Goal: Information Seeking & Learning: Find specific fact

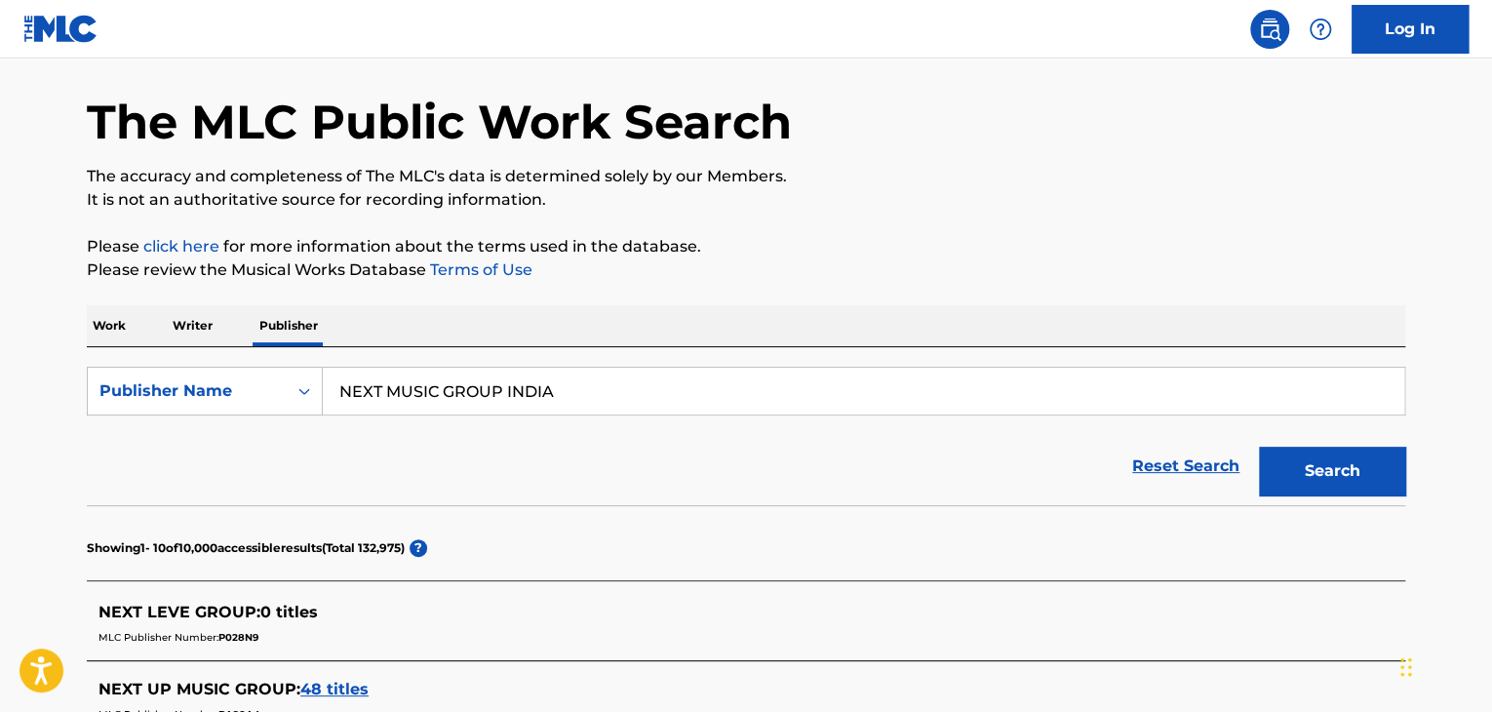
scroll to position [64, 0]
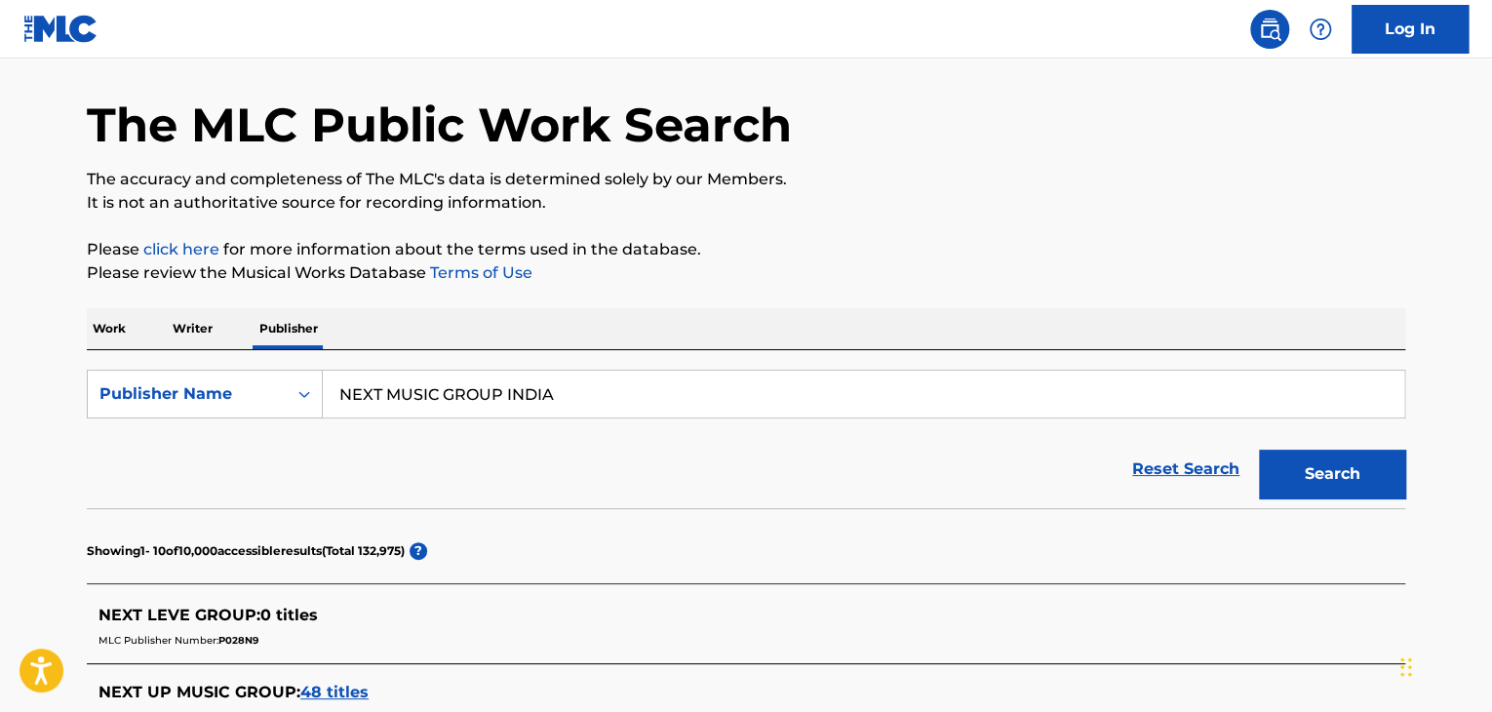
click at [113, 322] on p "Work" at bounding box center [109, 328] width 45 height 41
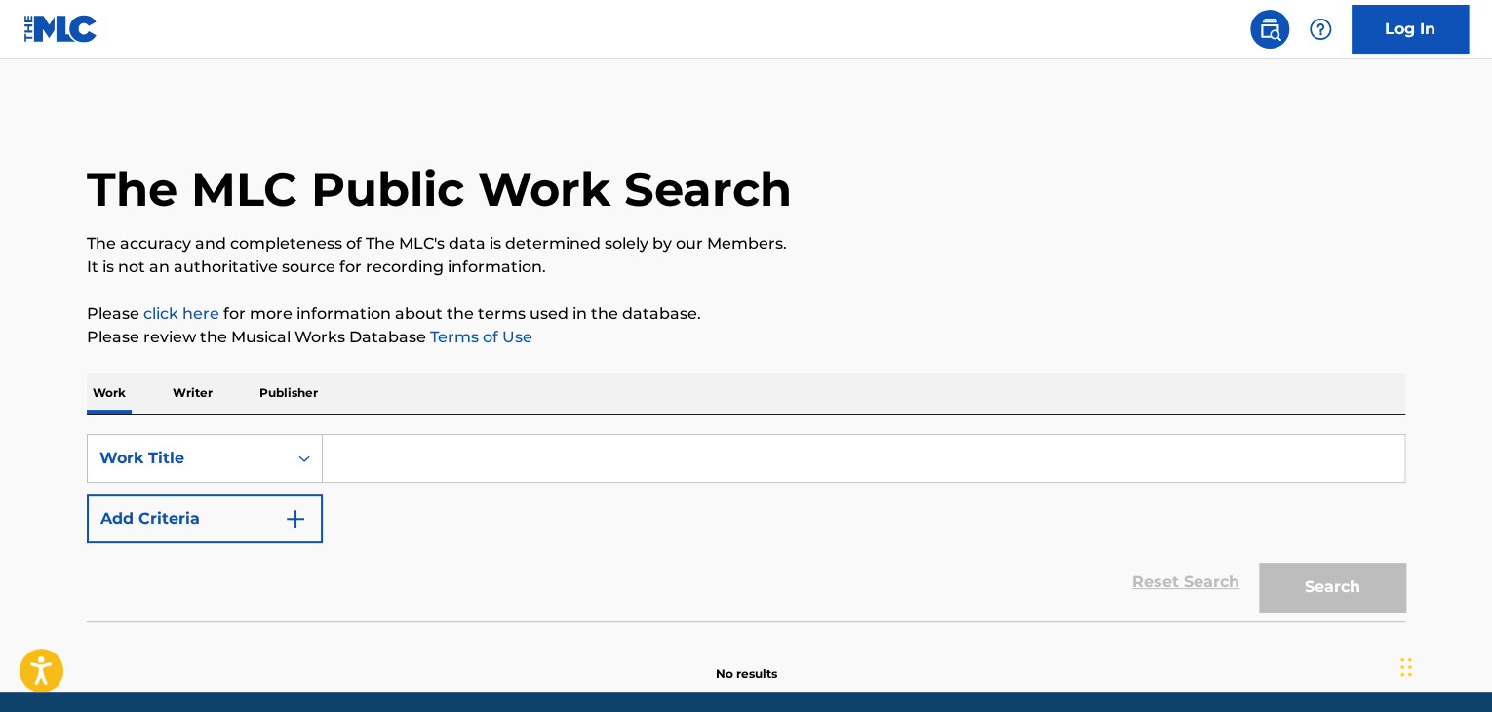
click at [295, 518] on img "Search Form" at bounding box center [295, 518] width 23 height 23
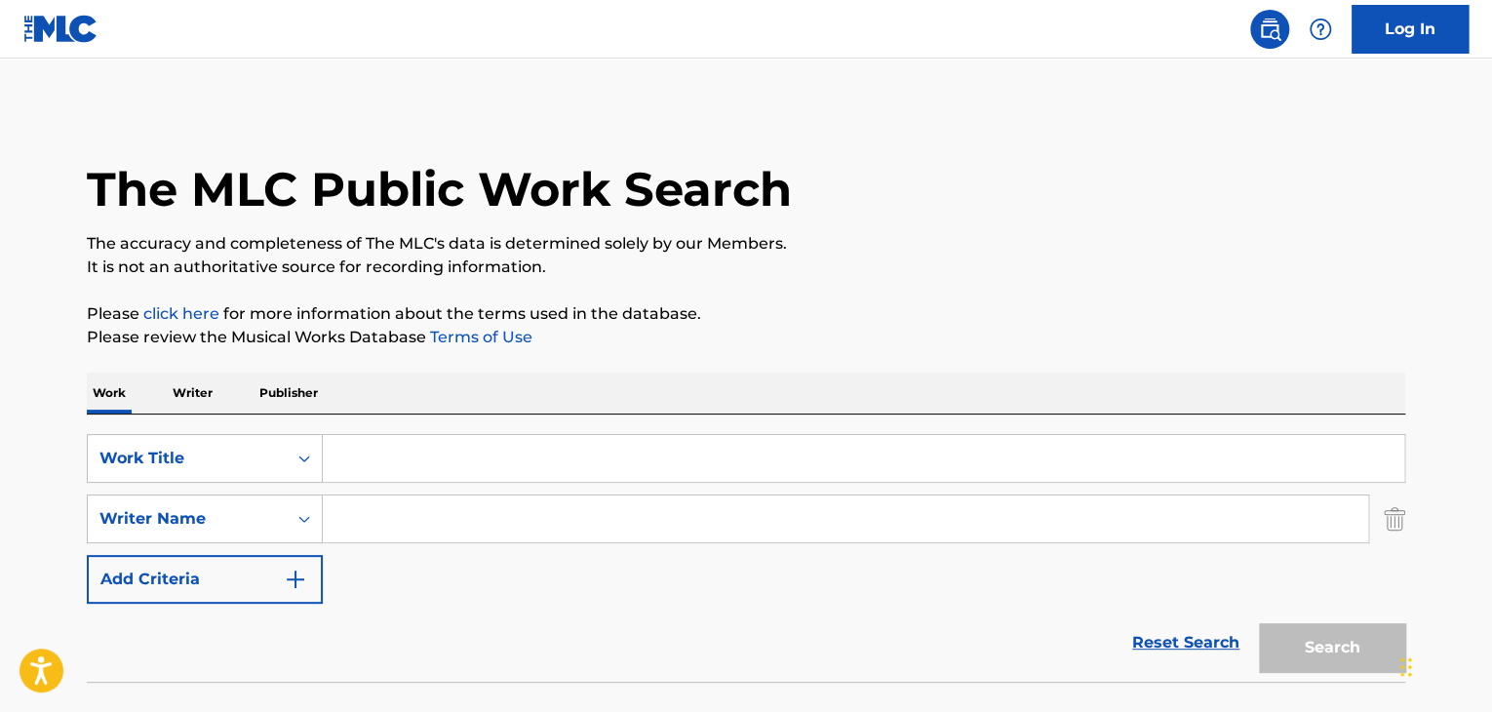
click at [461, 519] on input "Search Form" at bounding box center [846, 519] width 1046 height 47
paste input "[PERSON_NAME]"
drag, startPoint x: 397, startPoint y: 528, endPoint x: 562, endPoint y: 517, distance: 165.2
click at [562, 517] on input "[PERSON_NAME]" at bounding box center [846, 519] width 1046 height 47
type input "[PERSON_NAME]"
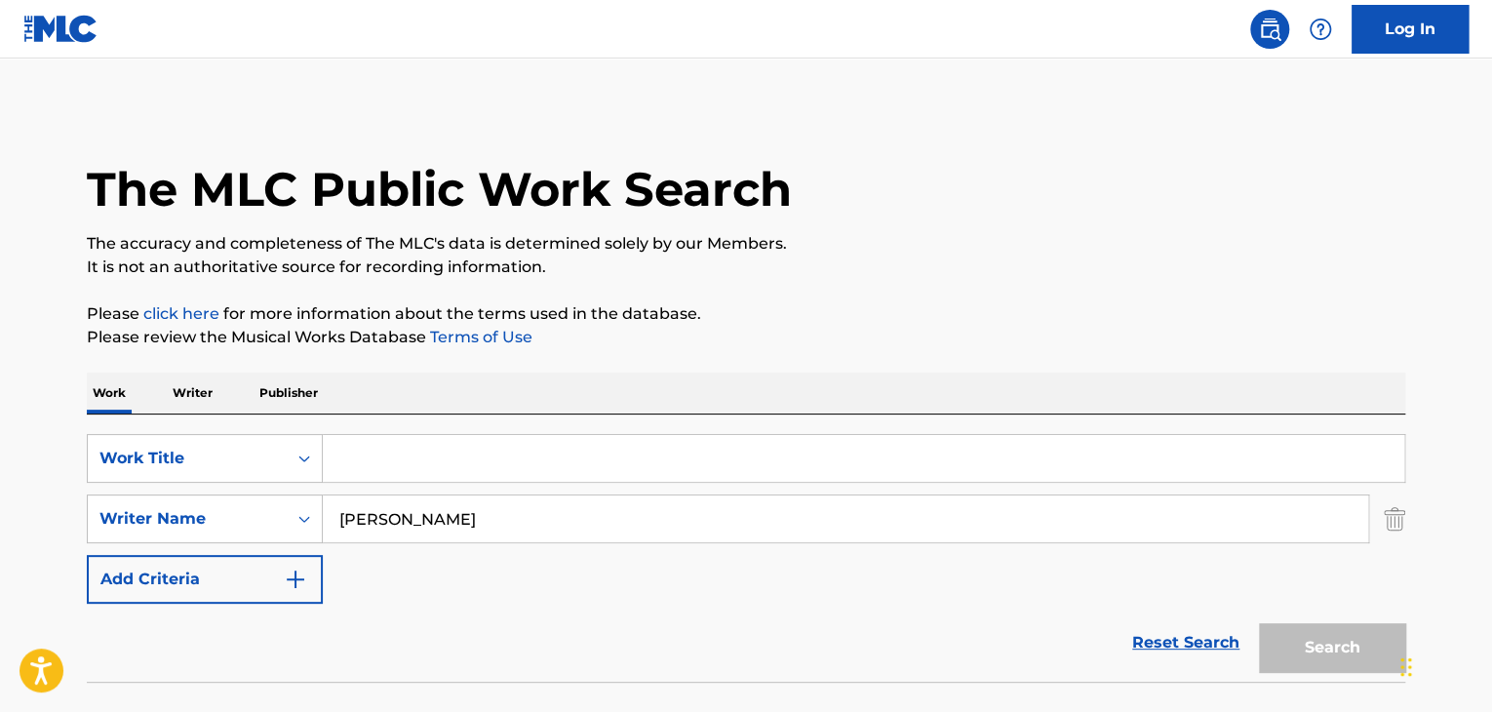
click at [700, 444] on input "Search Form" at bounding box center [864, 458] width 1082 height 47
paste input "Still Rollin"
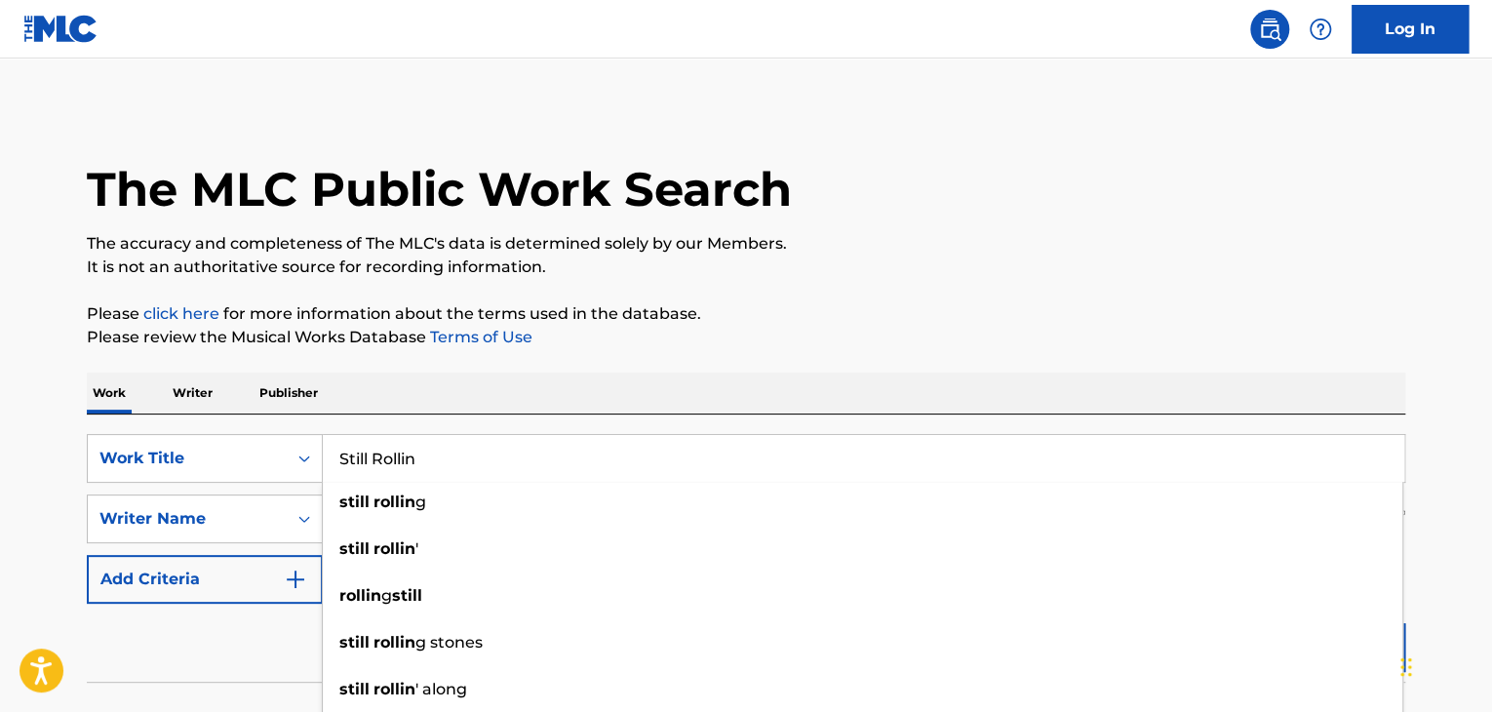
type input "Still Rollin"
click at [1452, 568] on main "The MLC Public Work Search The accuracy and completeness of The MLC's data is d…" at bounding box center [746, 406] width 1492 height 694
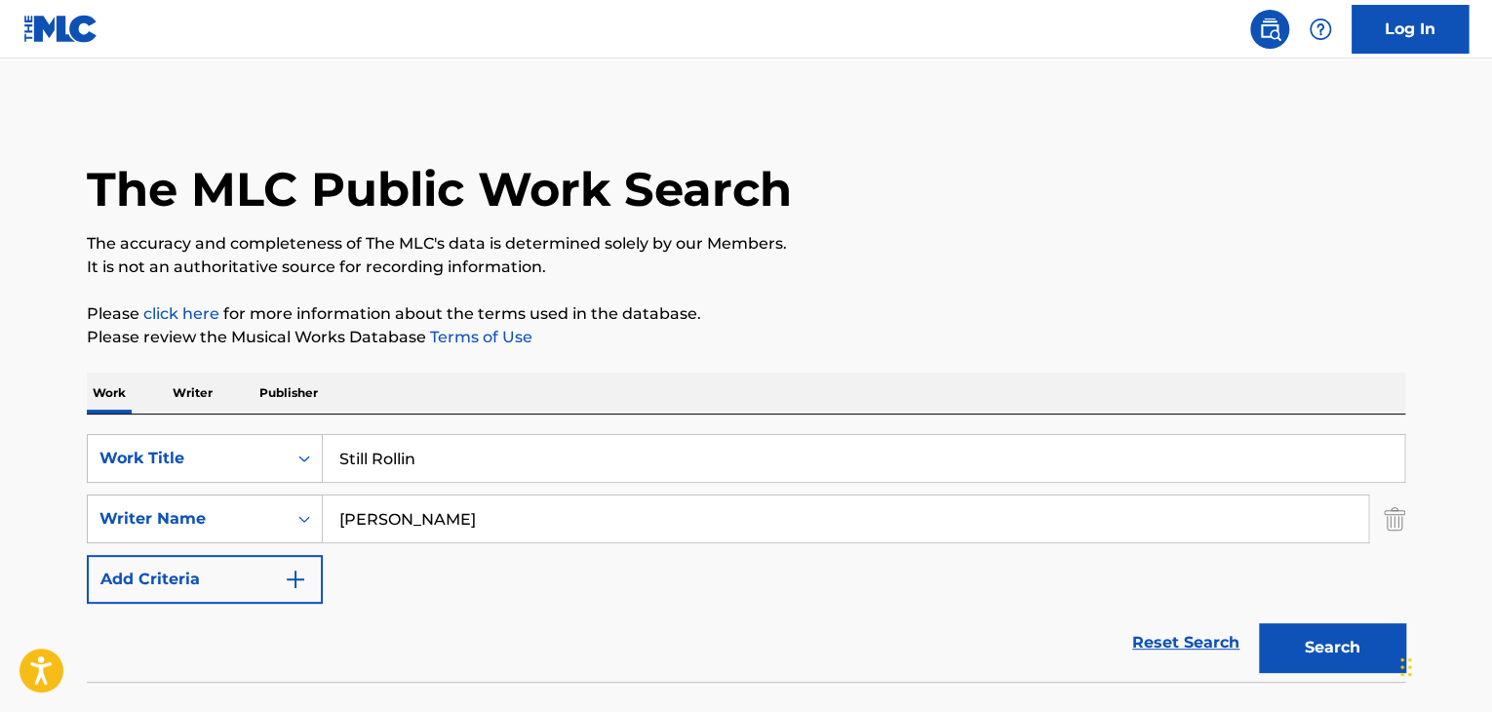
click at [1354, 641] on button "Search" at bounding box center [1332, 647] width 146 height 49
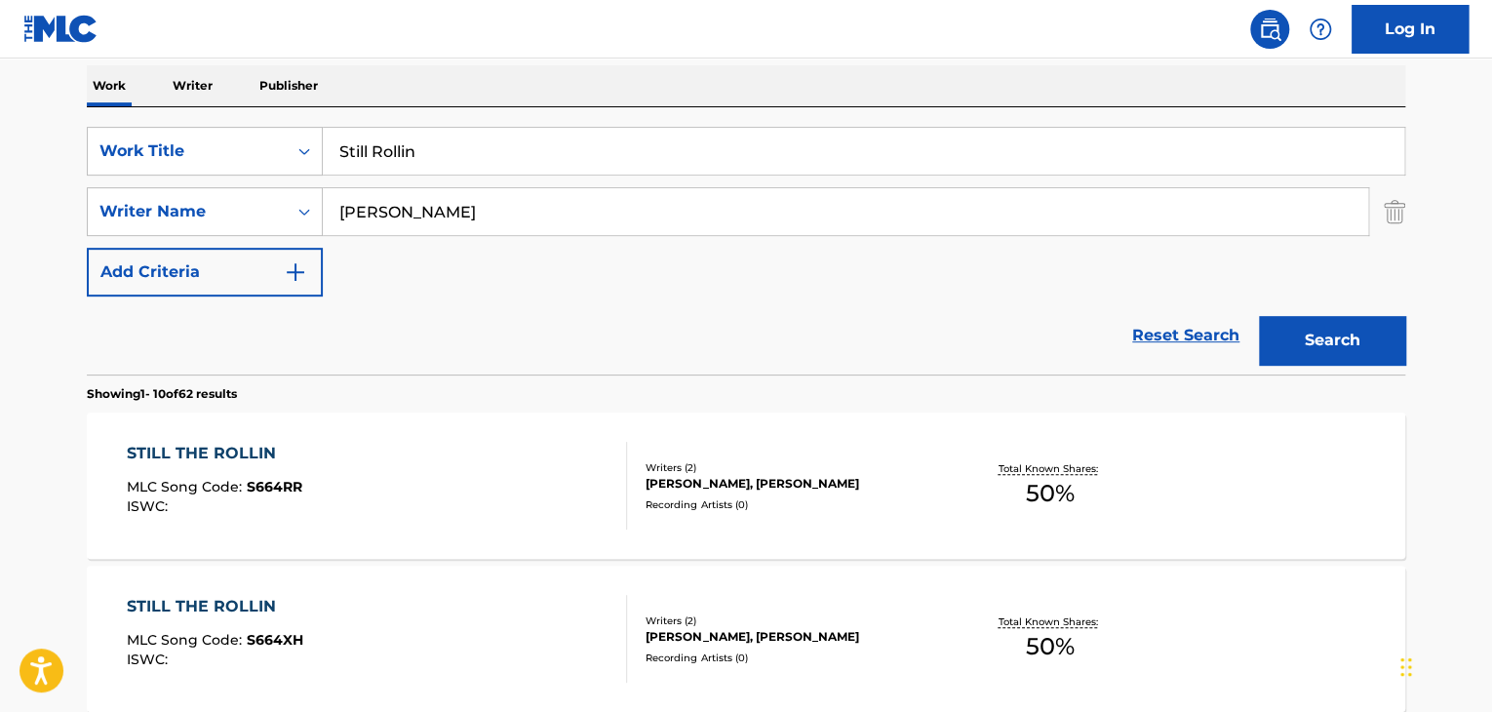
scroll to position [195, 0]
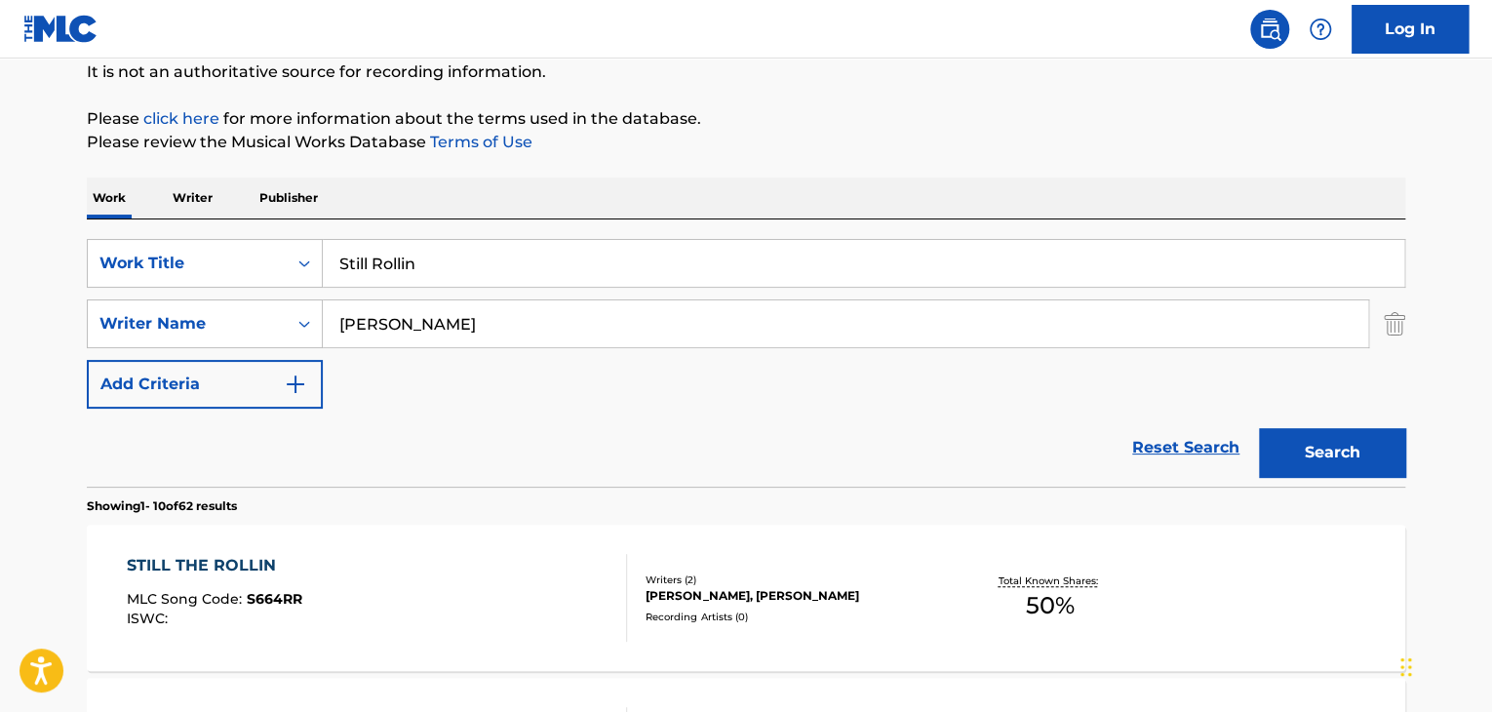
click at [491, 321] on input "[PERSON_NAME]" at bounding box center [846, 323] width 1046 height 47
paste input "[DEMOGRAPHIC_DATA]"
click at [1314, 467] on button "Search" at bounding box center [1332, 452] width 146 height 49
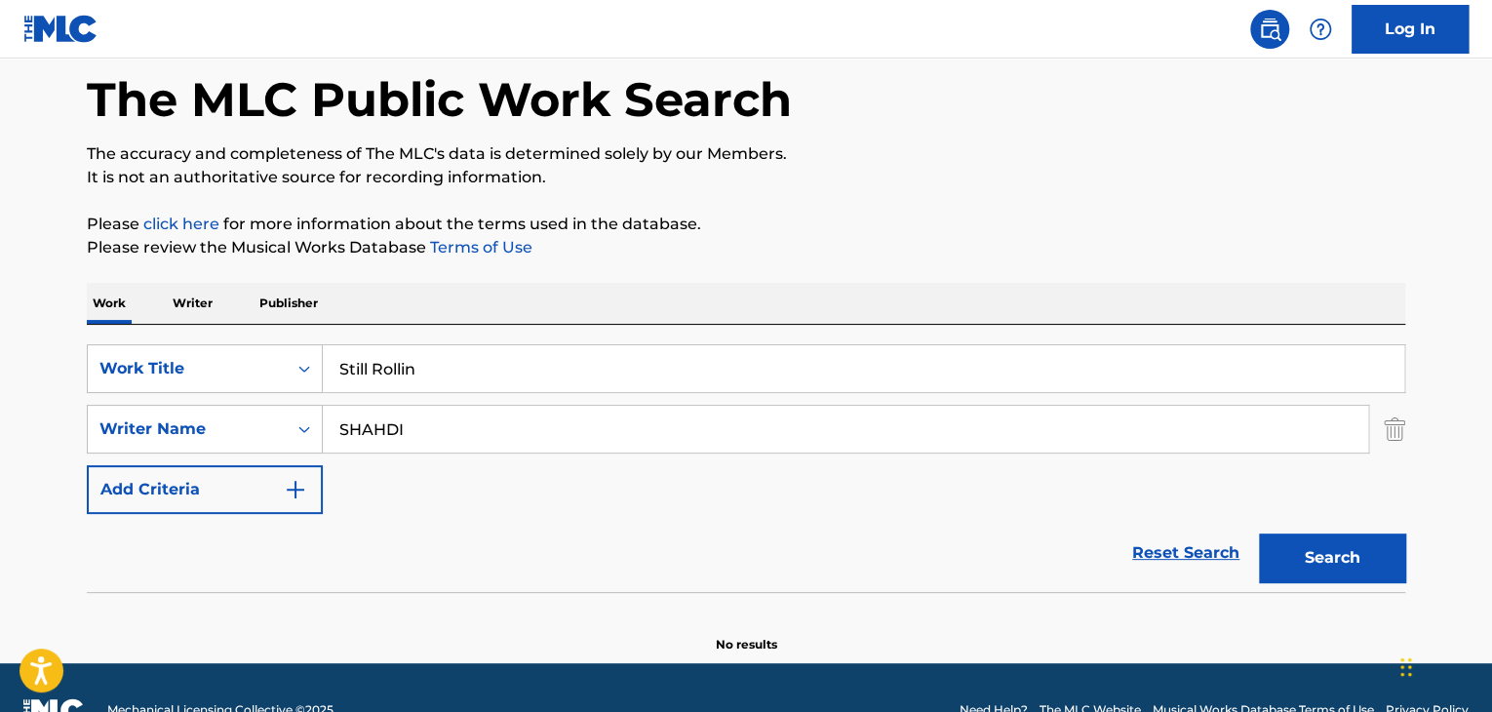
scroll to position [70, 0]
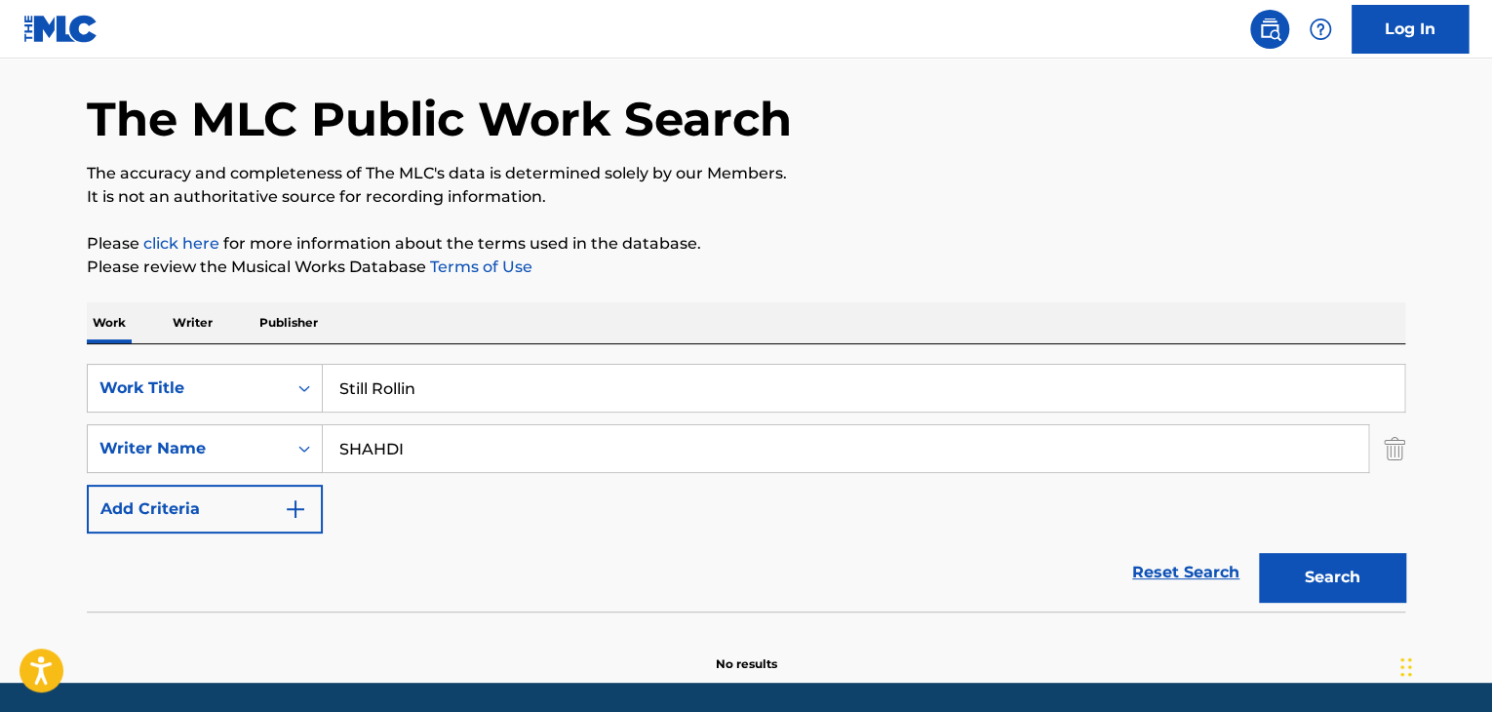
click at [391, 463] on input "SHAHDI" at bounding box center [846, 448] width 1046 height 47
paste input "ingh"
click at [458, 386] on input "Still Rollin" at bounding box center [864, 388] width 1082 height 47
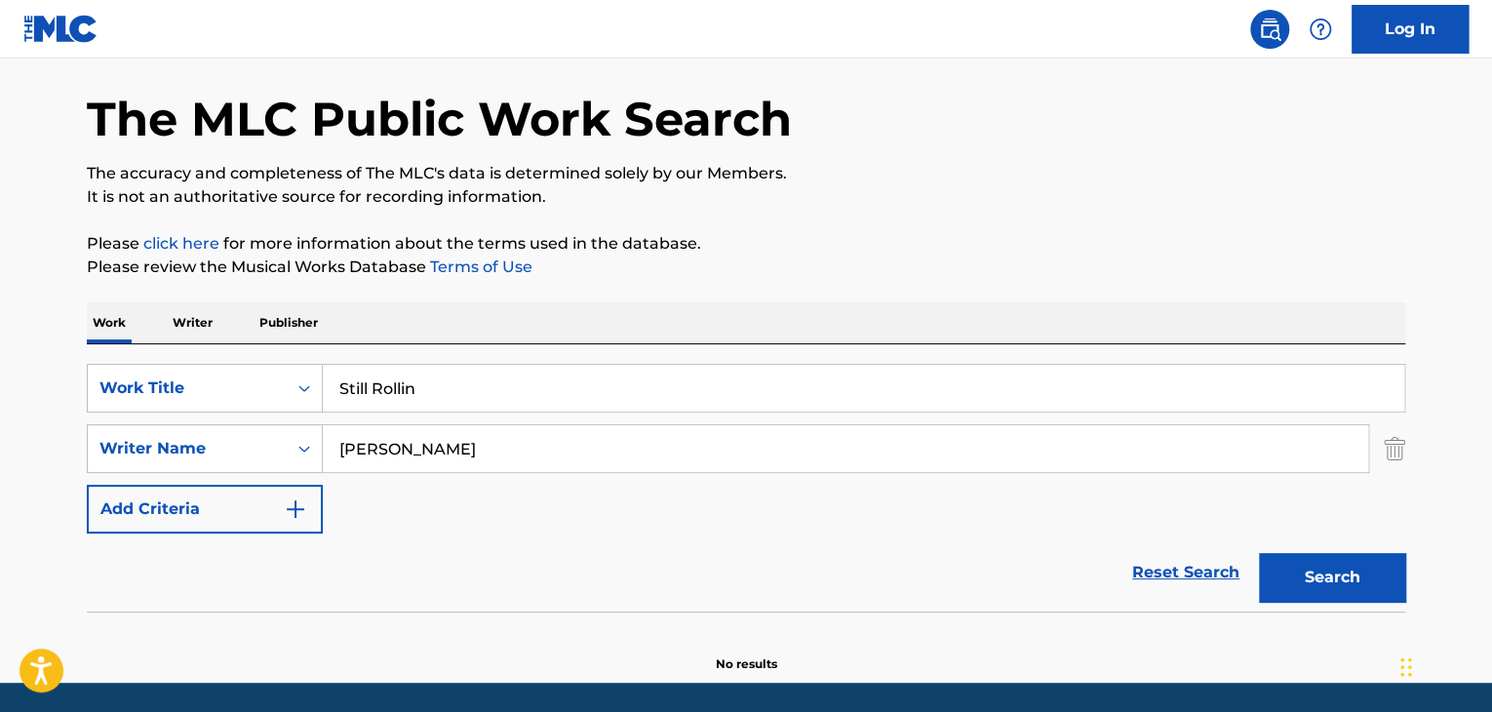
click at [458, 386] on input "Still Rollin" at bounding box center [864, 388] width 1082 height 47
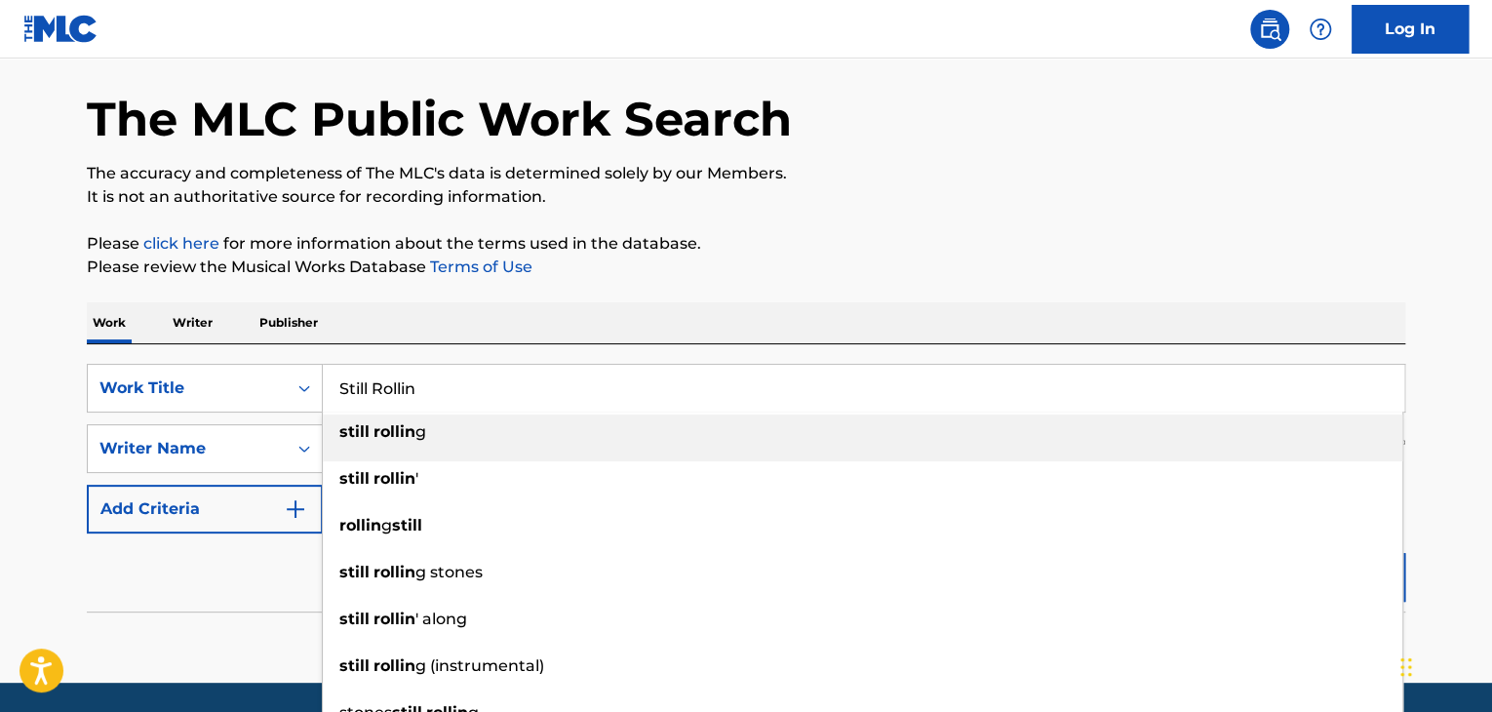
click at [828, 264] on p "Please review the Musical Works Database Terms of Use" at bounding box center [746, 267] width 1319 height 23
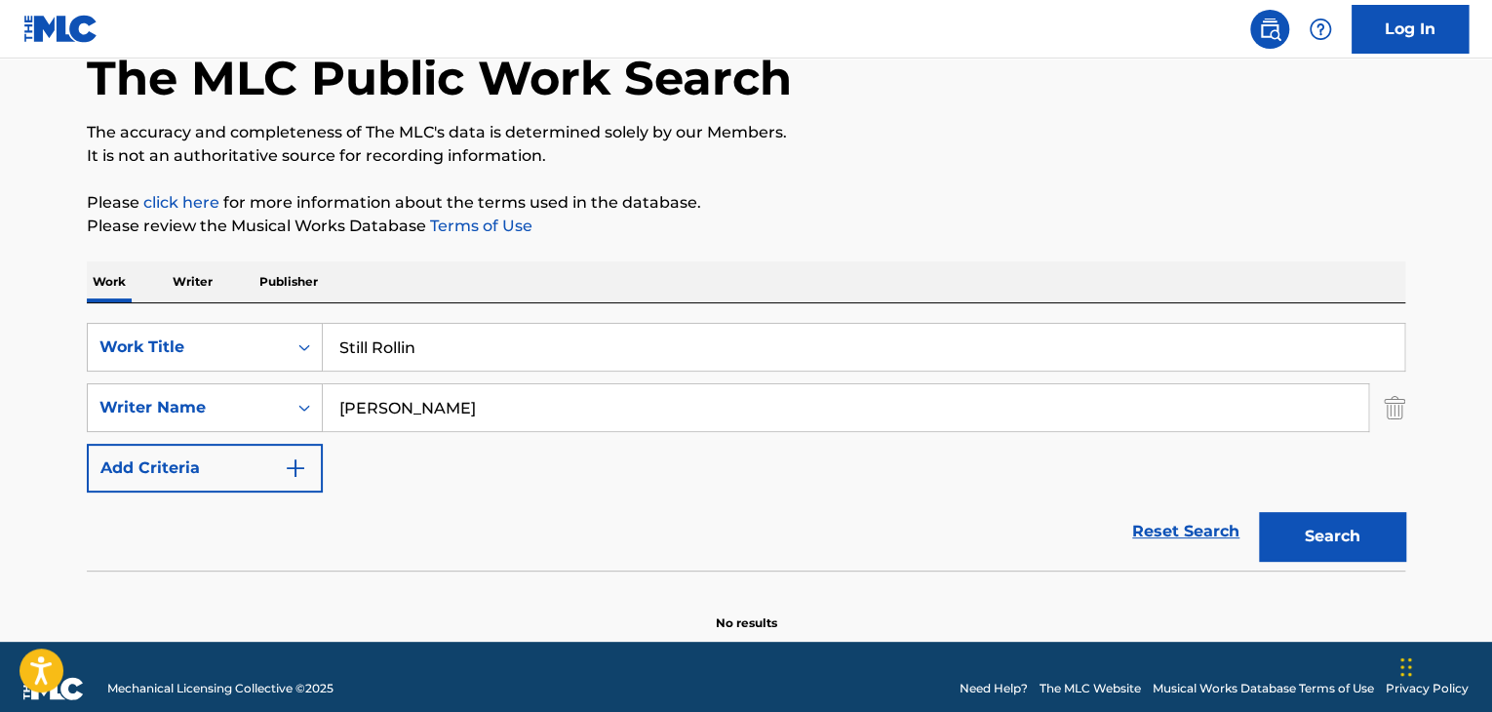
scroll to position [135, 0]
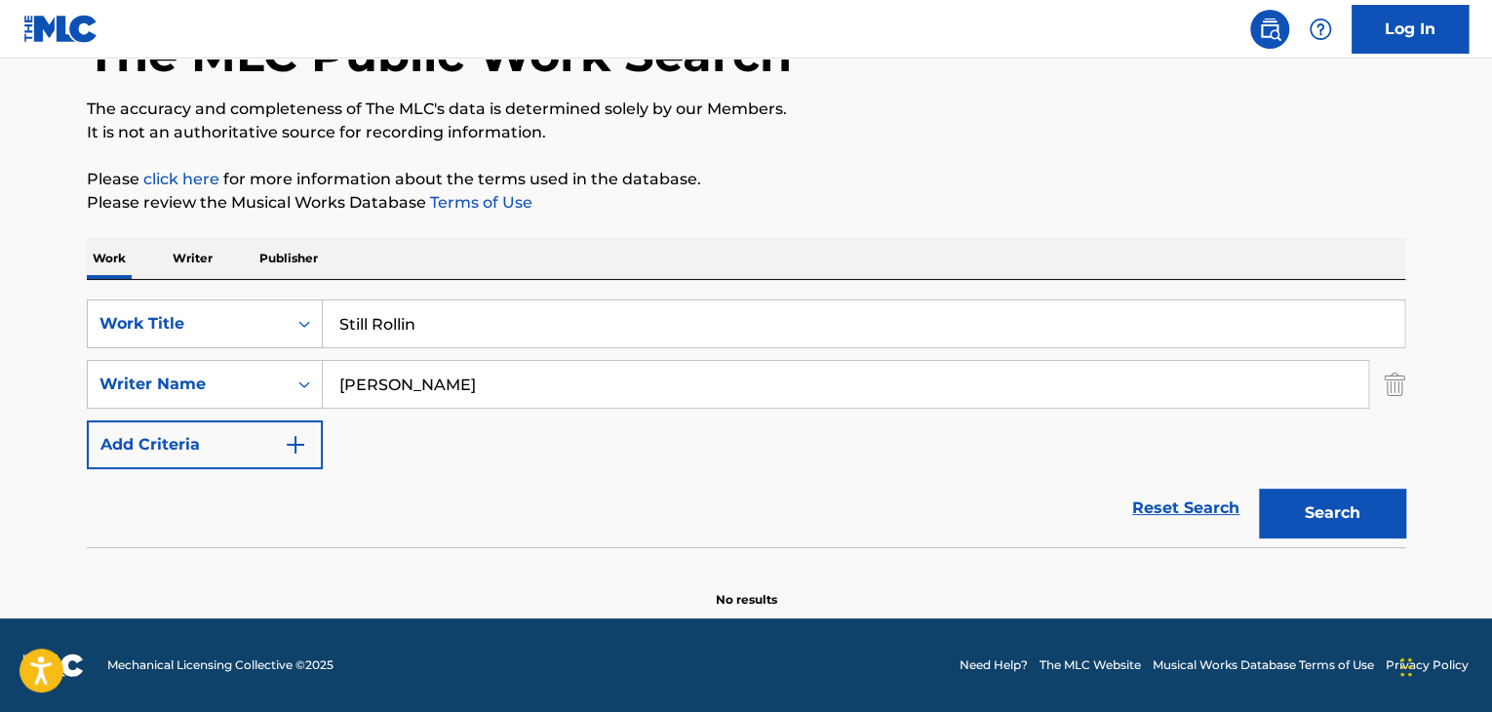
click at [1364, 512] on button "Search" at bounding box center [1332, 513] width 146 height 49
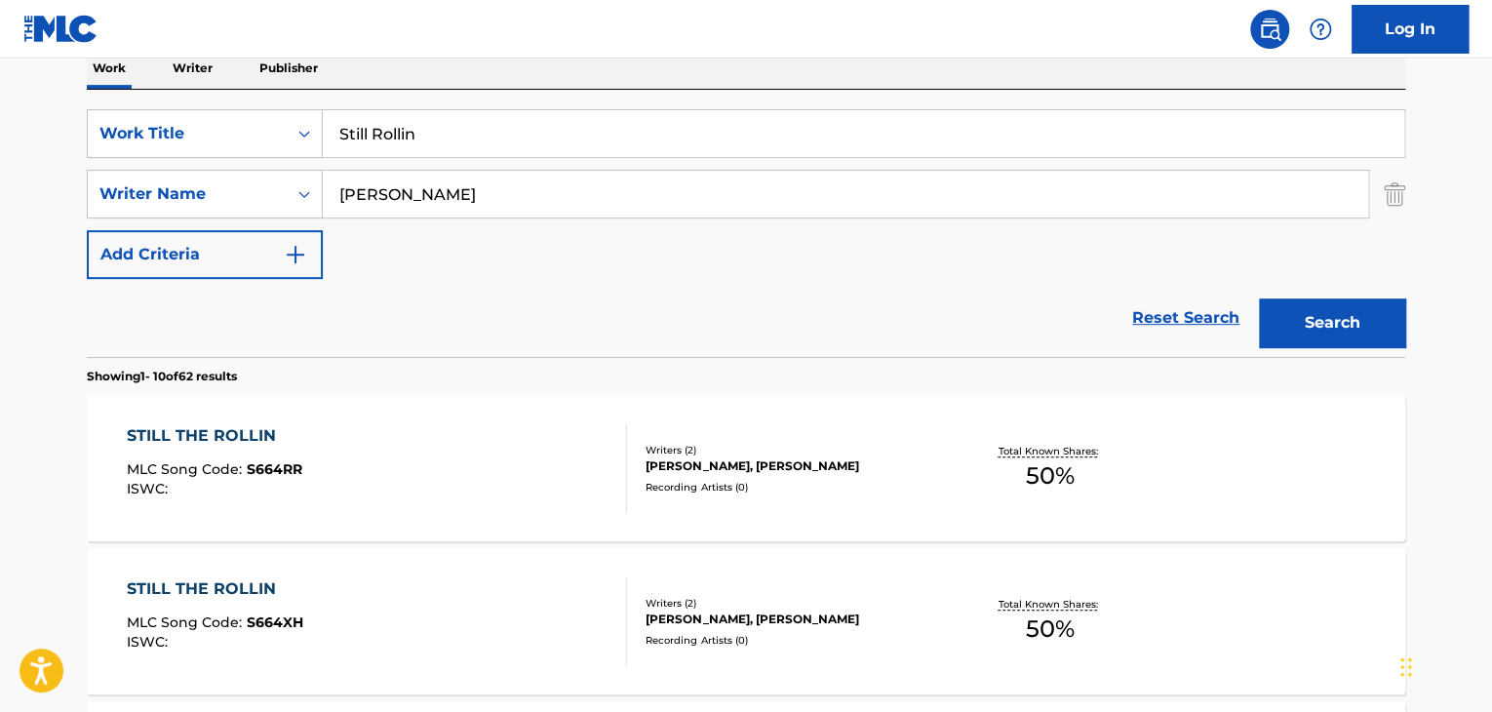
scroll to position [265, 0]
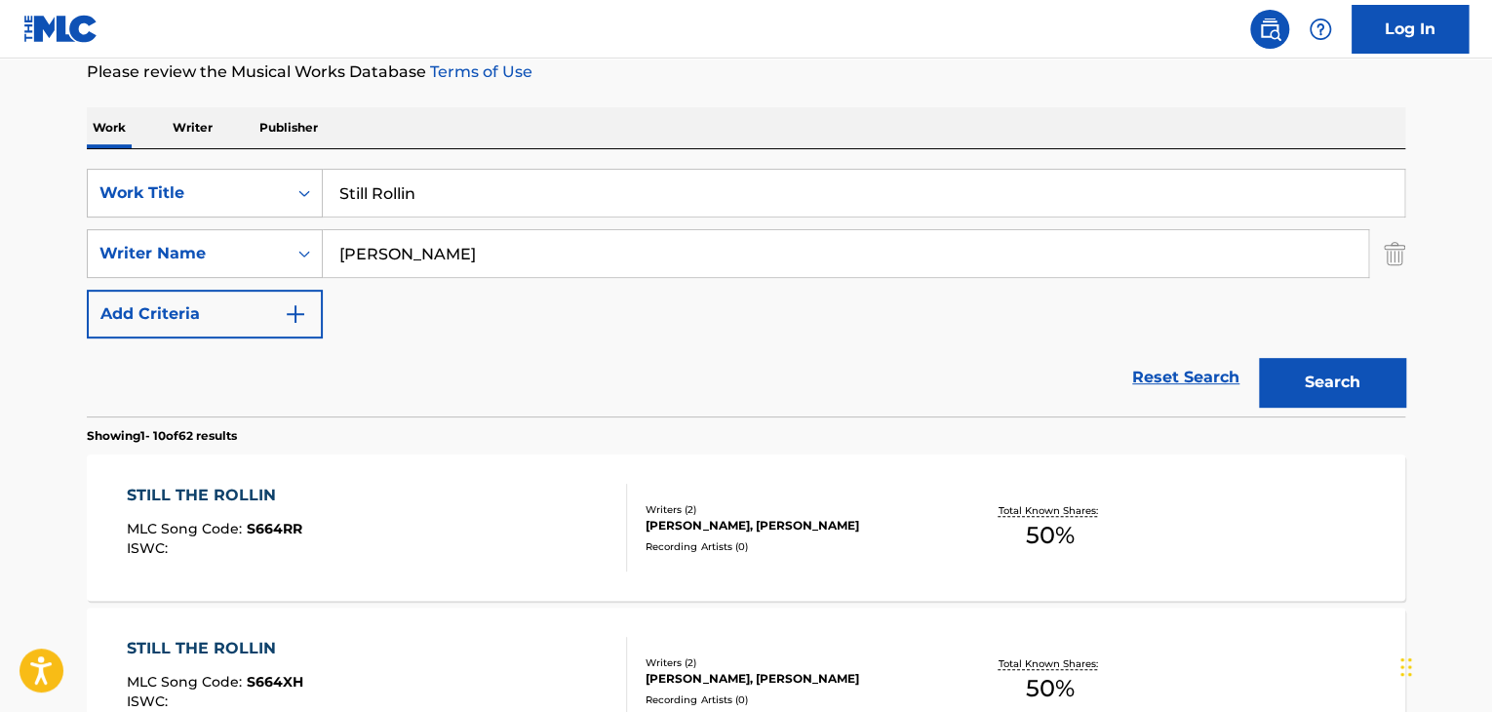
click at [742, 262] on input "[PERSON_NAME]" at bounding box center [846, 253] width 1046 height 47
paste input "hubhdeep"
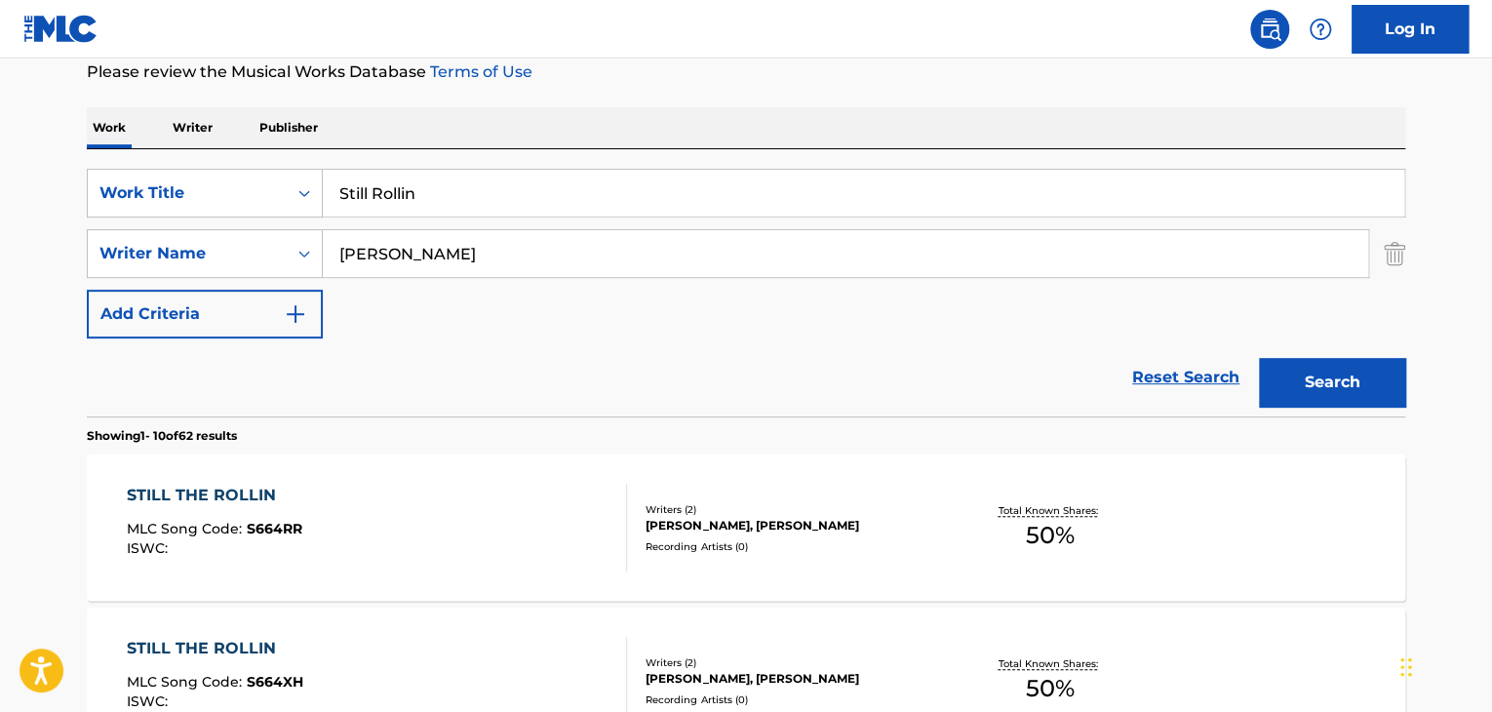
click at [1299, 387] on button "Search" at bounding box center [1332, 382] width 146 height 49
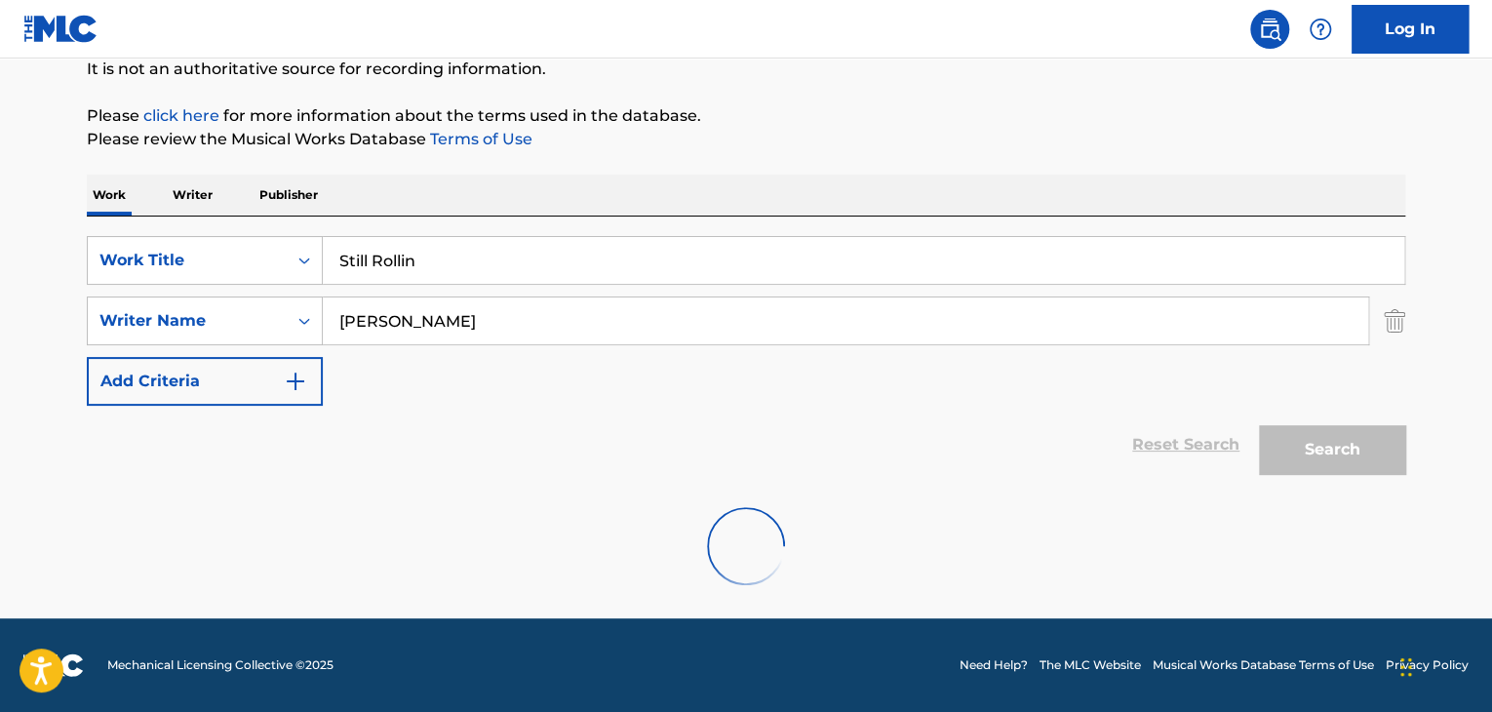
scroll to position [135, 0]
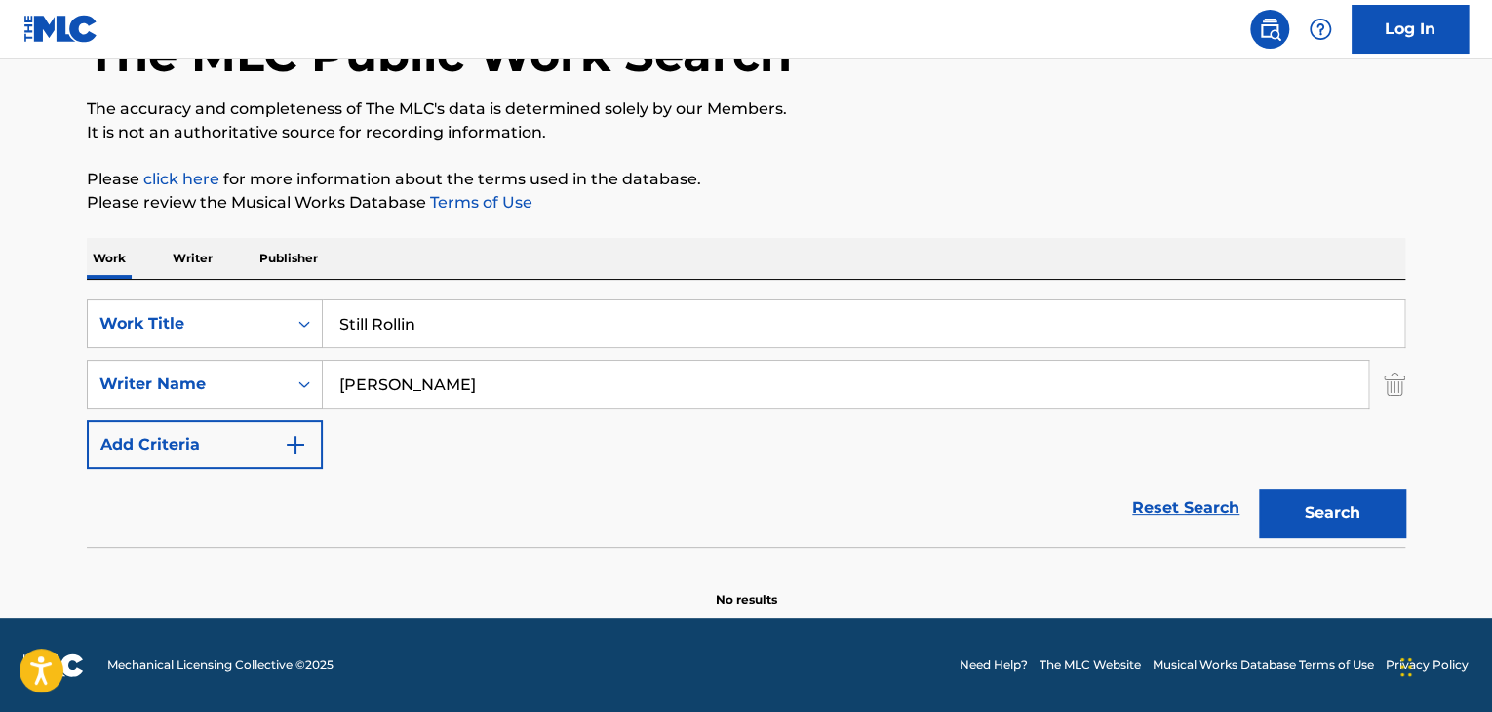
click at [515, 385] on input "[PERSON_NAME]" at bounding box center [846, 384] width 1046 height 47
paste input "[DEMOGRAPHIC_DATA]"
type input "SHAHDI"
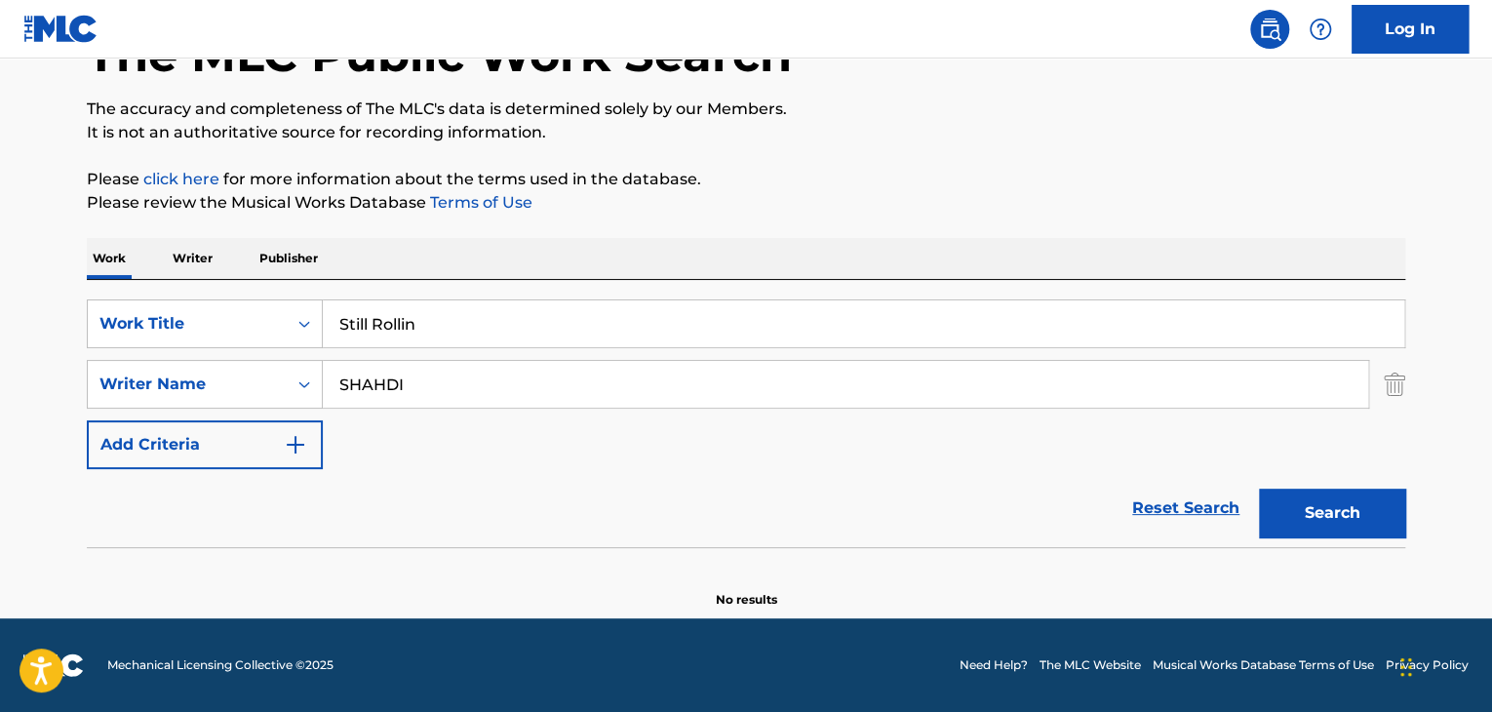
click at [1291, 516] on button "Search" at bounding box center [1332, 513] width 146 height 49
click at [479, 333] on input "Still Rollin" at bounding box center [864, 323] width 1082 height 47
paste input "huthi"
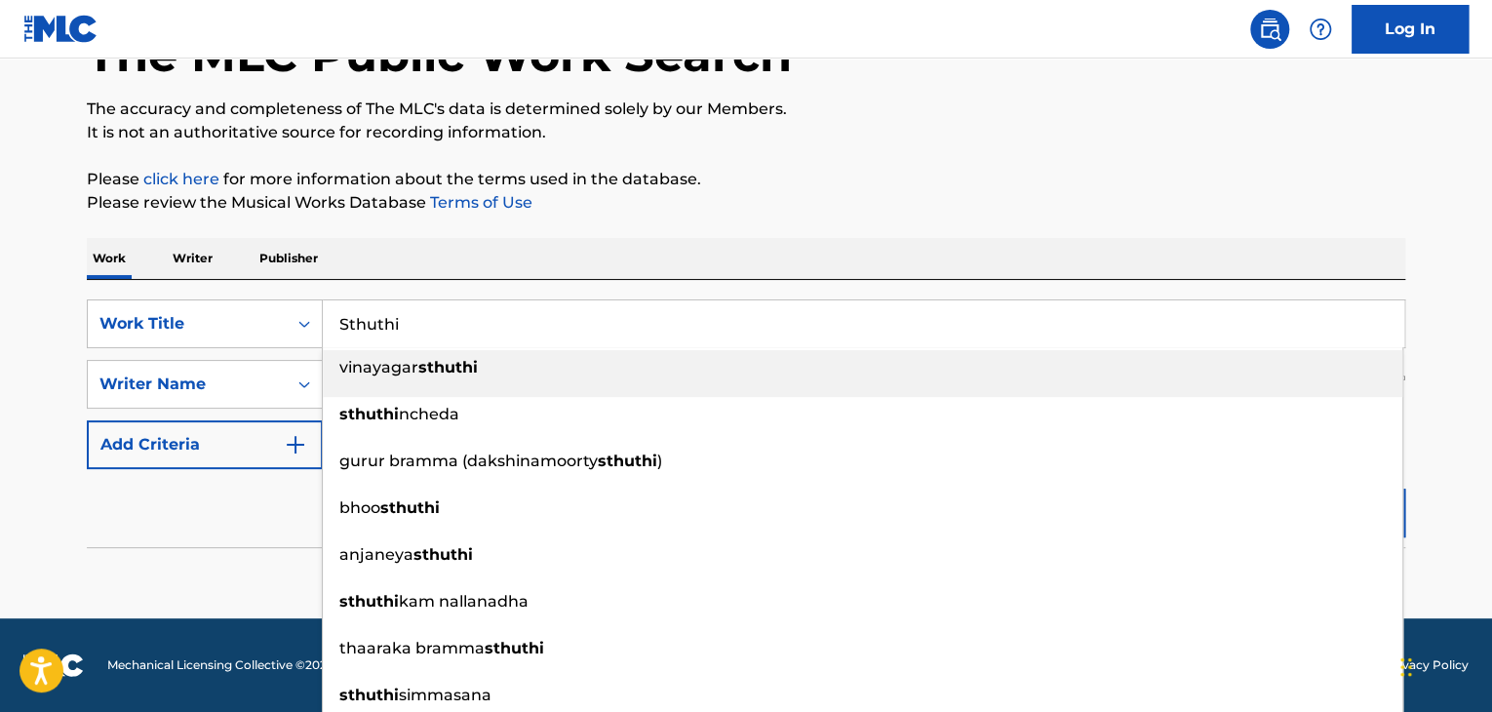
type input "Sthuthi"
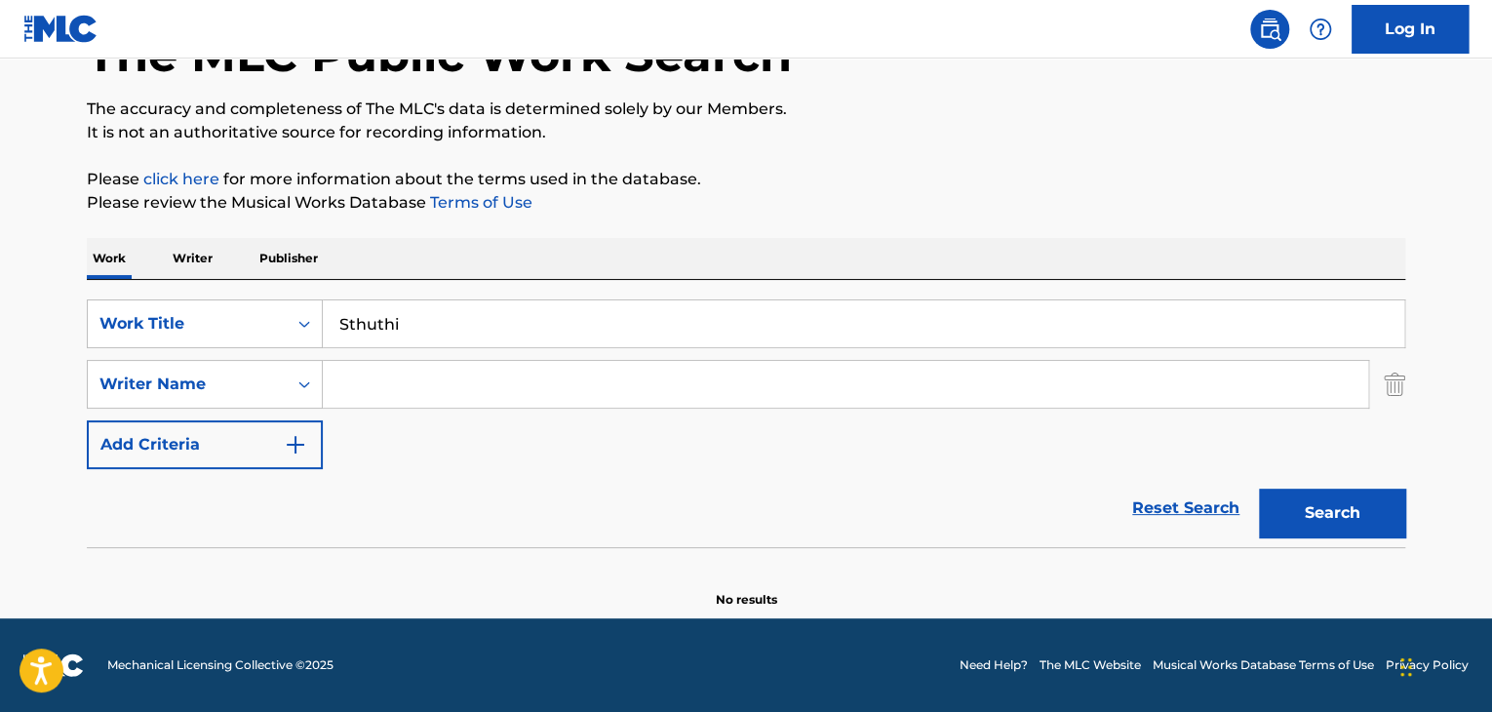
click at [1259, 489] on button "Search" at bounding box center [1332, 513] width 146 height 49
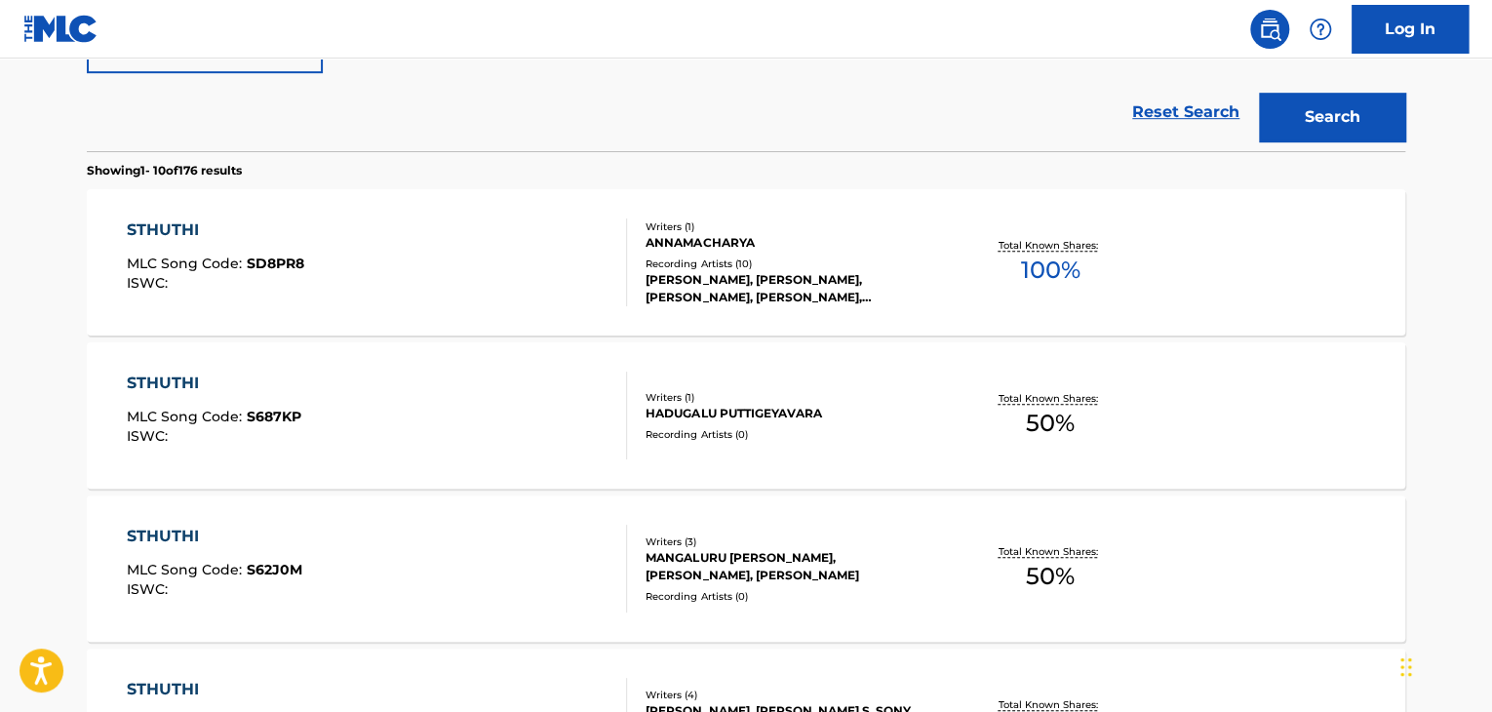
scroll to position [394, 0]
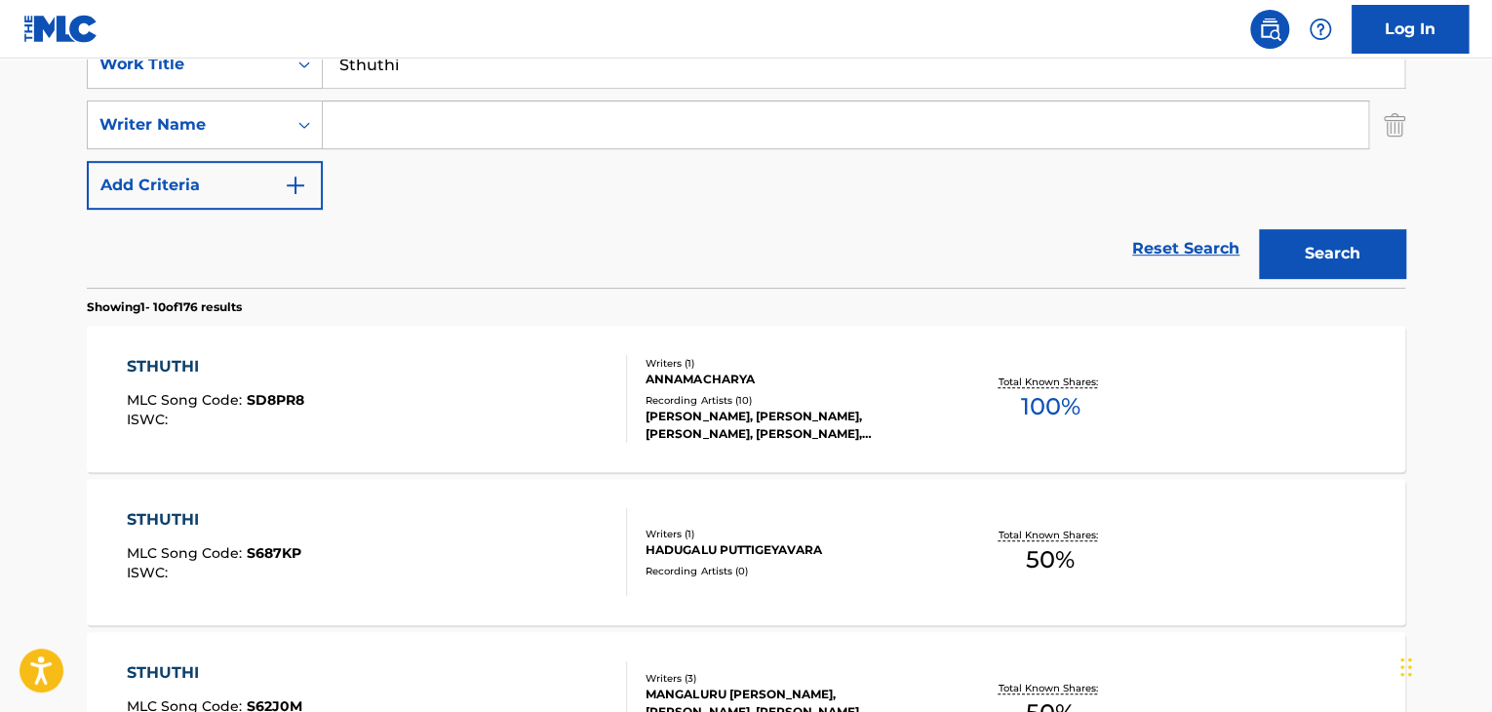
click at [440, 133] on input "Search Form" at bounding box center [846, 124] width 1046 height 47
paste input "Shyam"
click at [1318, 251] on button "Search" at bounding box center [1332, 253] width 146 height 49
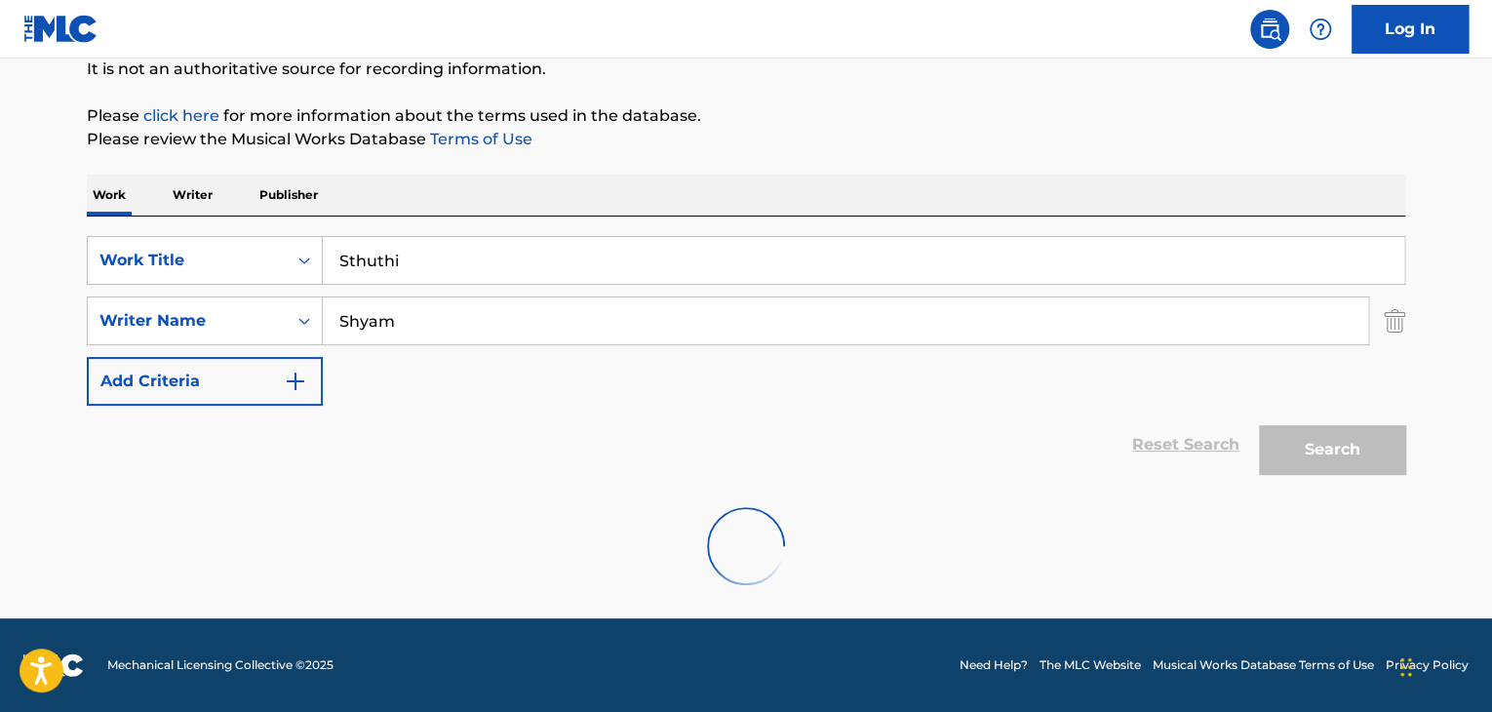
scroll to position [135, 0]
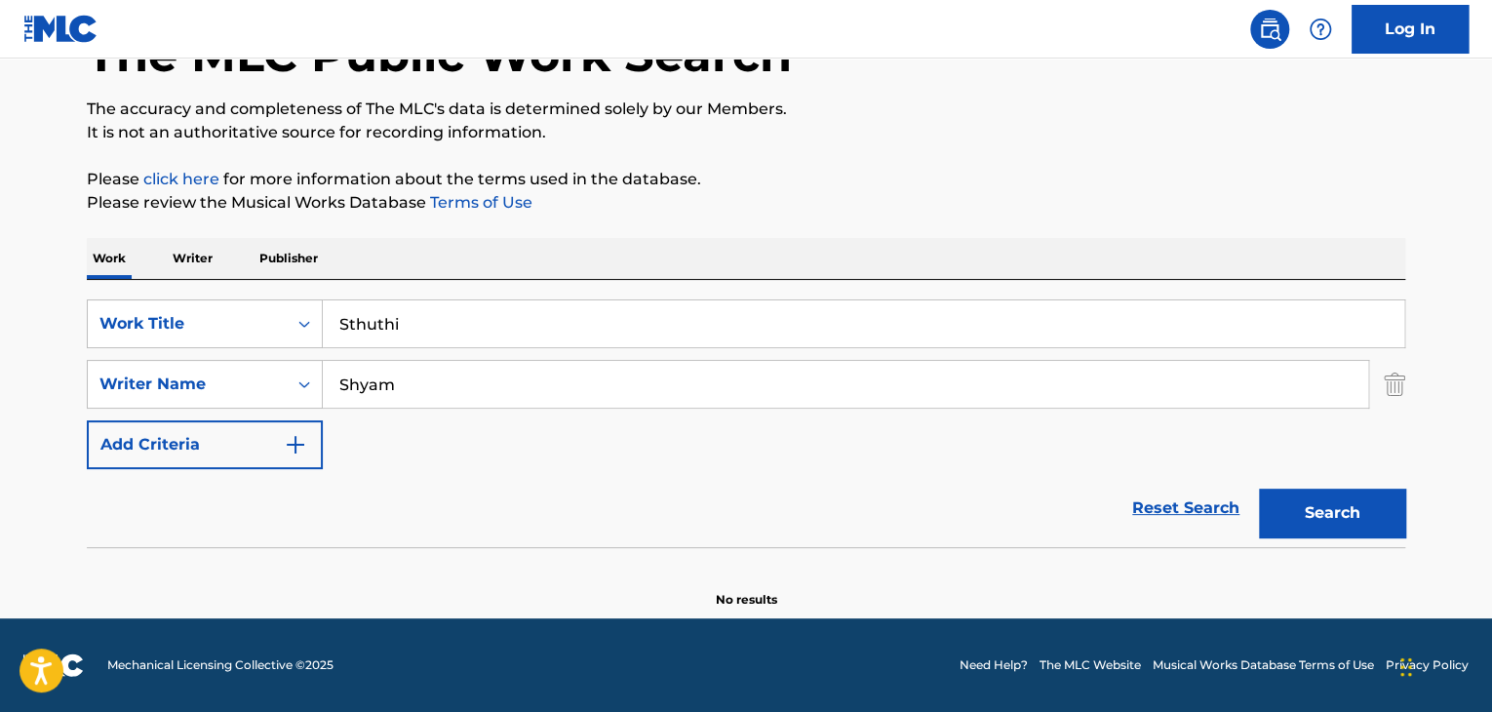
click at [540, 383] on input "Shyam" at bounding box center [846, 384] width 1046 height 47
paste input "asikumar"
type input "Sasikumar"
click at [1340, 524] on button "Search" at bounding box center [1332, 513] width 146 height 49
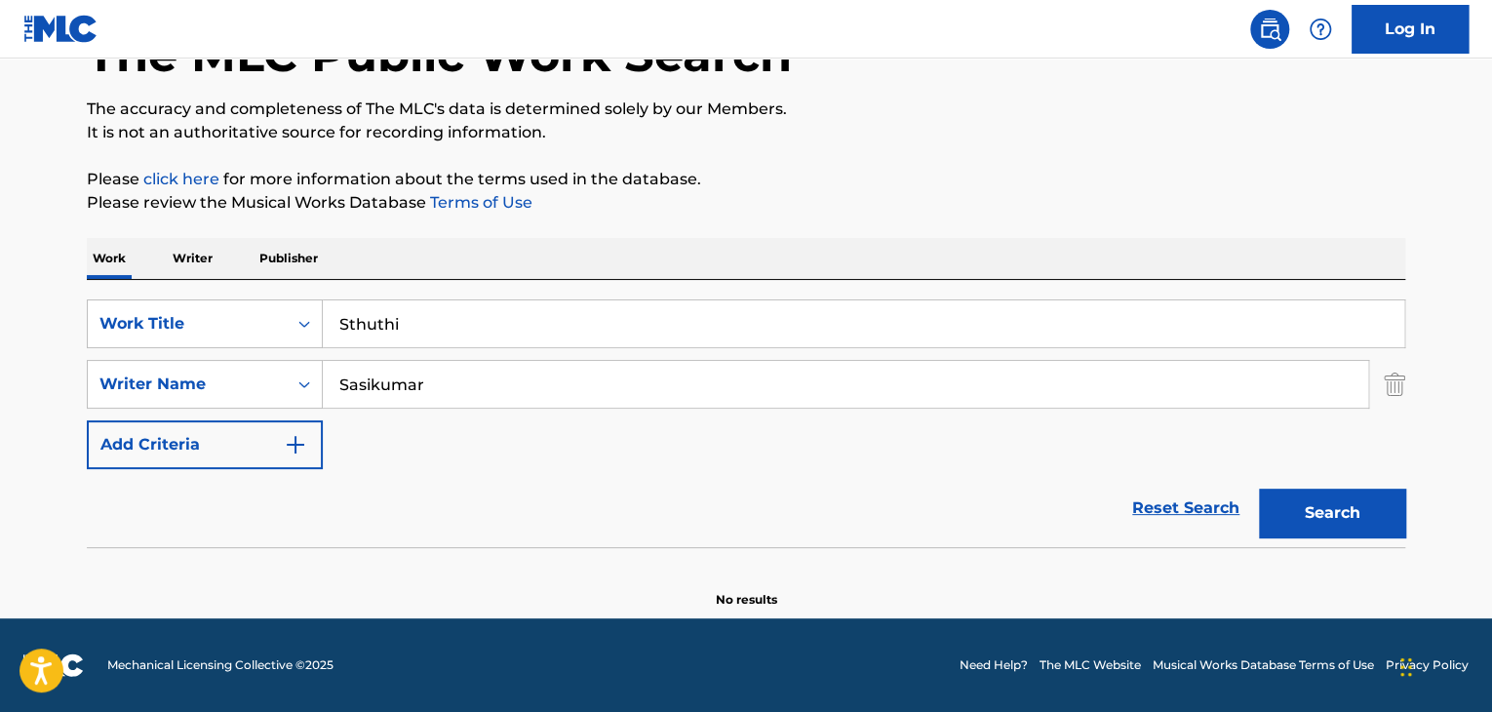
click at [509, 337] on input "Sthuthi" at bounding box center [864, 323] width 1082 height 47
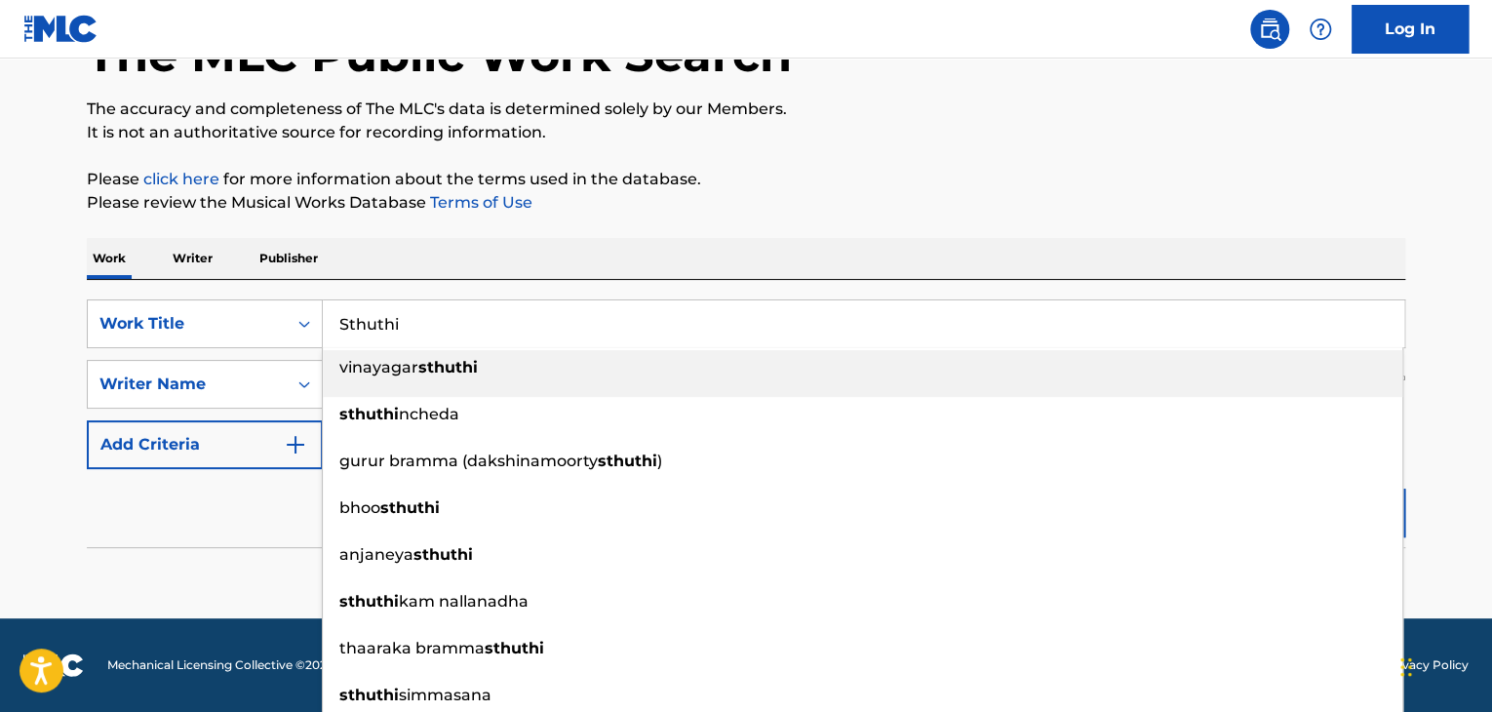
paste input "Amor A La Mexicana"
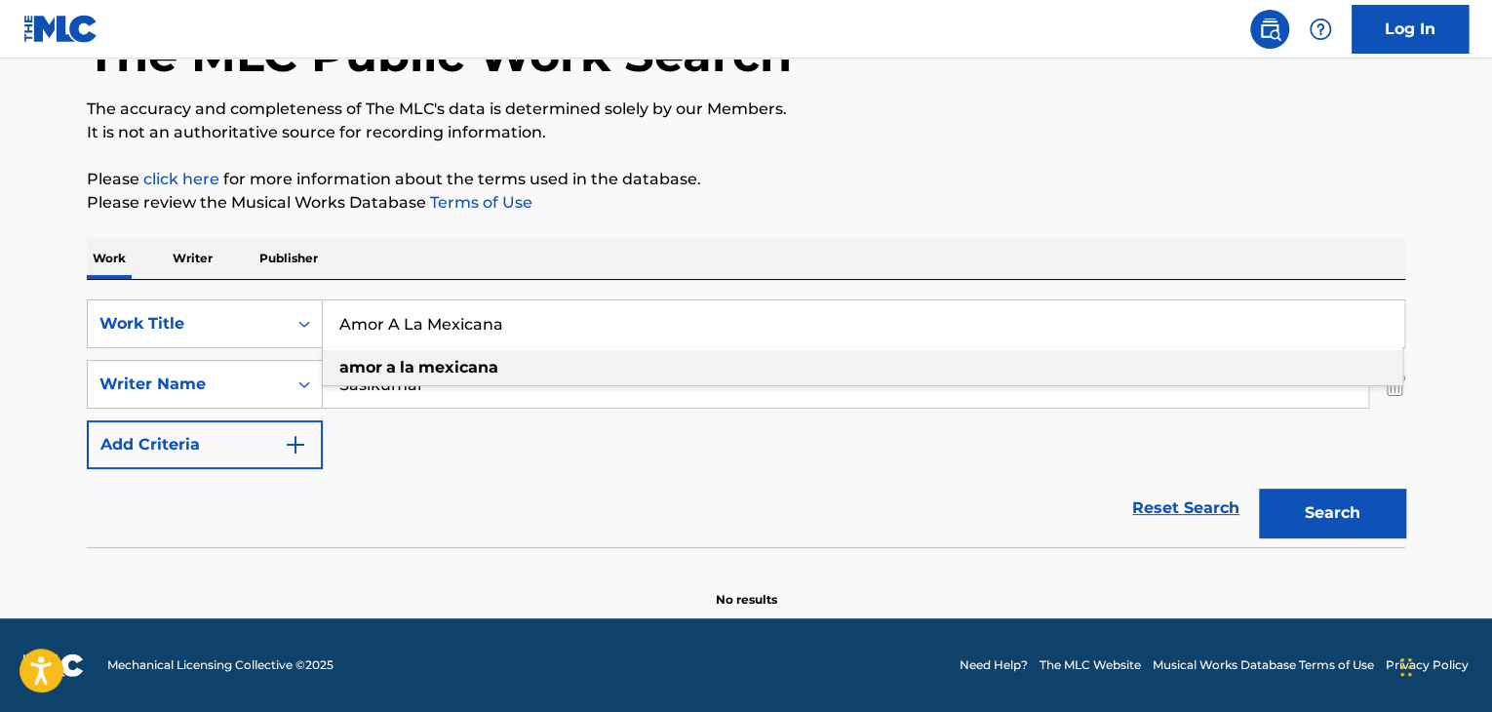
click at [490, 360] on strong "mexicana" at bounding box center [458, 367] width 80 height 19
type input "amor a la mexicana"
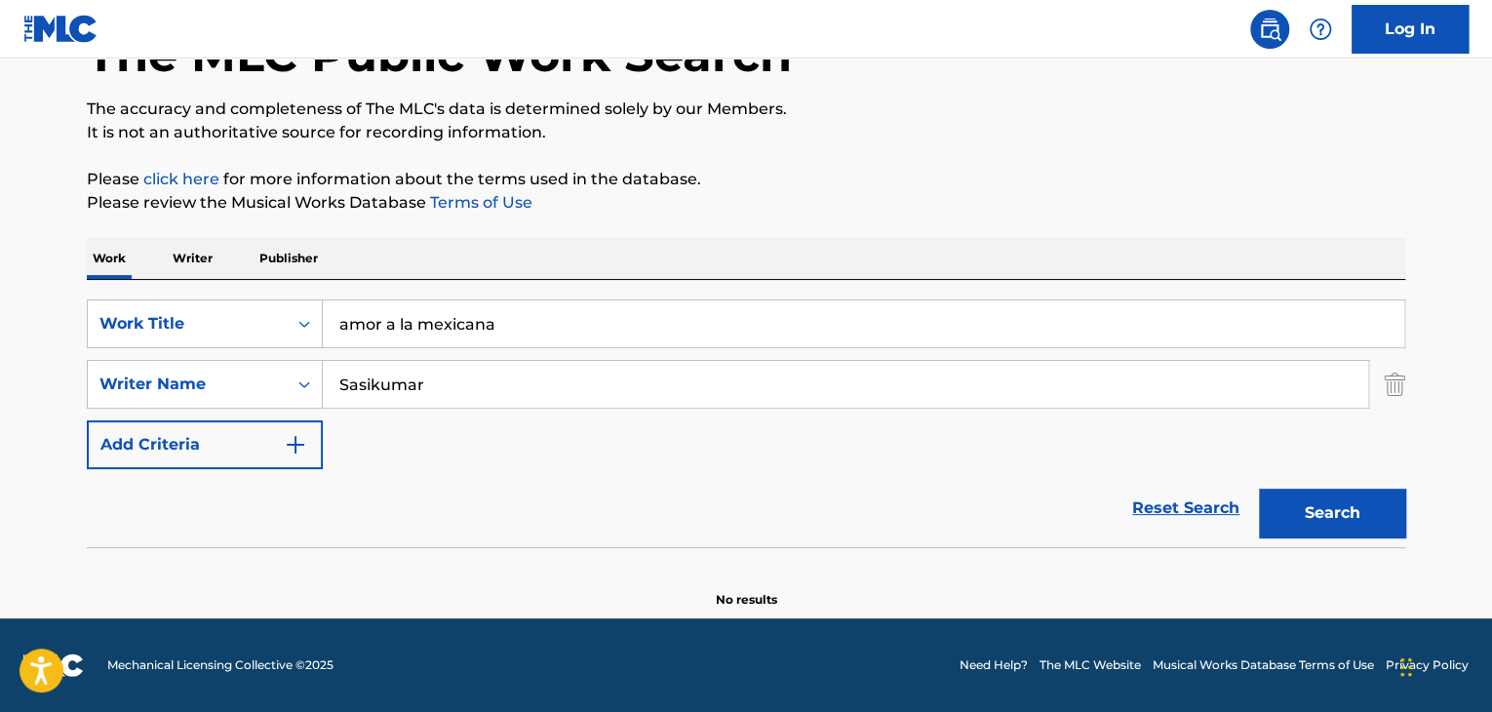
click at [769, 391] on input "Sasikumar" at bounding box center [846, 384] width 1046 height 47
paste input "Pupparo"
type input "Pupparo"
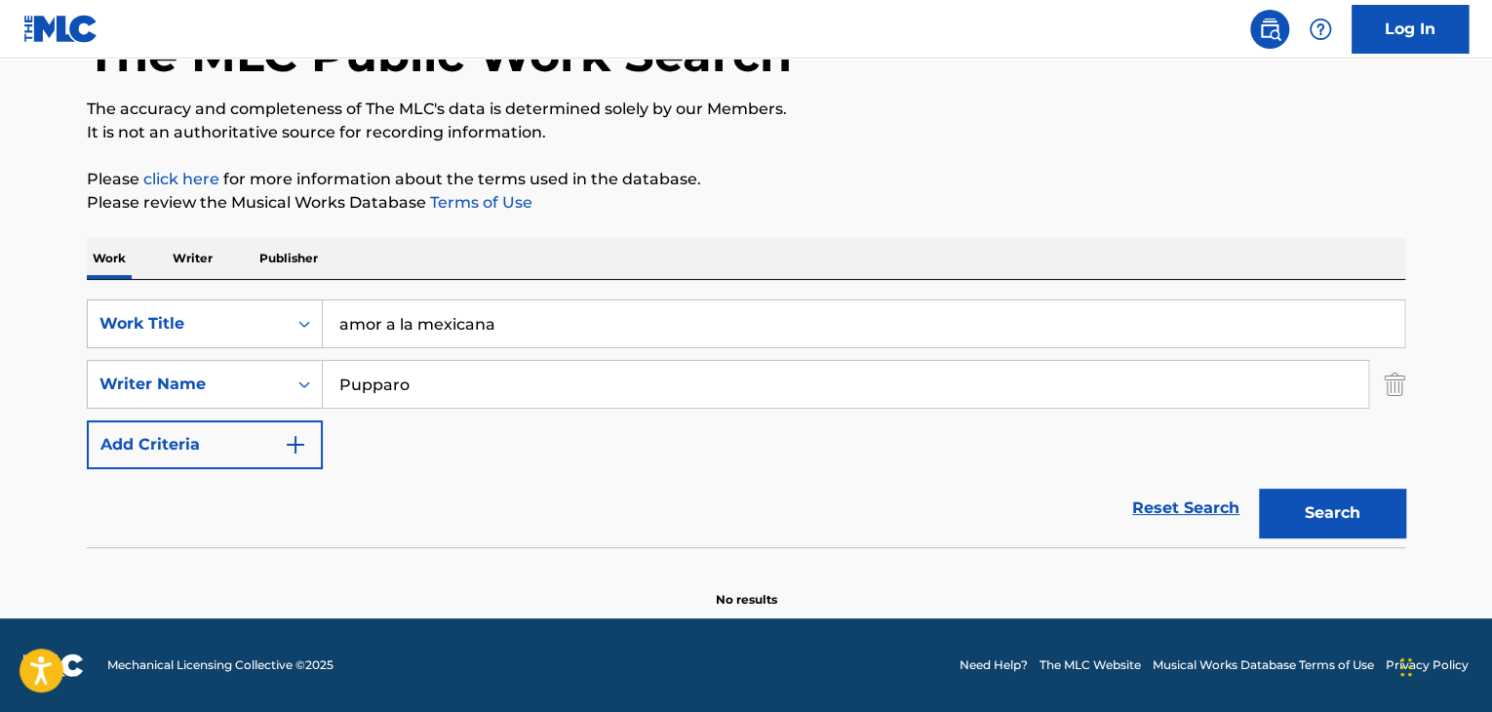
click at [1315, 512] on button "Search" at bounding box center [1332, 513] width 146 height 49
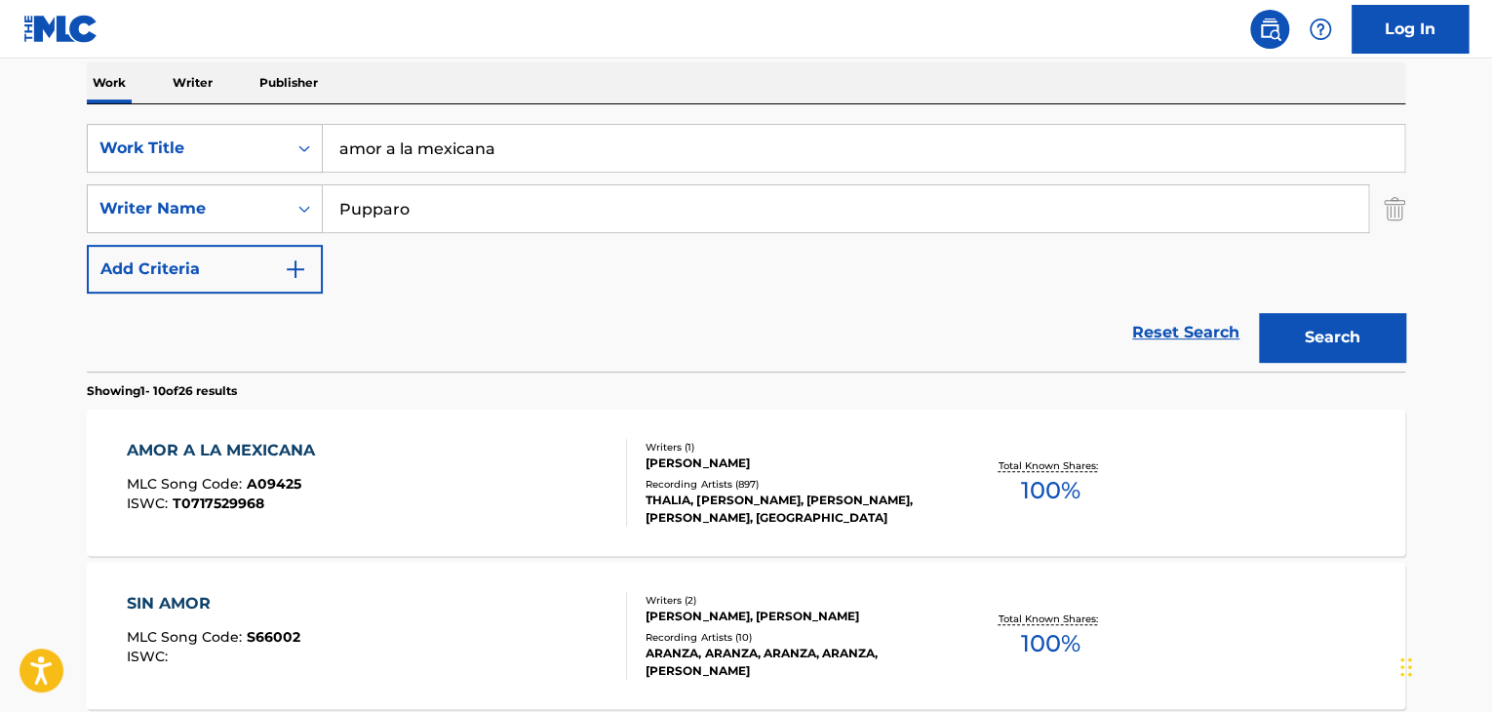
scroll to position [330, 0]
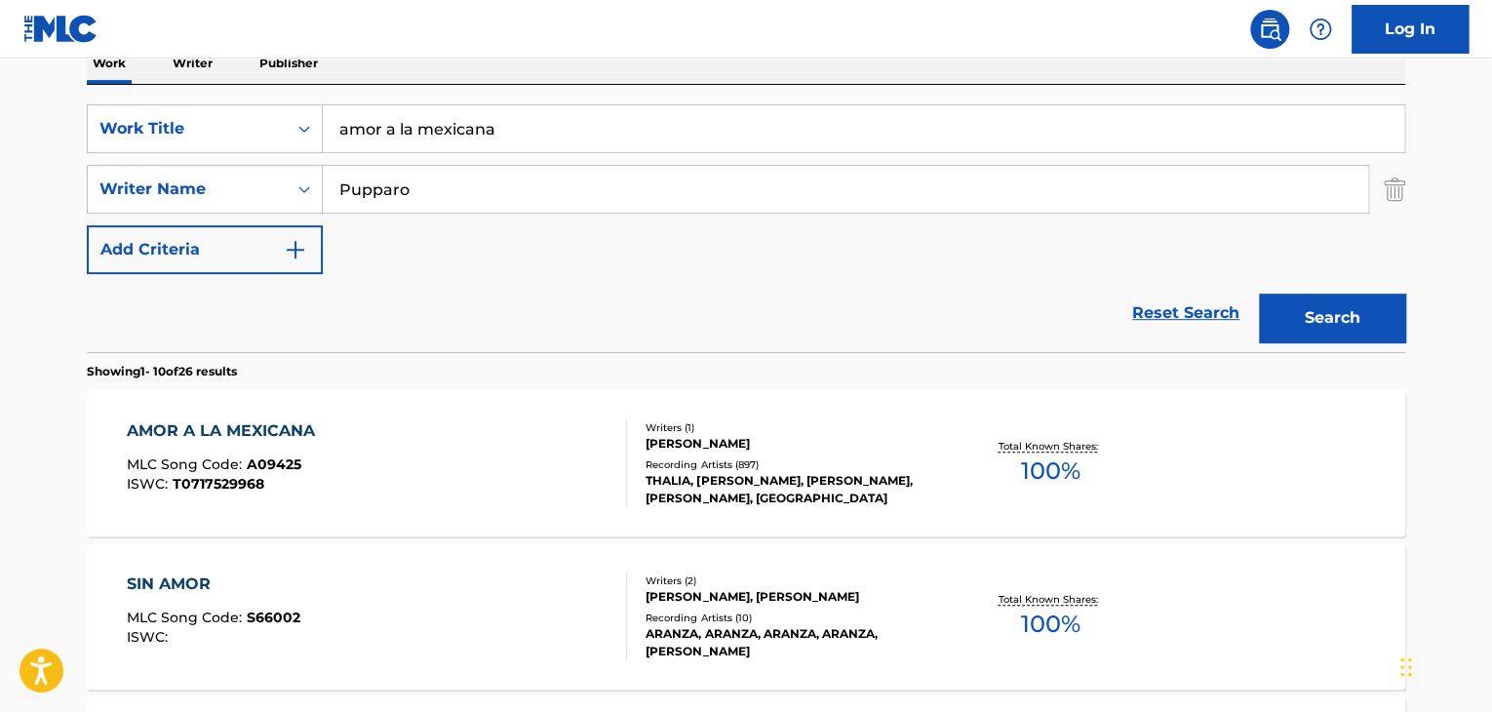
click at [284, 430] on div "AMOR A LA MEXICANA" at bounding box center [226, 430] width 198 height 23
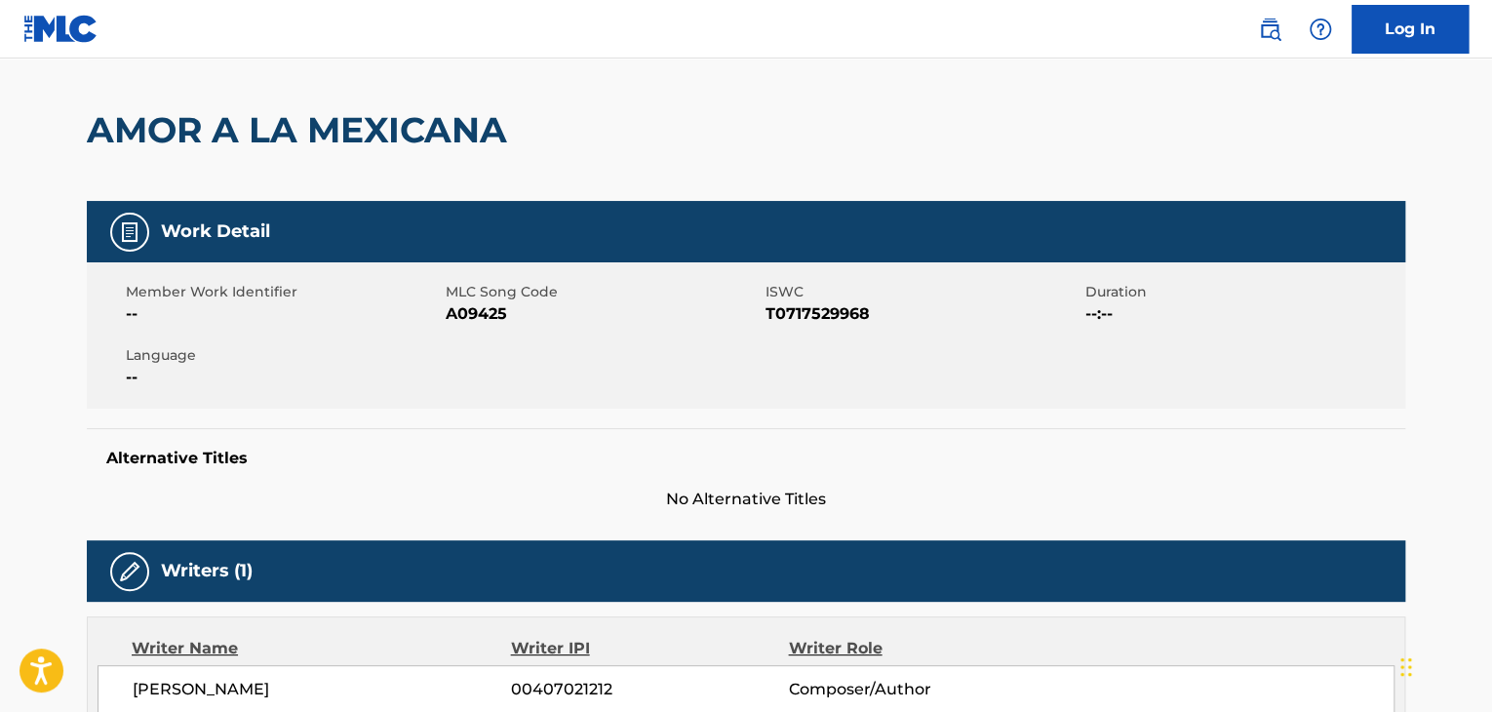
scroll to position [64, 0]
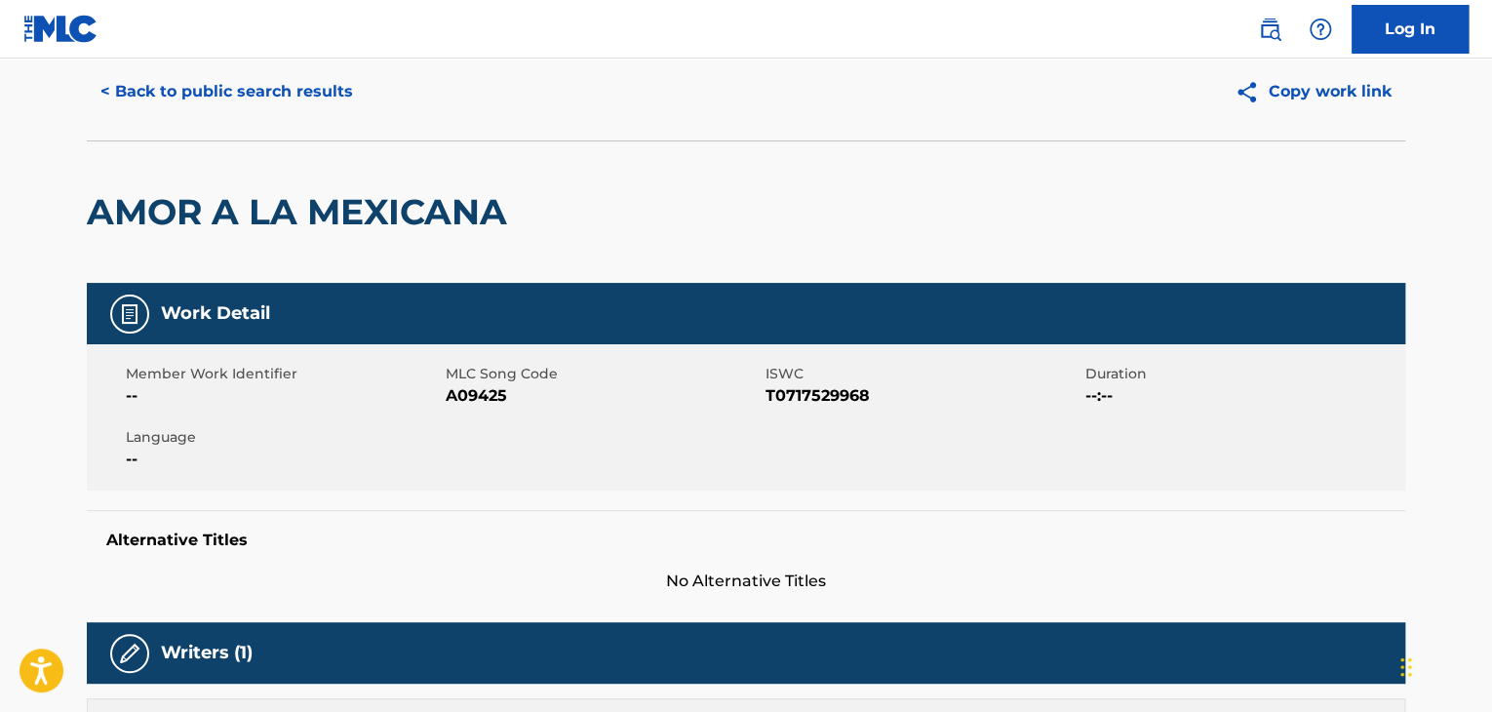
click at [464, 396] on span "A09425" at bounding box center [603, 395] width 315 height 23
copy span "A09425"
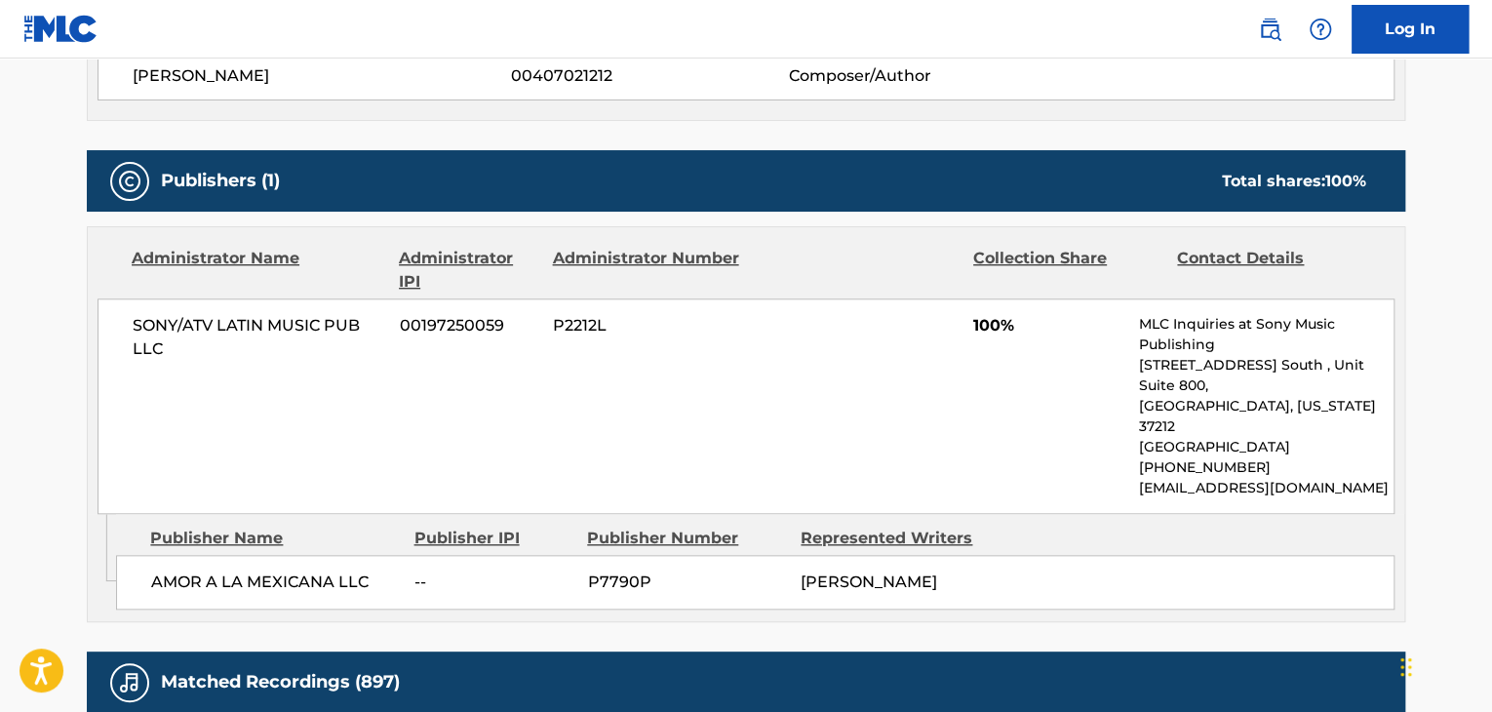
scroll to position [910, 0]
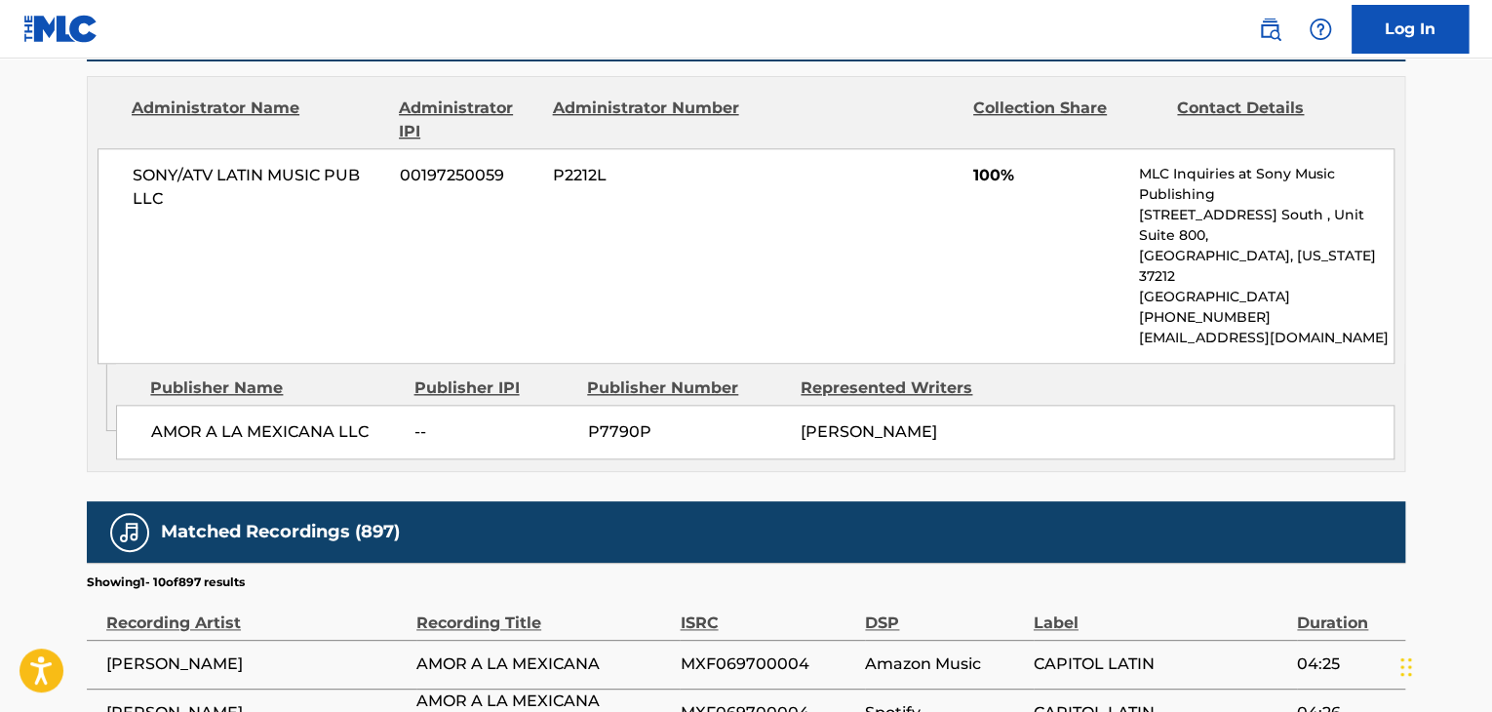
click at [222, 420] on span "AMOR A LA MEXICANA LLC" at bounding box center [275, 431] width 249 height 23
copy div "AMOR A LA MEXICANA LLC"
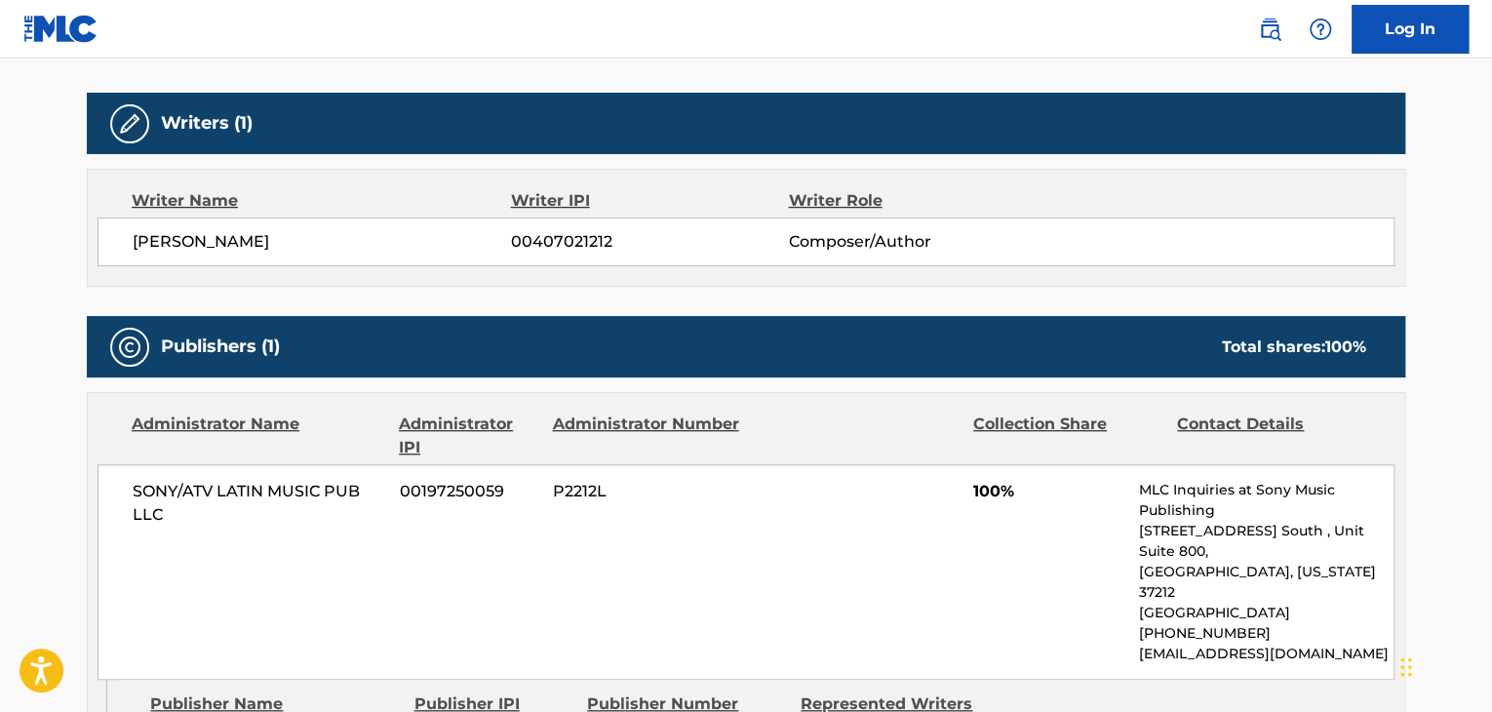
scroll to position [520, 0]
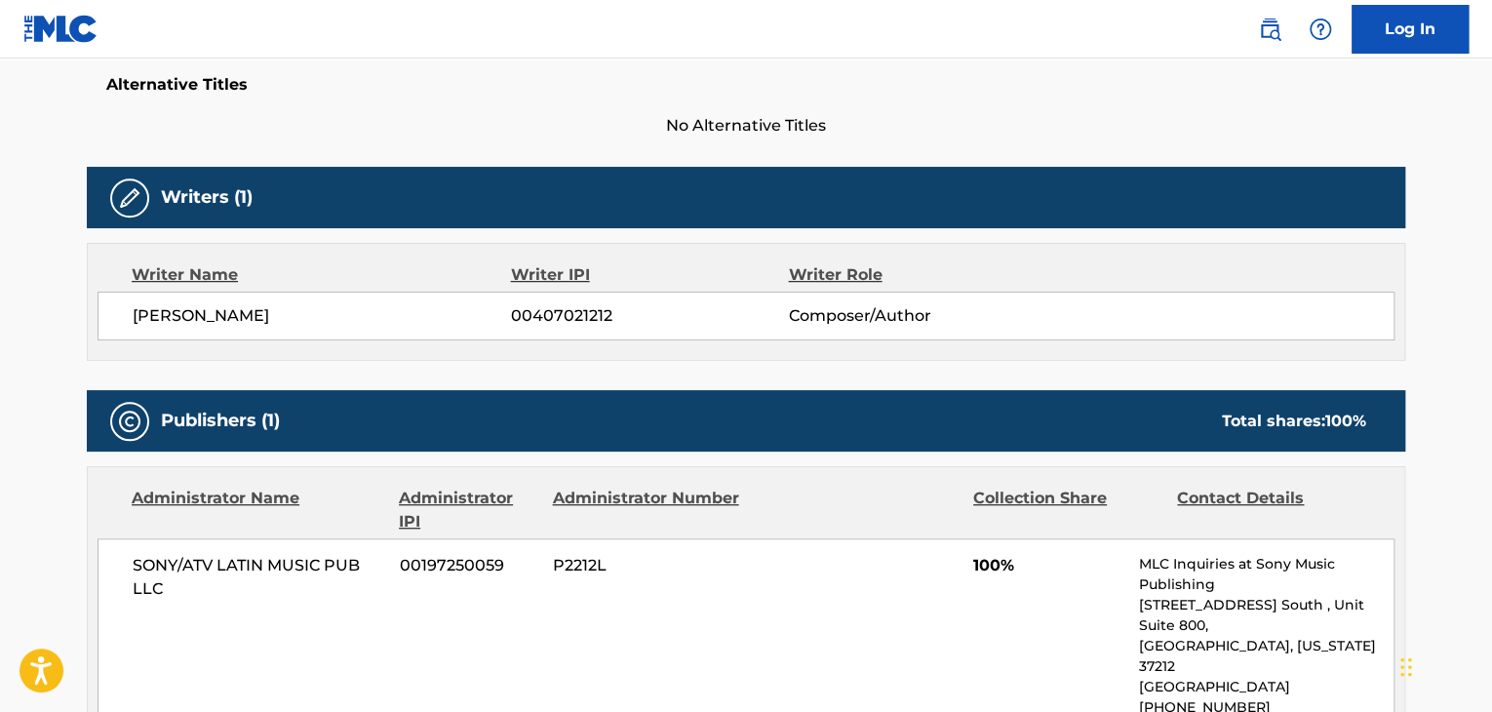
click at [266, 325] on span "[PERSON_NAME]" at bounding box center [322, 315] width 378 height 23
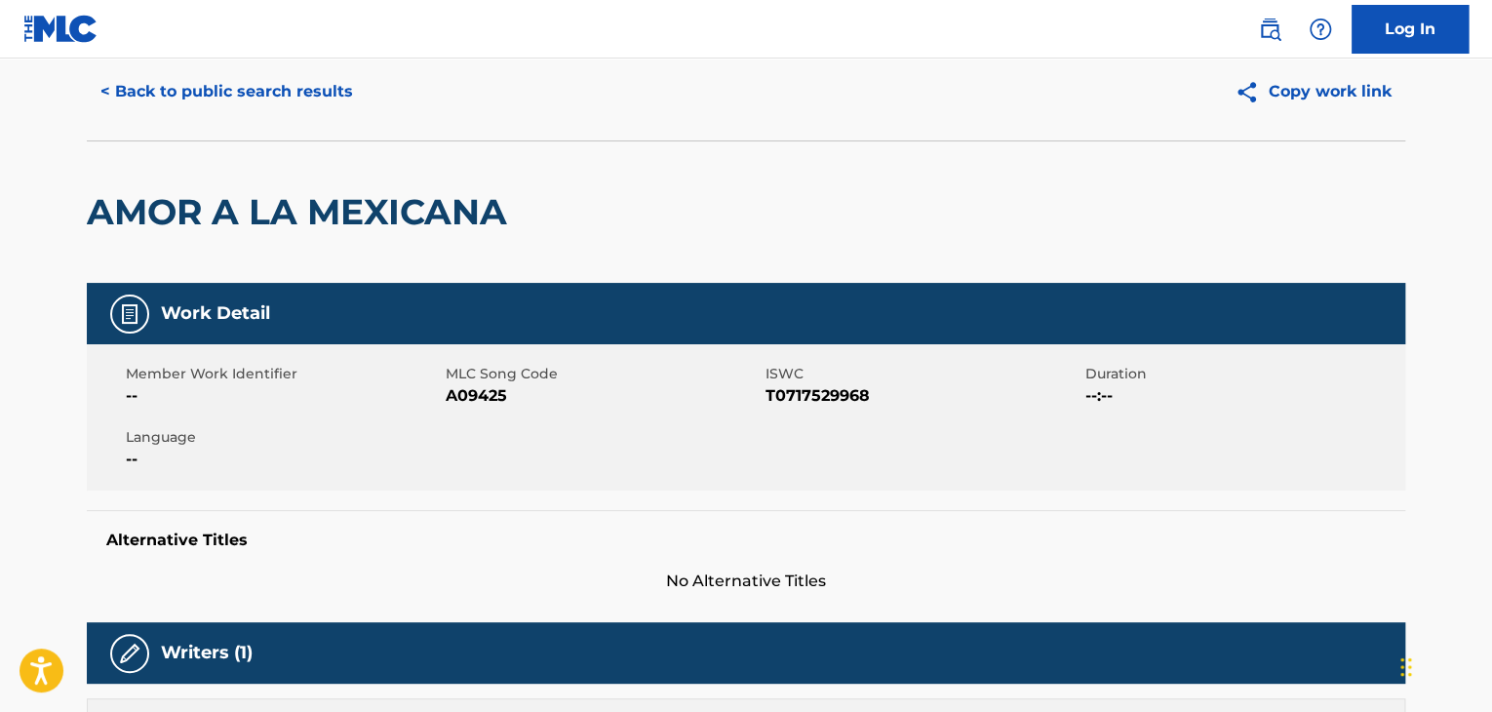
click at [289, 75] on button "< Back to public search results" at bounding box center [227, 91] width 280 height 49
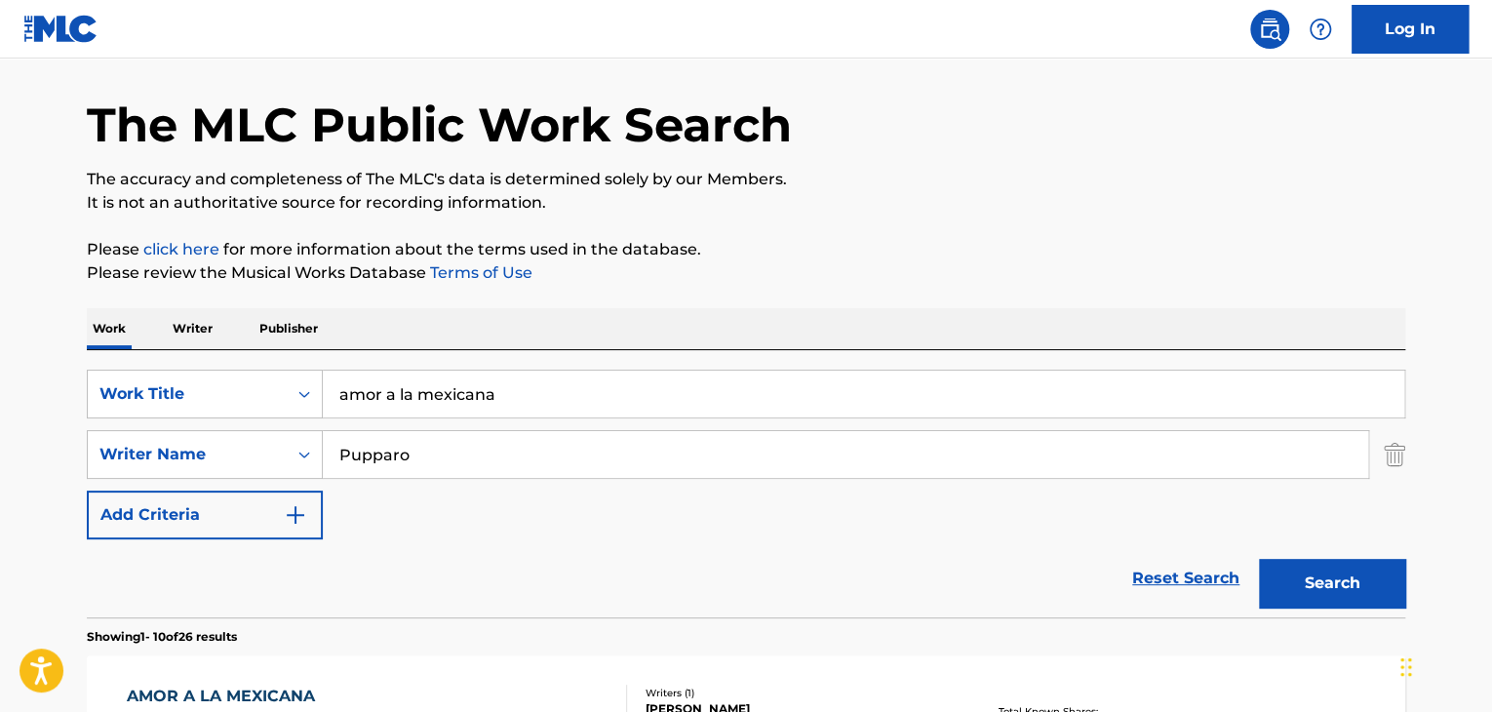
scroll to position [330, 0]
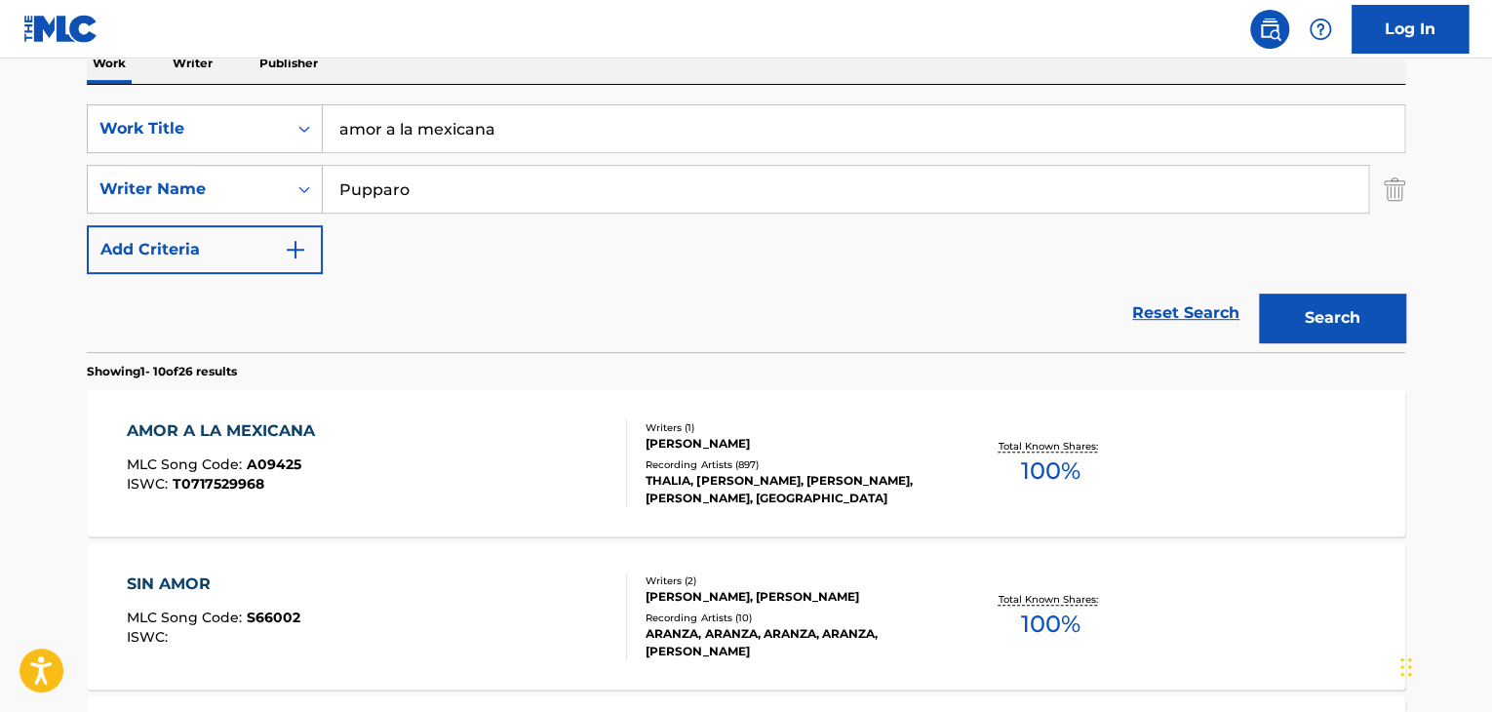
click at [585, 123] on input "amor a la mexicana" at bounding box center [864, 128] width 1082 height 47
paste input "[GEOGRAPHIC_DATA] Flowers"
type input "[GEOGRAPHIC_DATA] Flowers"
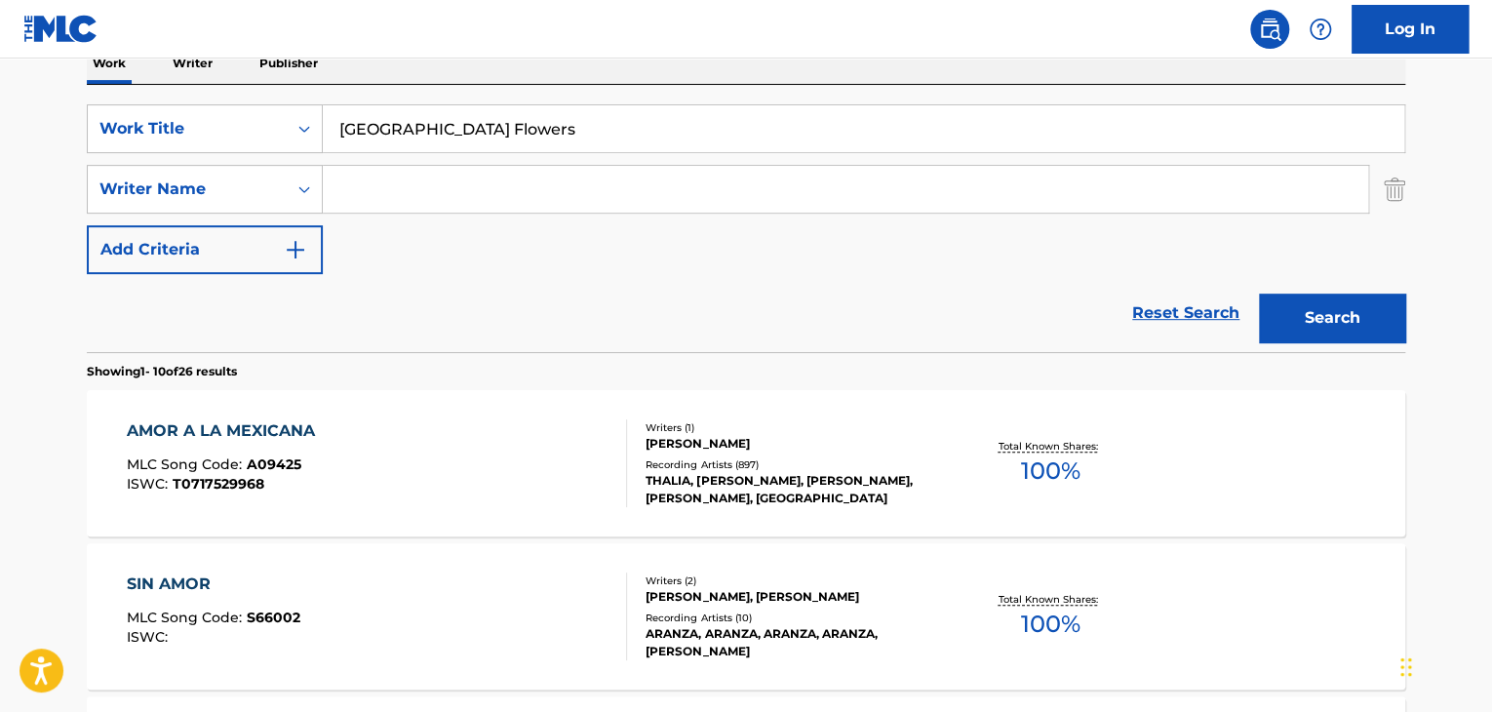
click at [1259, 294] on button "Search" at bounding box center [1332, 318] width 146 height 49
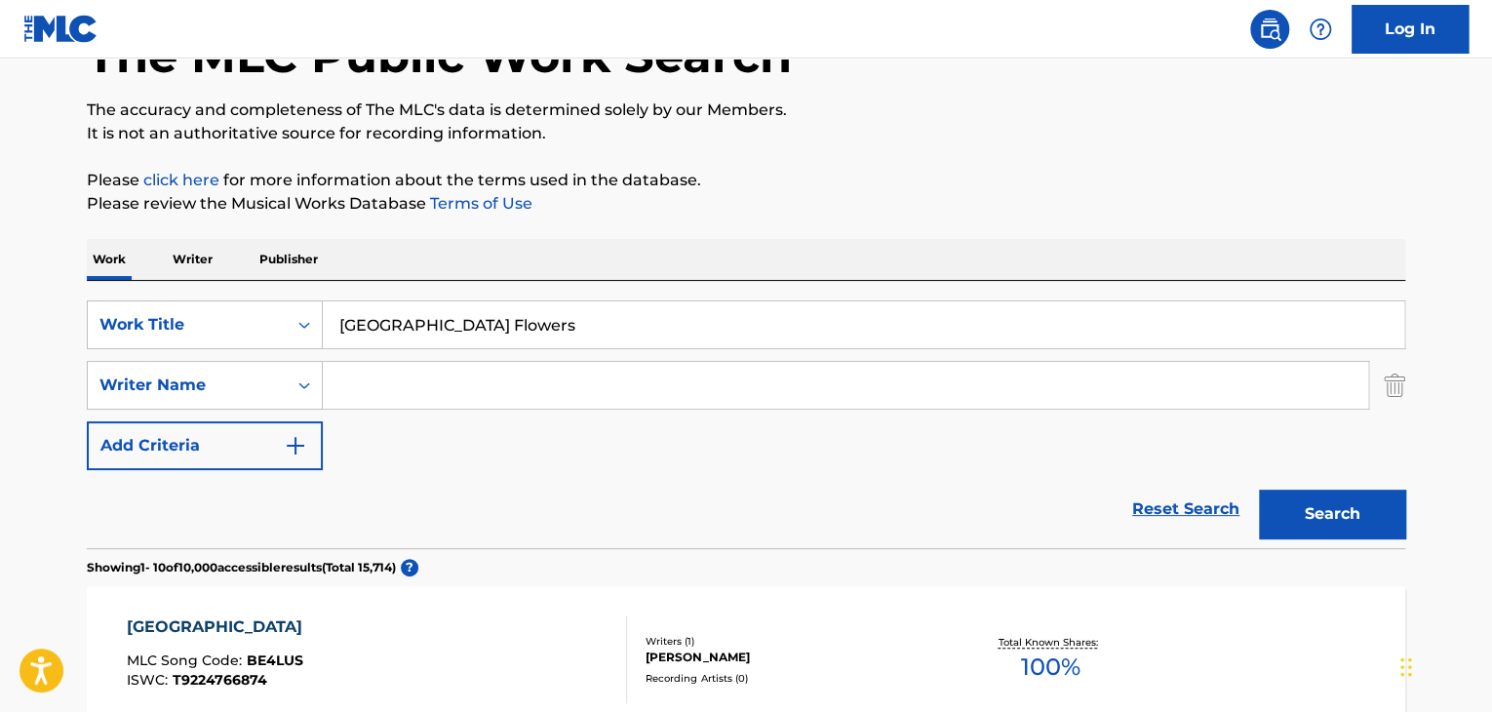
scroll to position [0, 0]
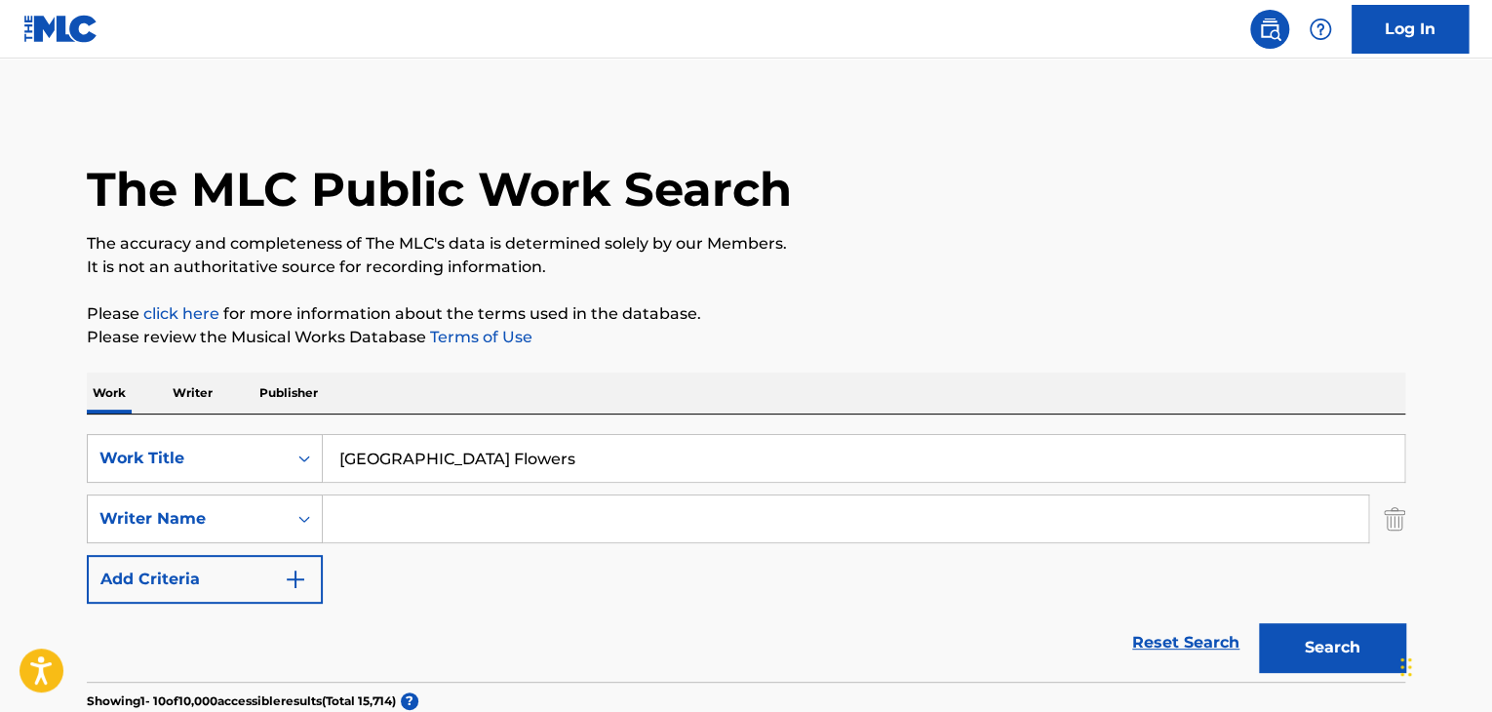
click at [527, 452] on input "[GEOGRAPHIC_DATA] Flowers" at bounding box center [864, 458] width 1082 height 47
paste input "The Bengaluru Song"
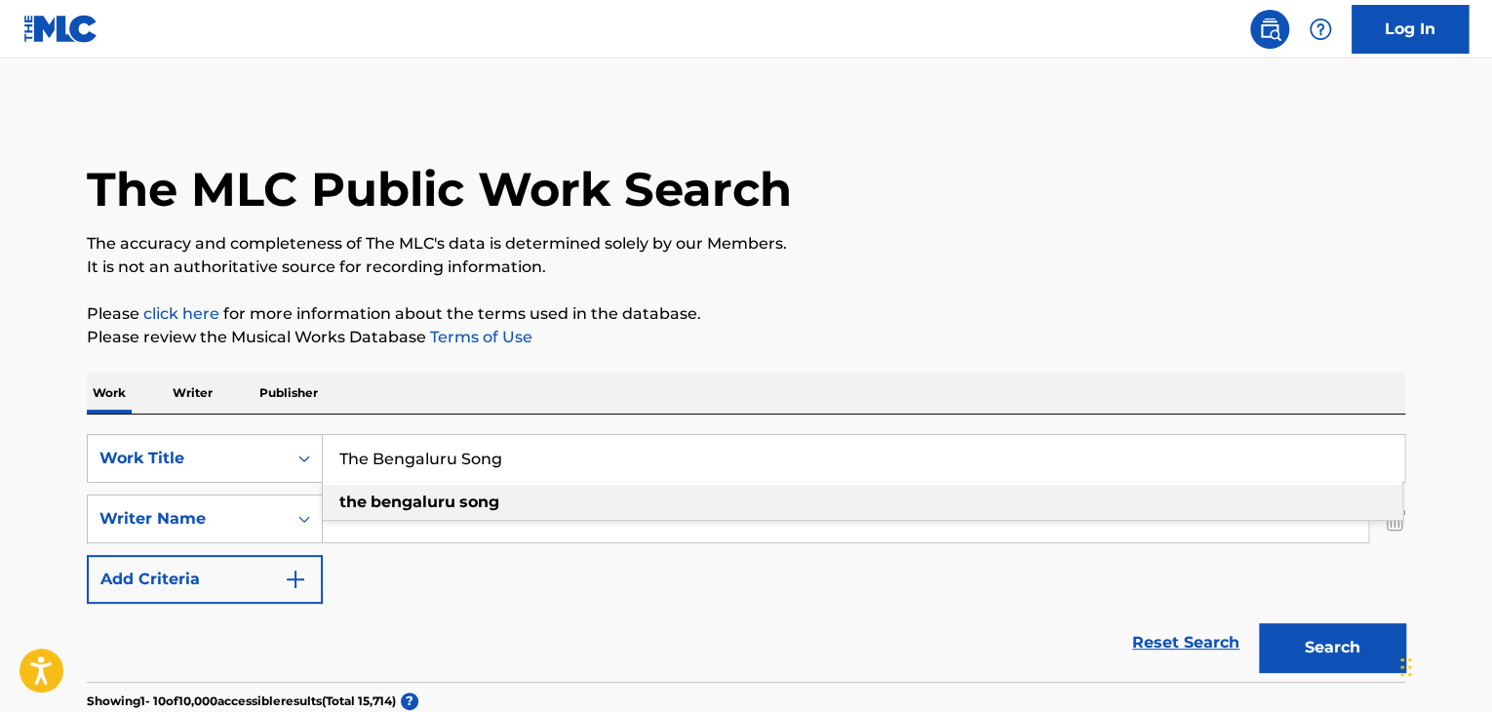
type input "The Bengaluru Song"
click at [1350, 636] on button "Search" at bounding box center [1332, 647] width 146 height 49
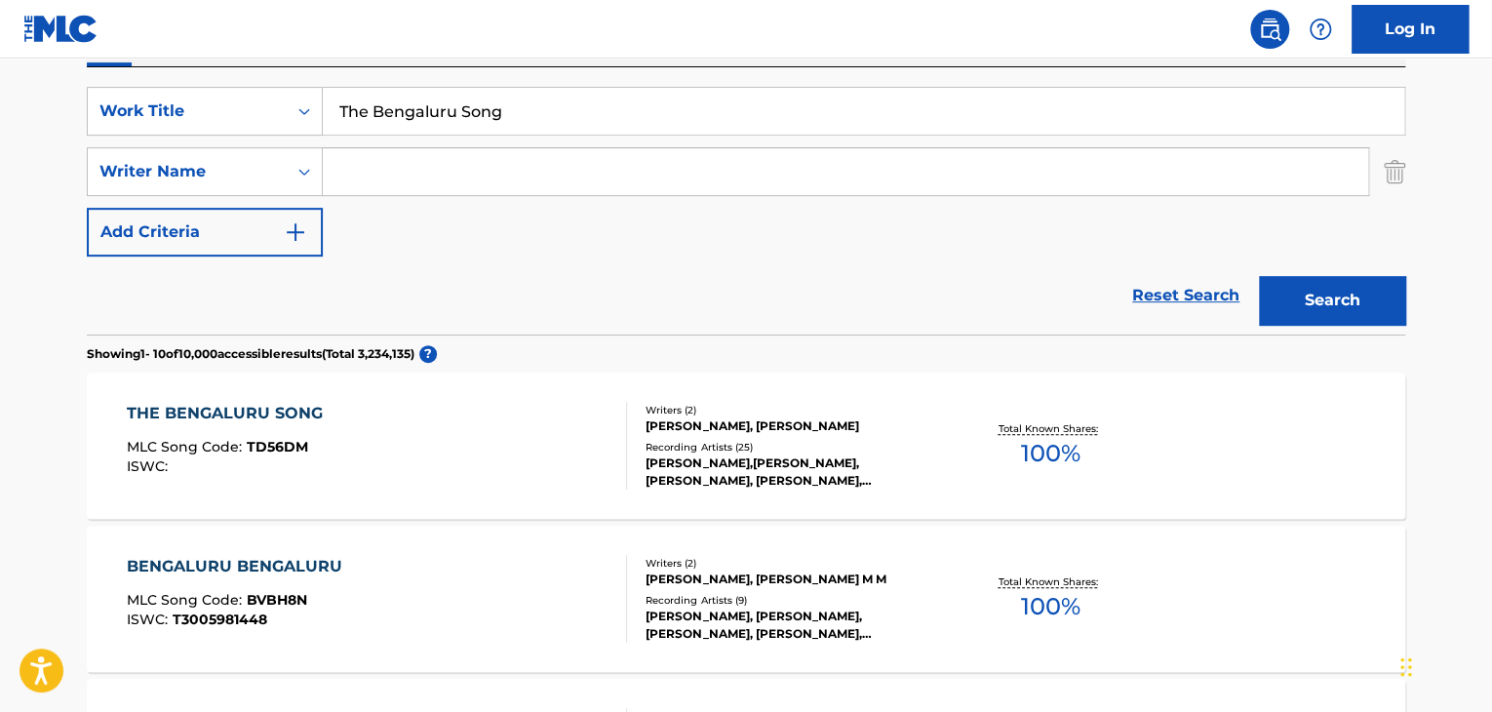
scroll to position [393, 0]
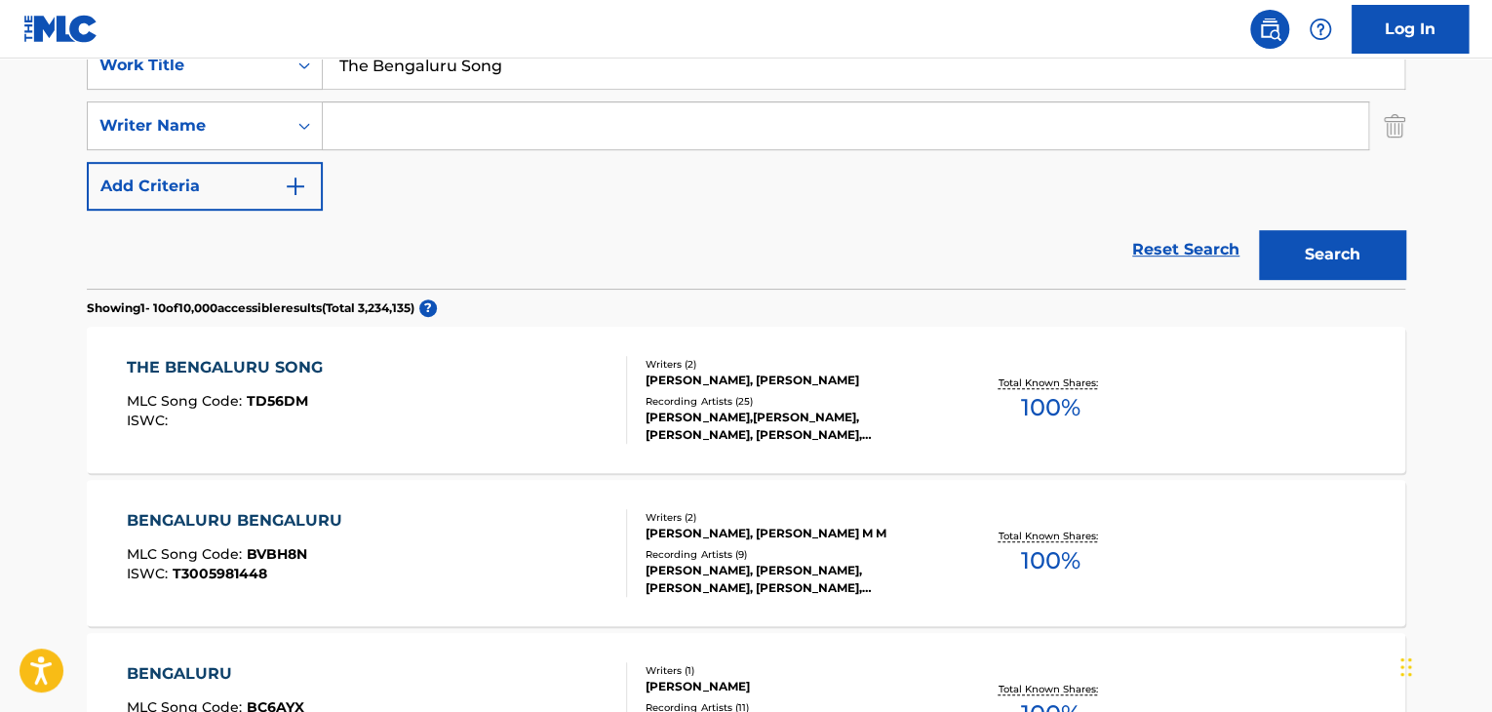
click at [300, 371] on div "THE BENGALURU SONG" at bounding box center [230, 367] width 206 height 23
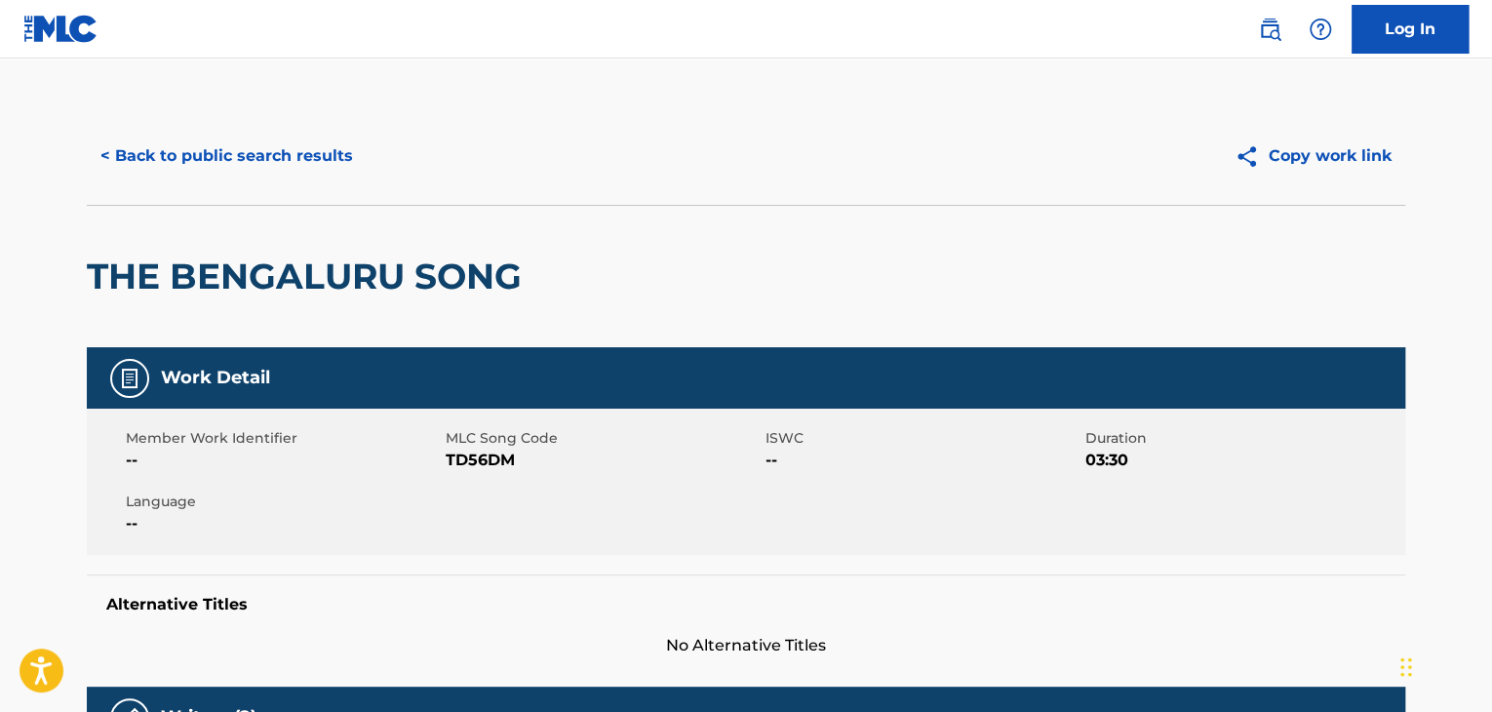
click at [484, 450] on span "TD56DM" at bounding box center [603, 460] width 315 height 23
copy span "TD56DM"
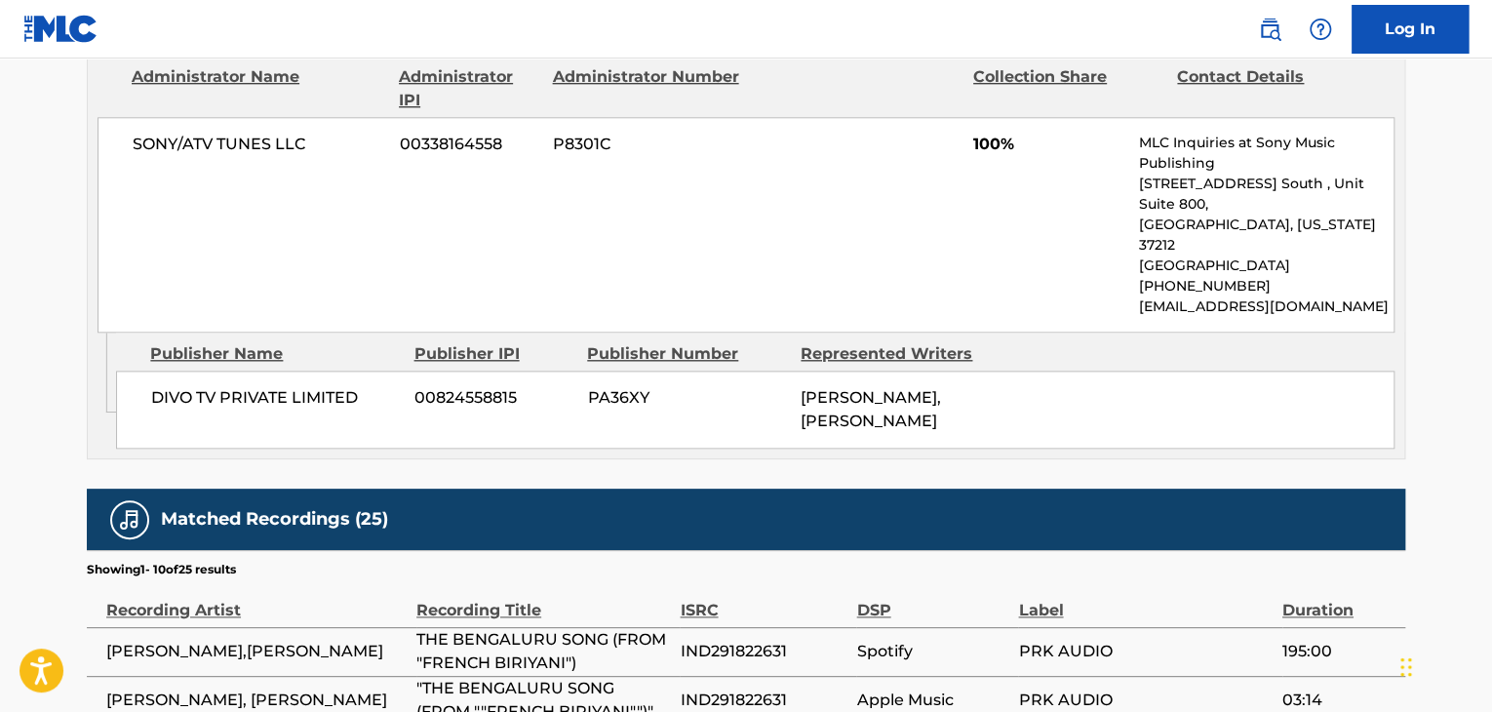
scroll to position [975, 0]
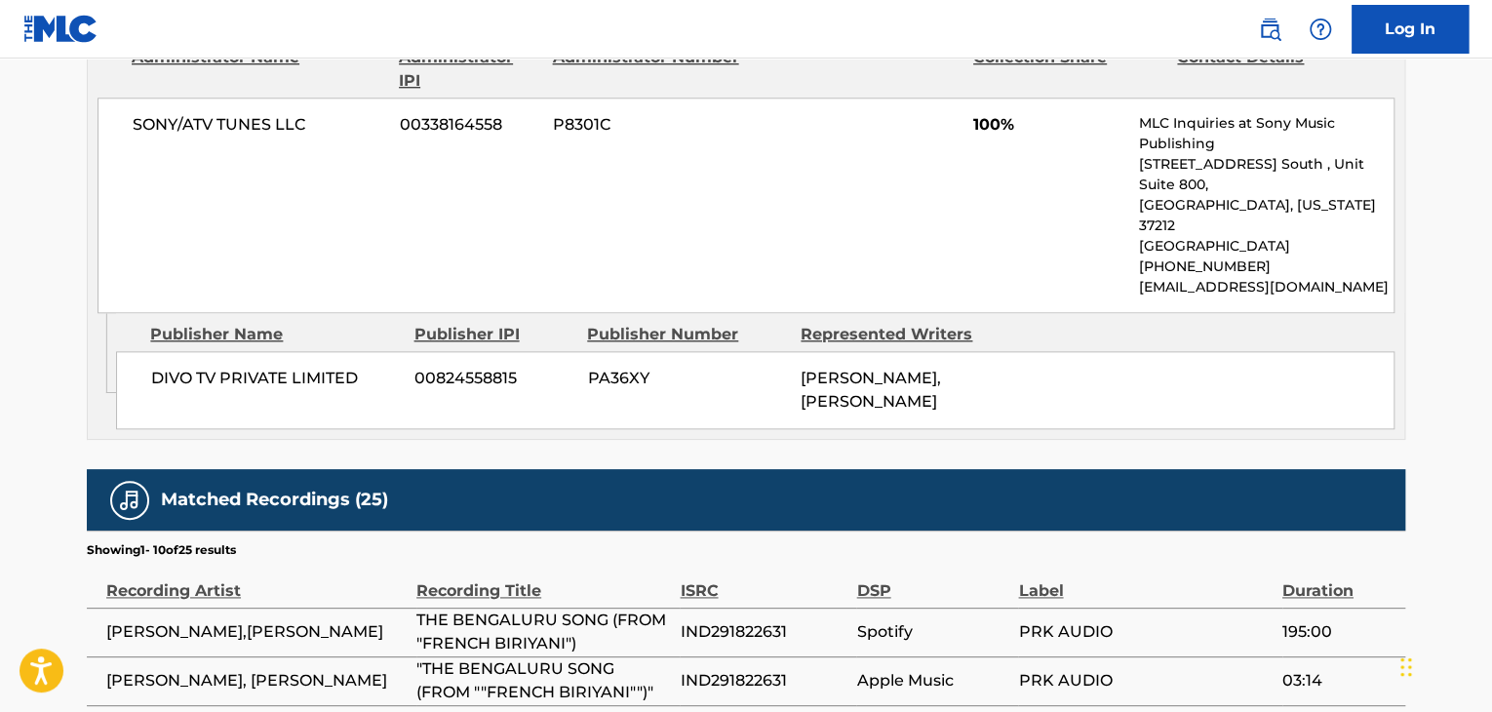
click at [277, 367] on span "DIVO TV PRIVATE LIMITED" at bounding box center [275, 378] width 249 height 23
copy div "DIVO TV PRIVATE LIMITED"
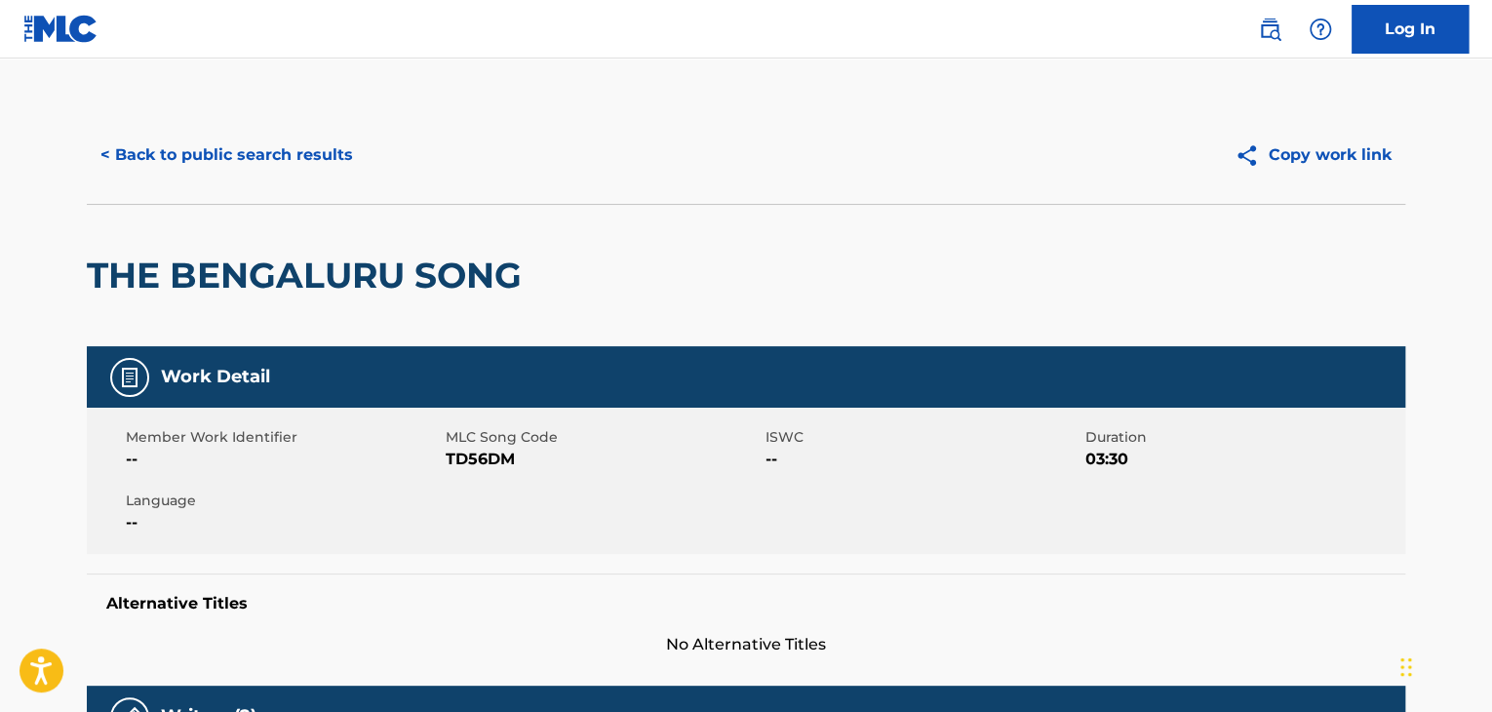
scroll to position [0, 0]
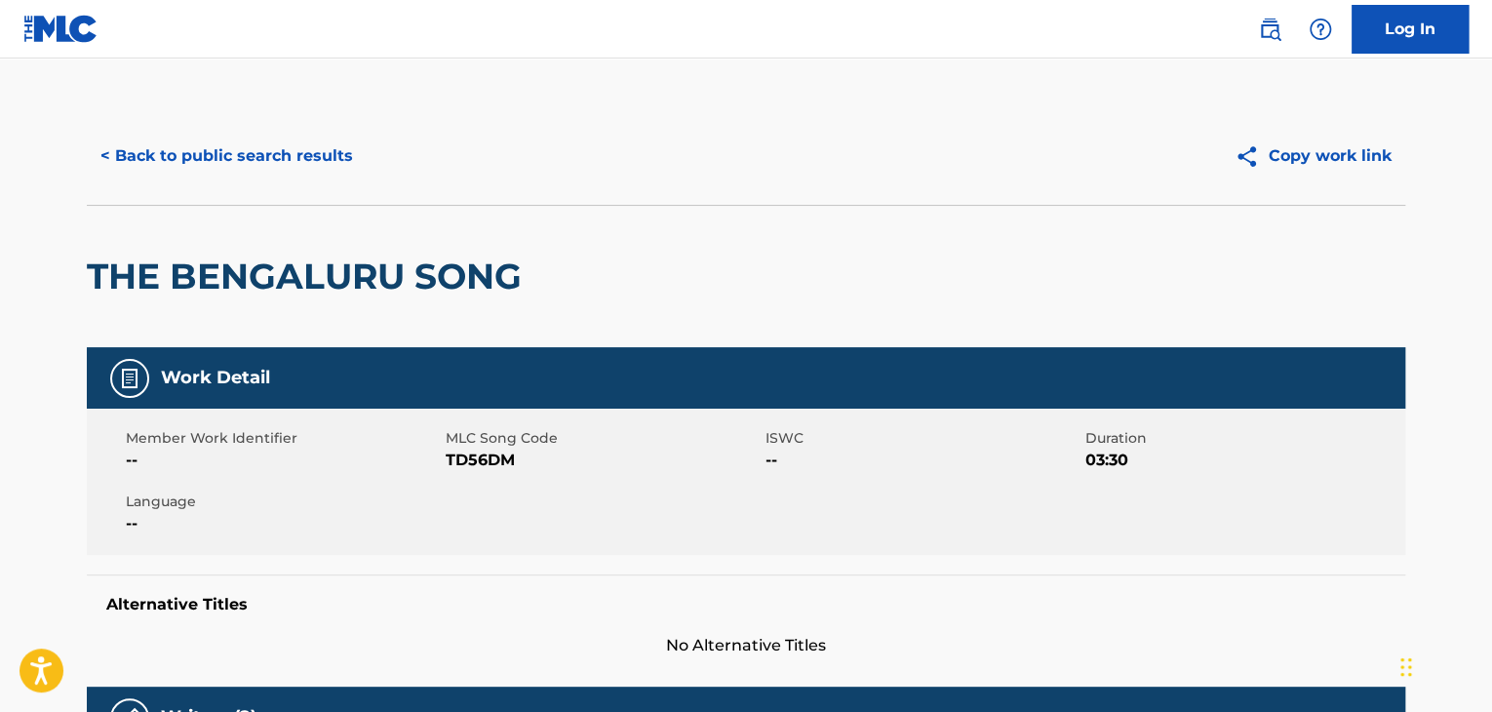
click at [326, 144] on button "< Back to public search results" at bounding box center [227, 156] width 280 height 49
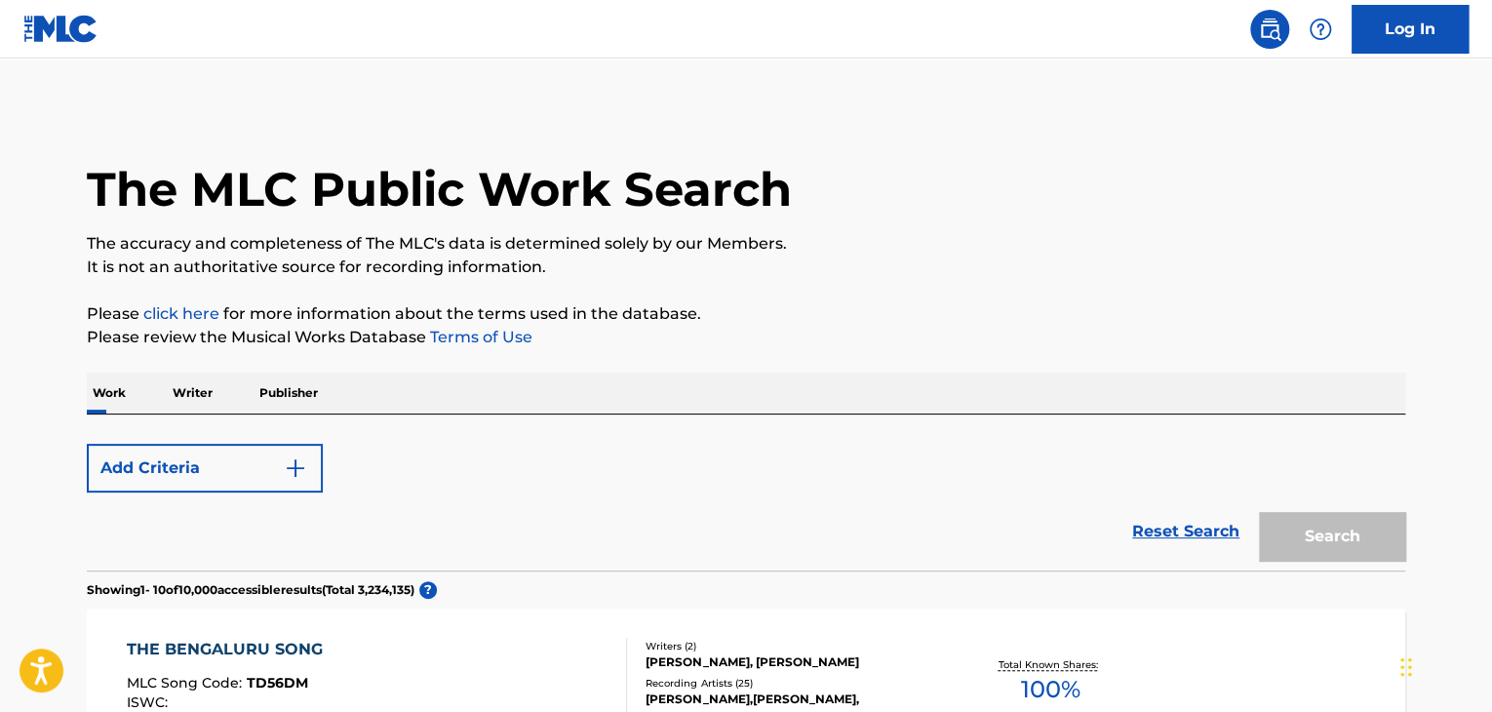
scroll to position [393, 0]
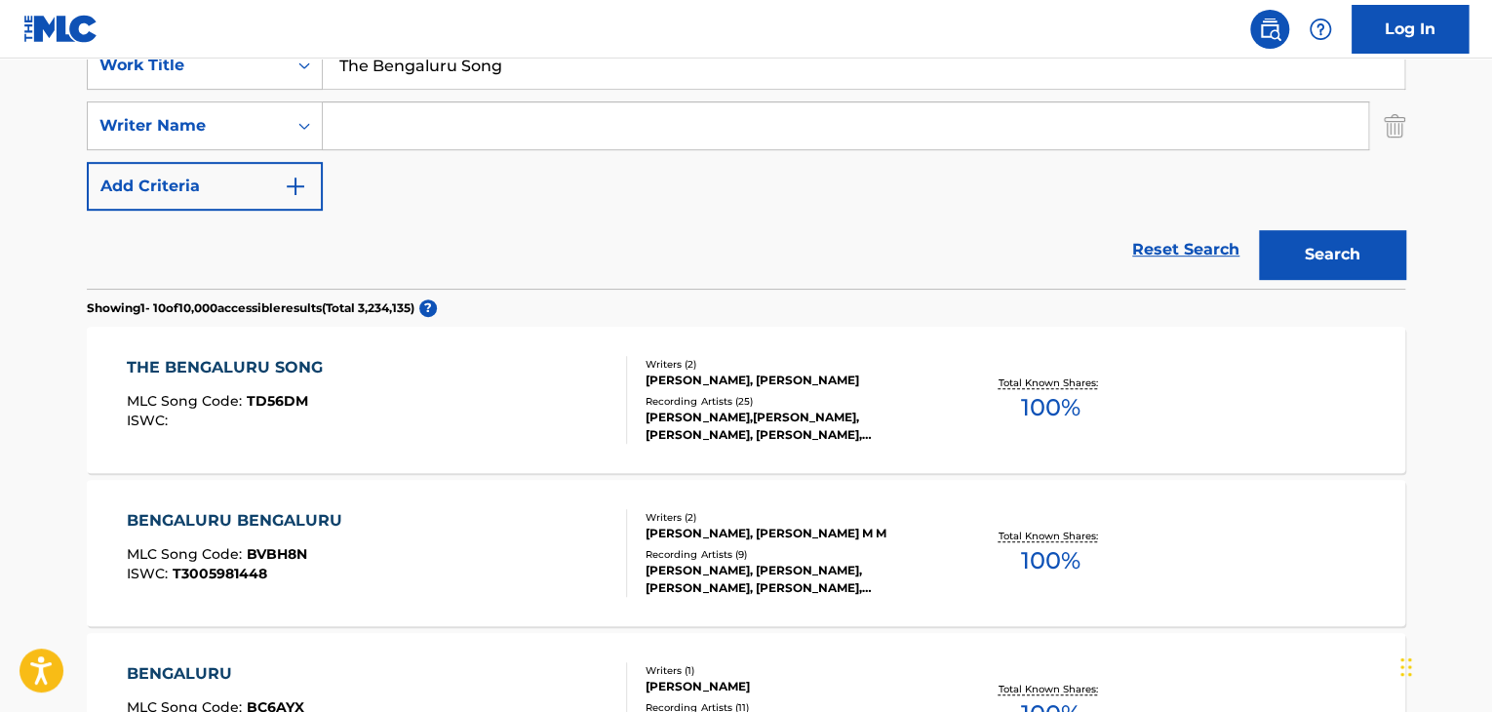
click at [562, 68] on input "The Bengaluru Song" at bounding box center [864, 65] width 1082 height 47
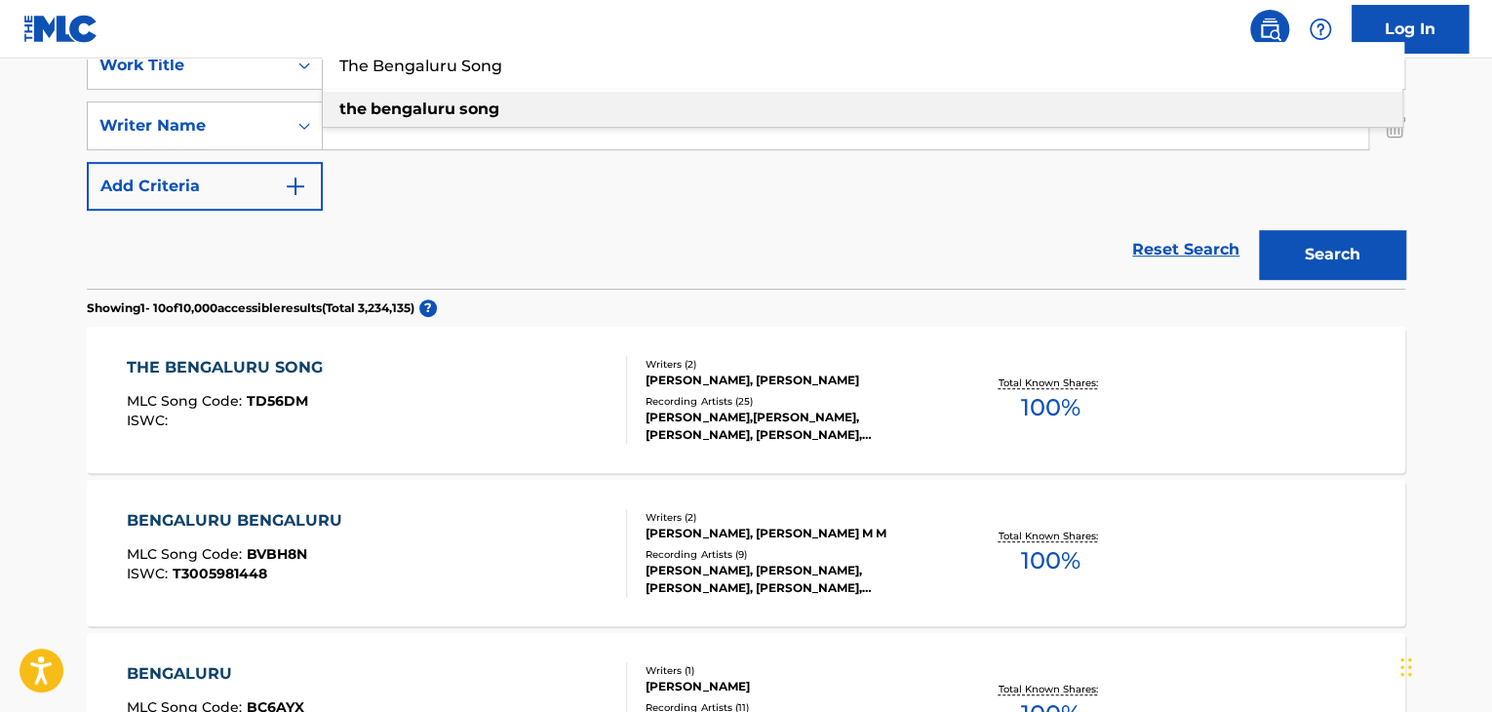
paste input "Dear Promoter"
type input "Dear Promoter"
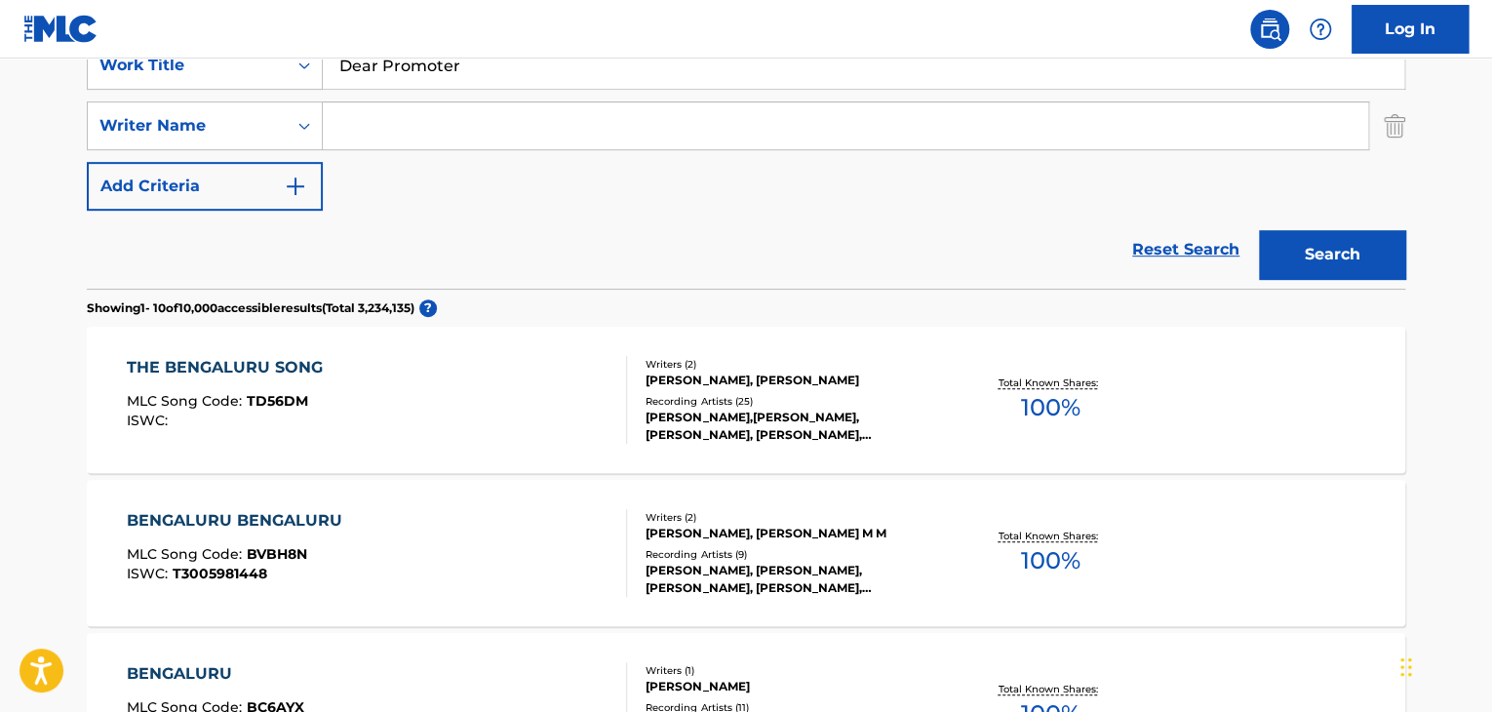
click at [531, 256] on div "Reset Search Search" at bounding box center [746, 250] width 1319 height 78
click at [534, 140] on input "Search Form" at bounding box center [846, 125] width 1046 height 47
click at [1259, 230] on button "Search" at bounding box center [1332, 254] width 146 height 49
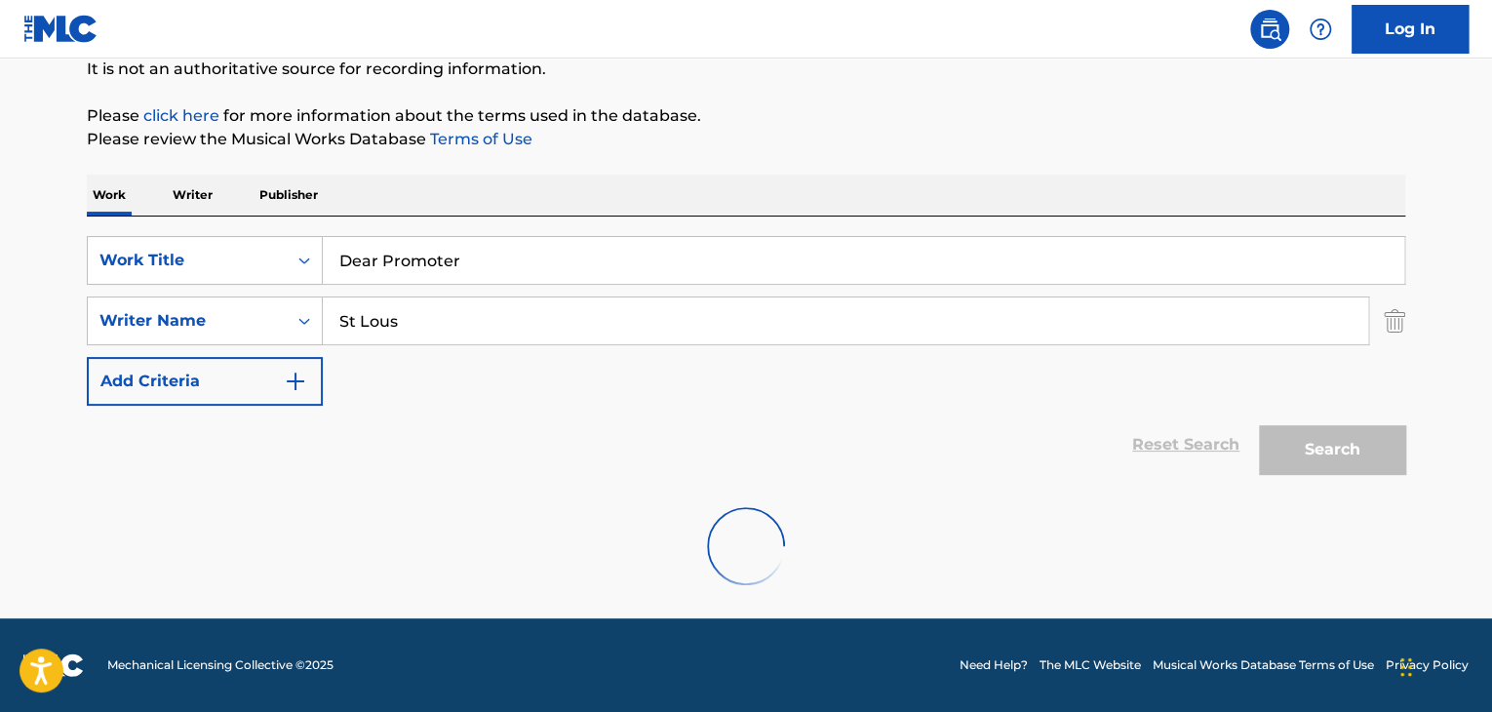
scroll to position [135, 0]
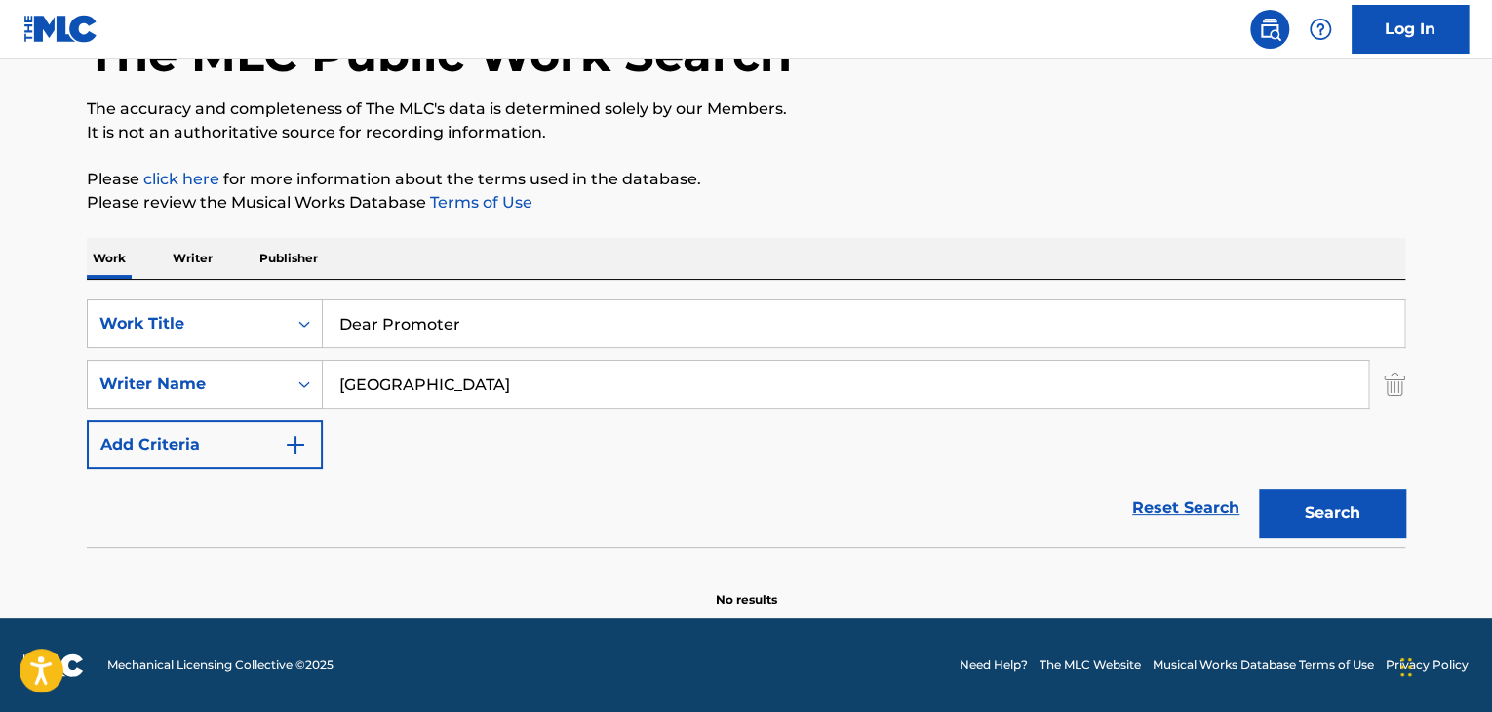
type input "[GEOGRAPHIC_DATA]"
click at [1259, 489] on button "Search" at bounding box center [1332, 513] width 146 height 49
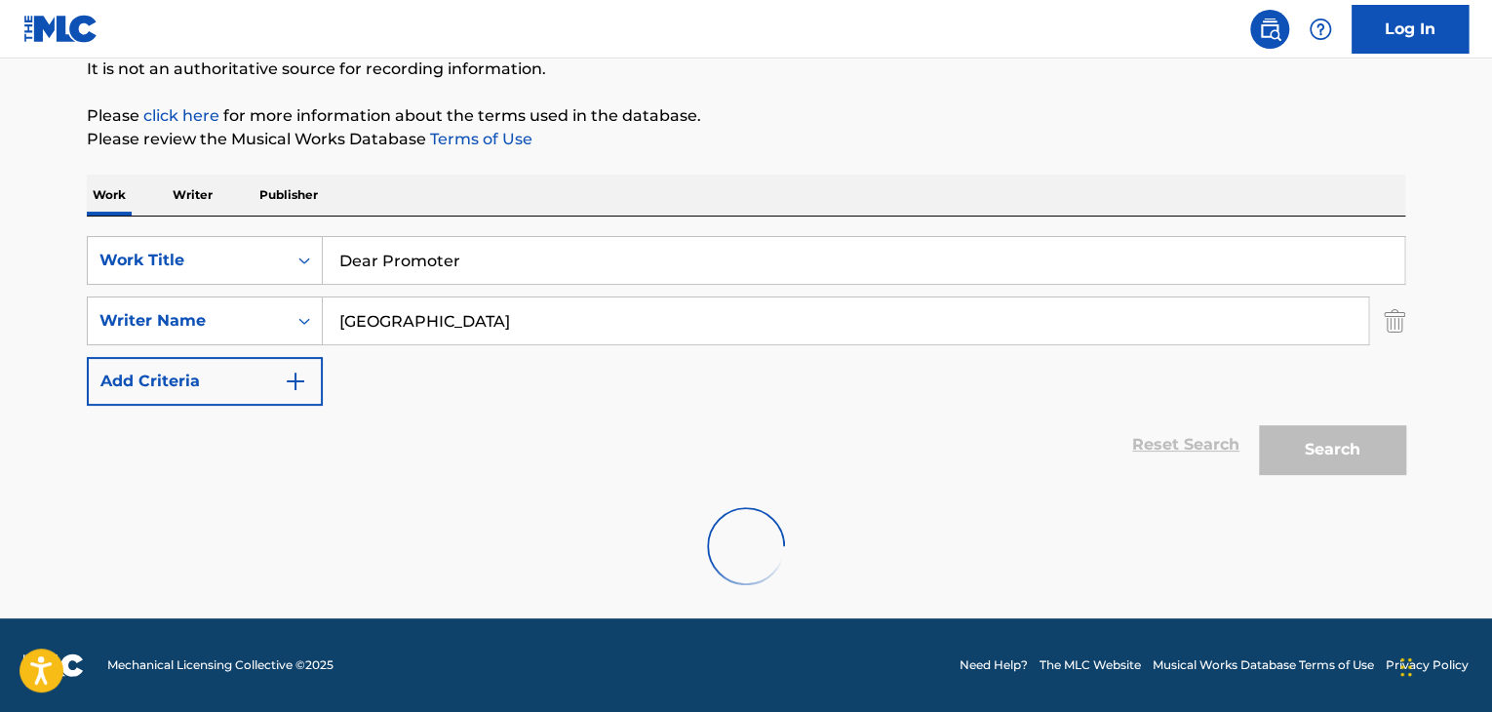
scroll to position [393, 0]
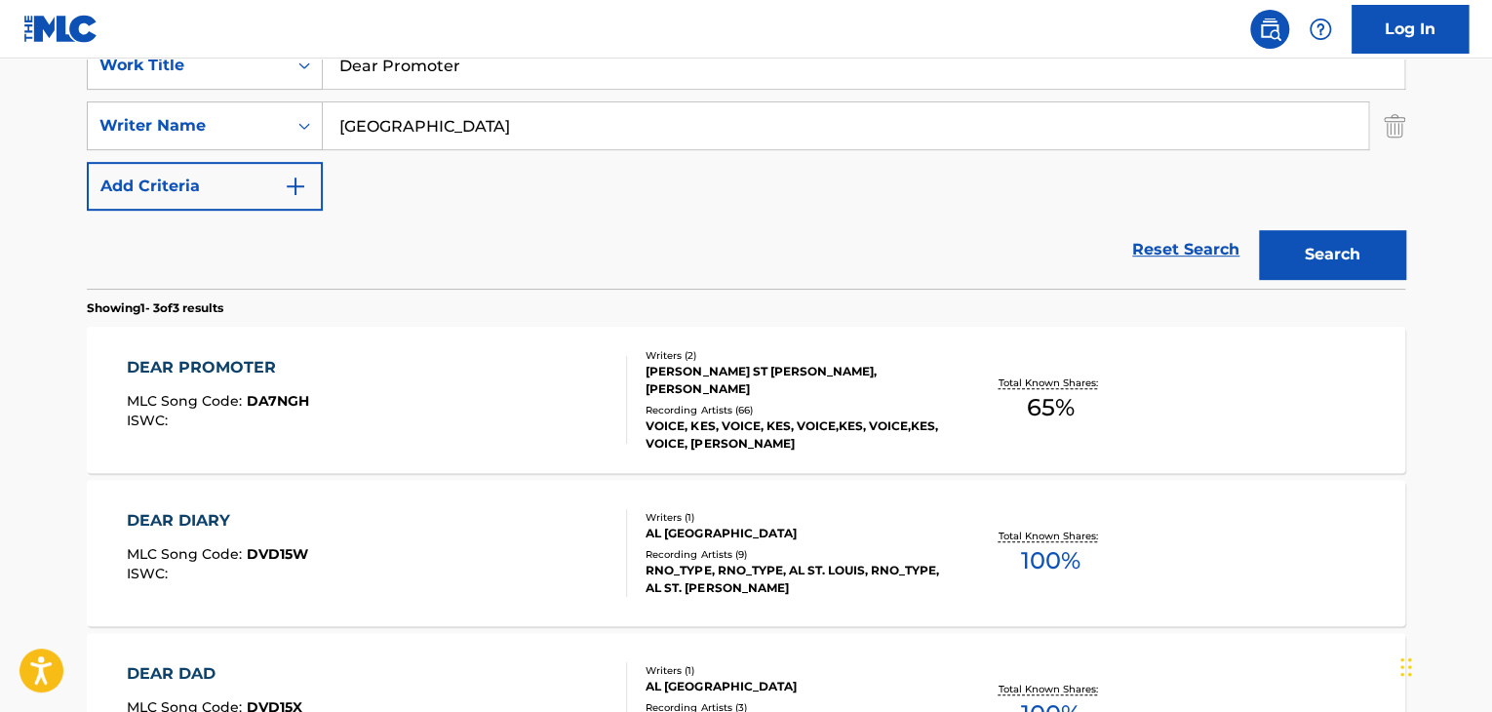
click at [238, 370] on div "DEAR PROMOTER" at bounding box center [218, 367] width 182 height 23
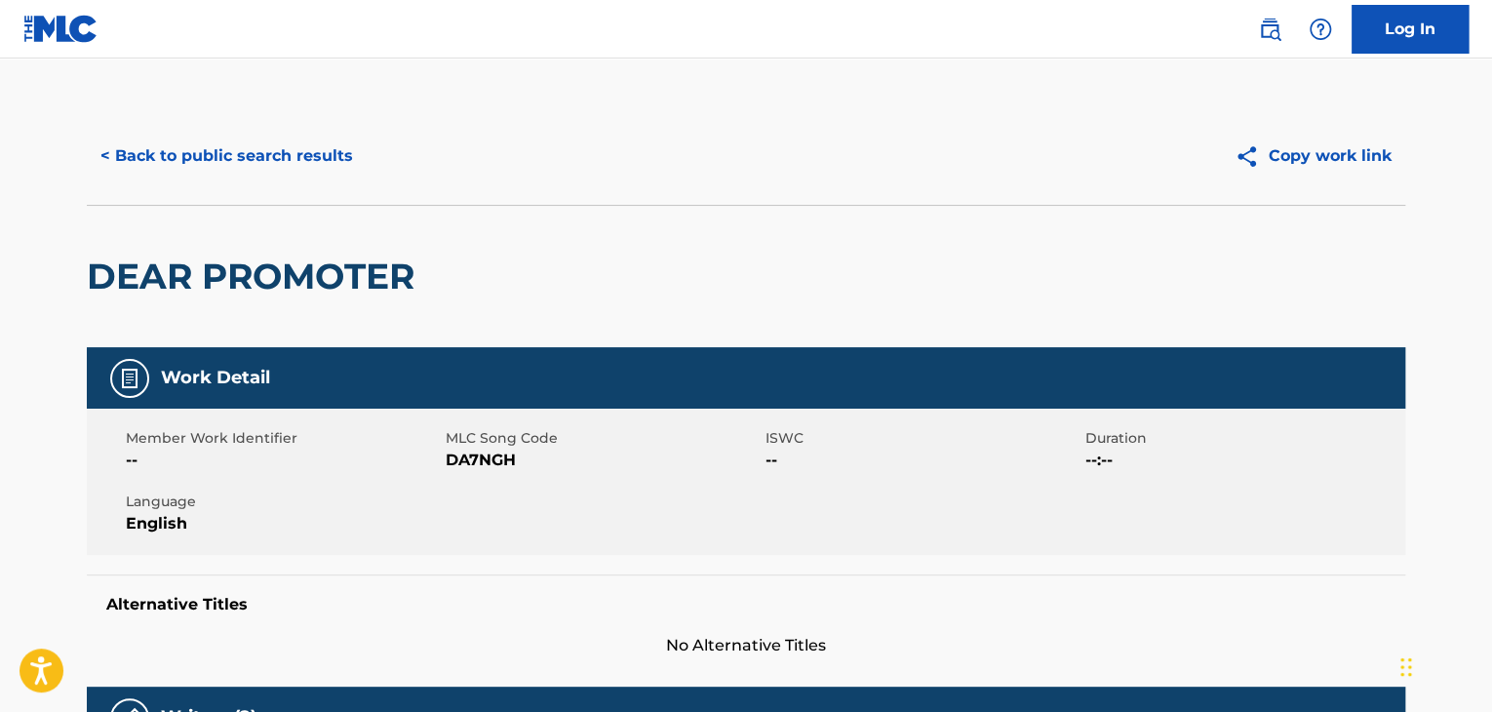
click at [493, 454] on span "DA7NGH" at bounding box center [603, 460] width 315 height 23
copy span "DA7NGH"
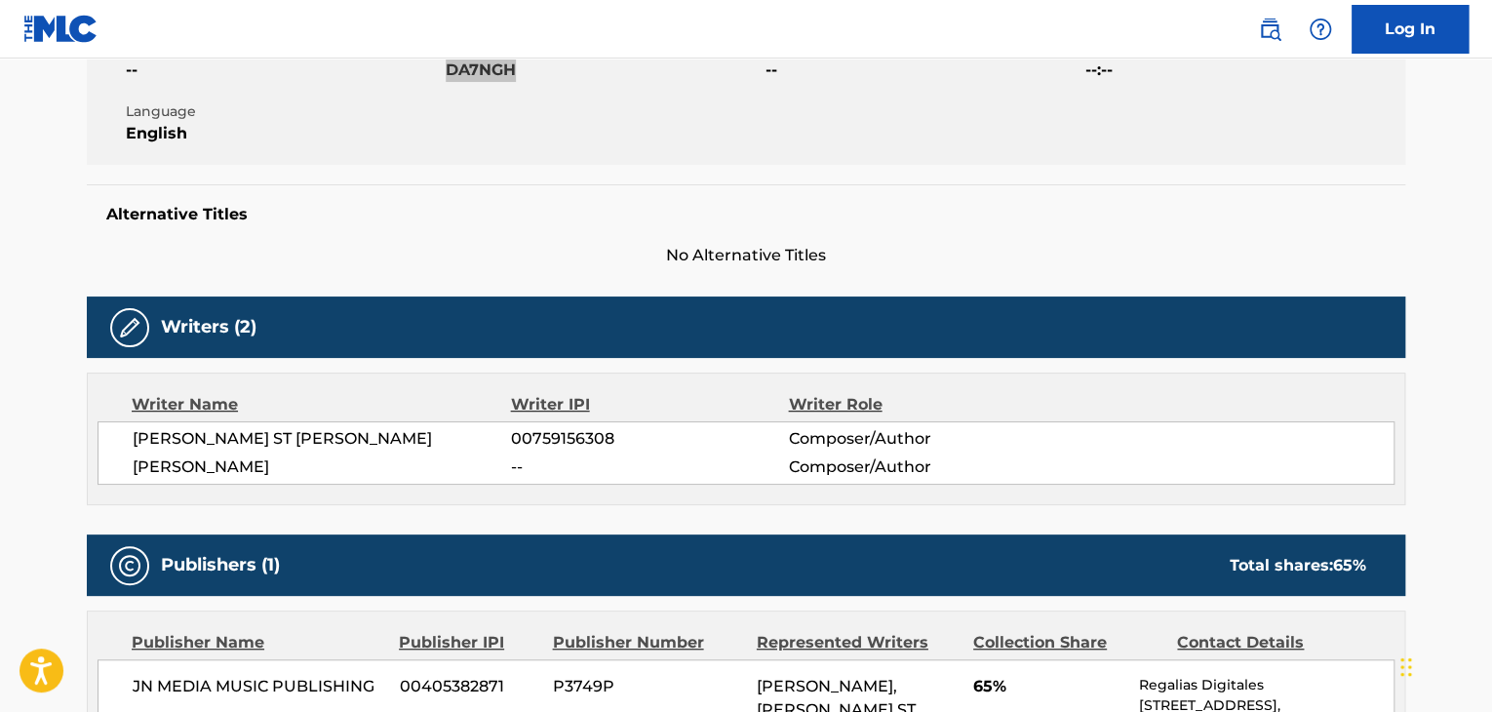
scroll to position [455, 0]
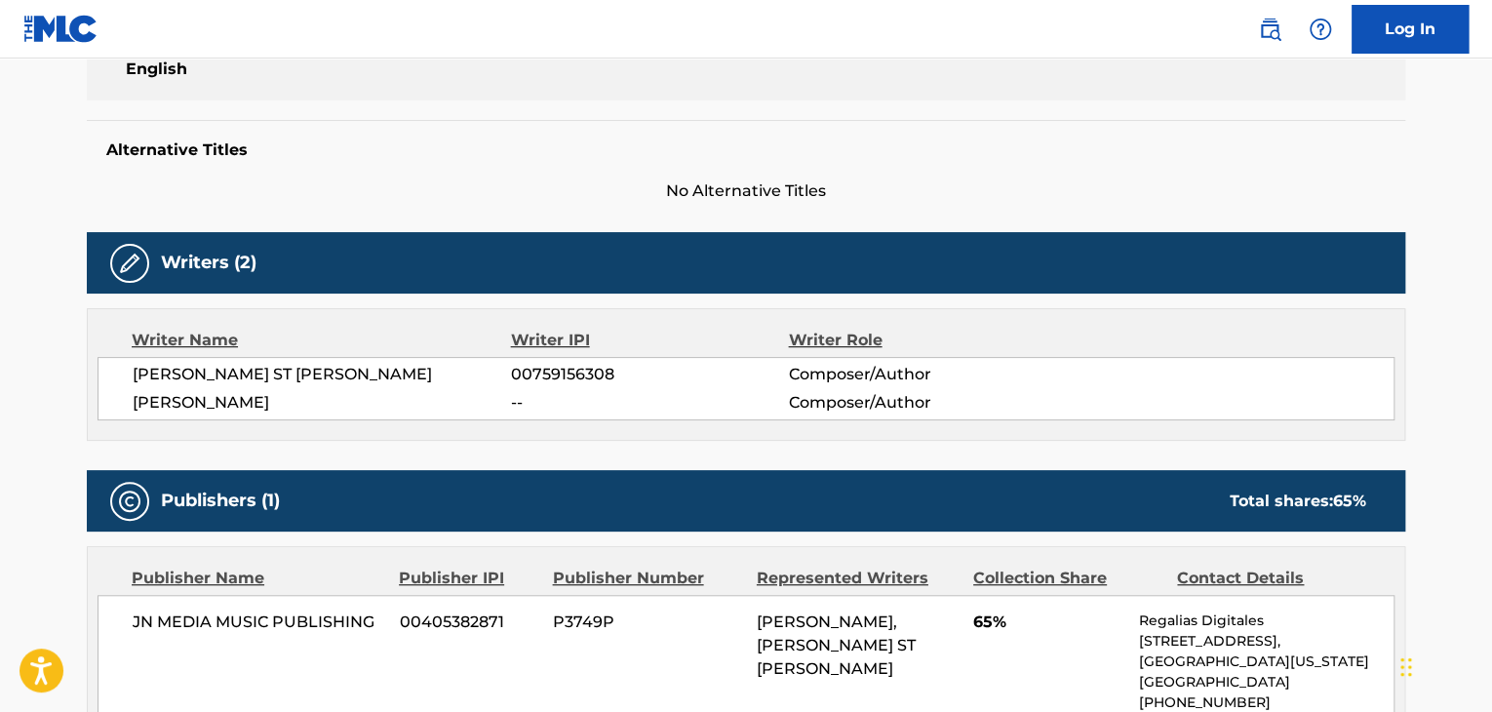
click at [239, 401] on span "[PERSON_NAME]" at bounding box center [322, 402] width 378 height 23
copy div "[PERSON_NAME]"
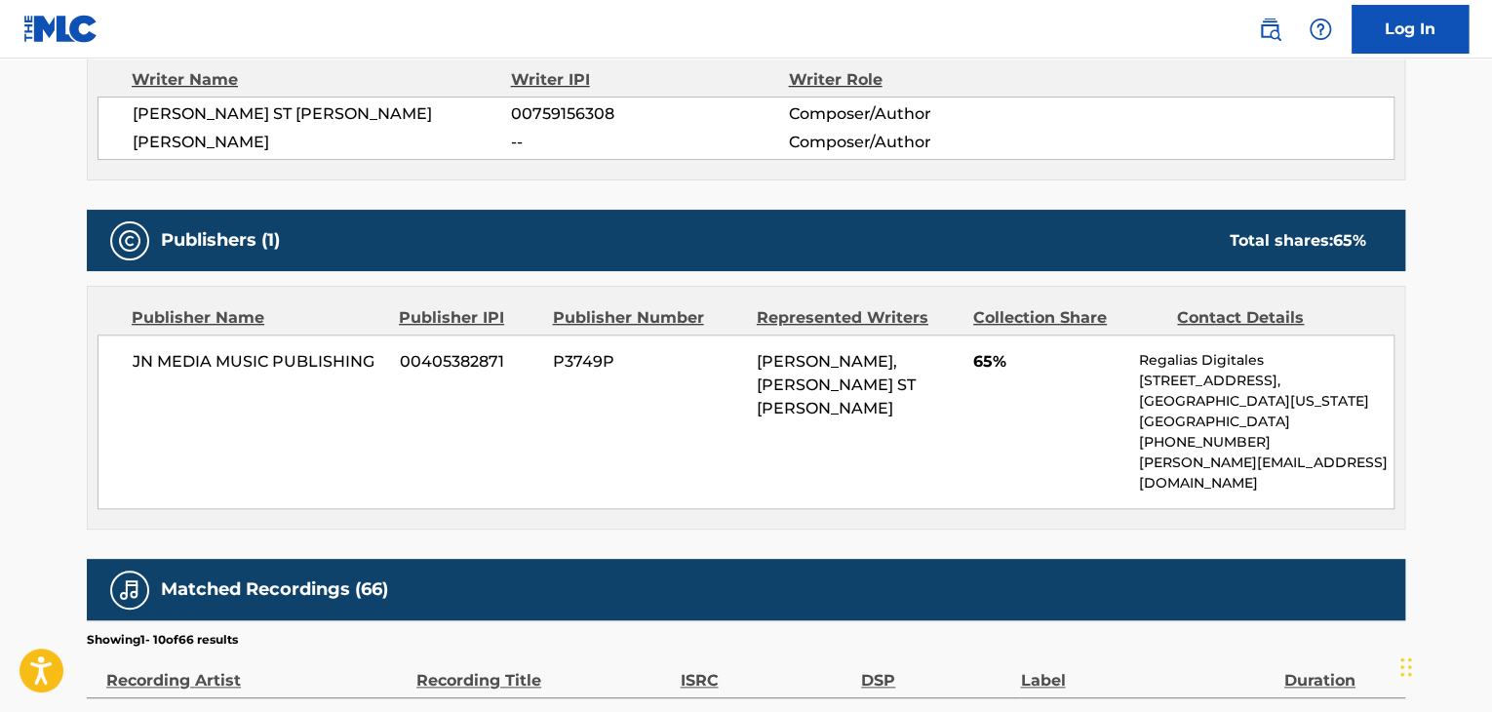
click at [286, 365] on span "JN MEDIA MUSIC PUBLISHING" at bounding box center [259, 361] width 253 height 23
copy div "JN MEDIA MUSIC PUBLISHING"
drag, startPoint x: 995, startPoint y: 363, endPoint x: 964, endPoint y: 360, distance: 31.3
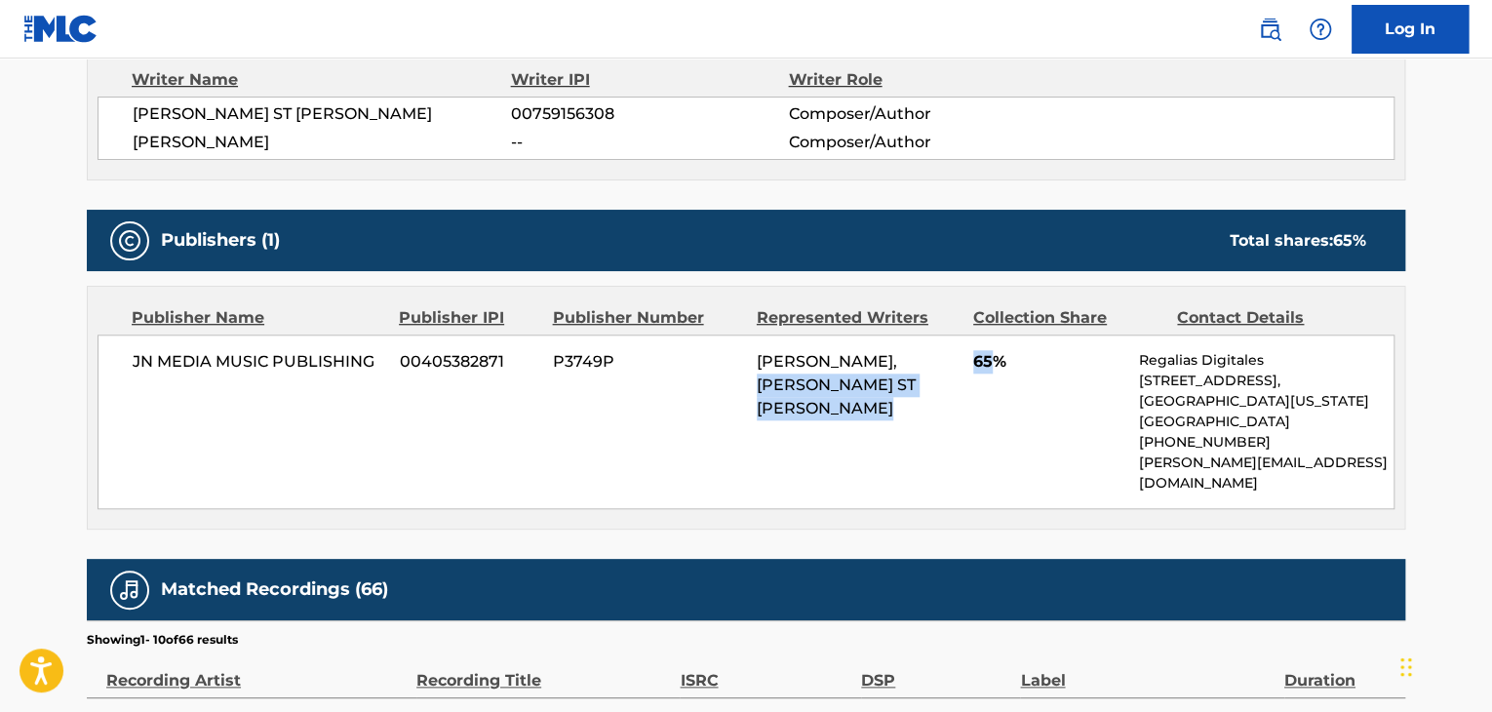
click at [964, 360] on div "JN MEDIA MUSIC PUBLISHING 00405382871 P3749P [PERSON_NAME], [PERSON_NAME] ST [P…" at bounding box center [746, 422] width 1297 height 175
click at [987, 369] on span "65%" at bounding box center [1048, 361] width 151 height 23
drag, startPoint x: 991, startPoint y: 366, endPoint x: 973, endPoint y: 372, distance: 18.5
click at [973, 372] on div "JN MEDIA MUSIC PUBLISHING 00405382871 P3749P [PERSON_NAME], [PERSON_NAME] ST [P…" at bounding box center [746, 422] width 1297 height 175
copy span "65"
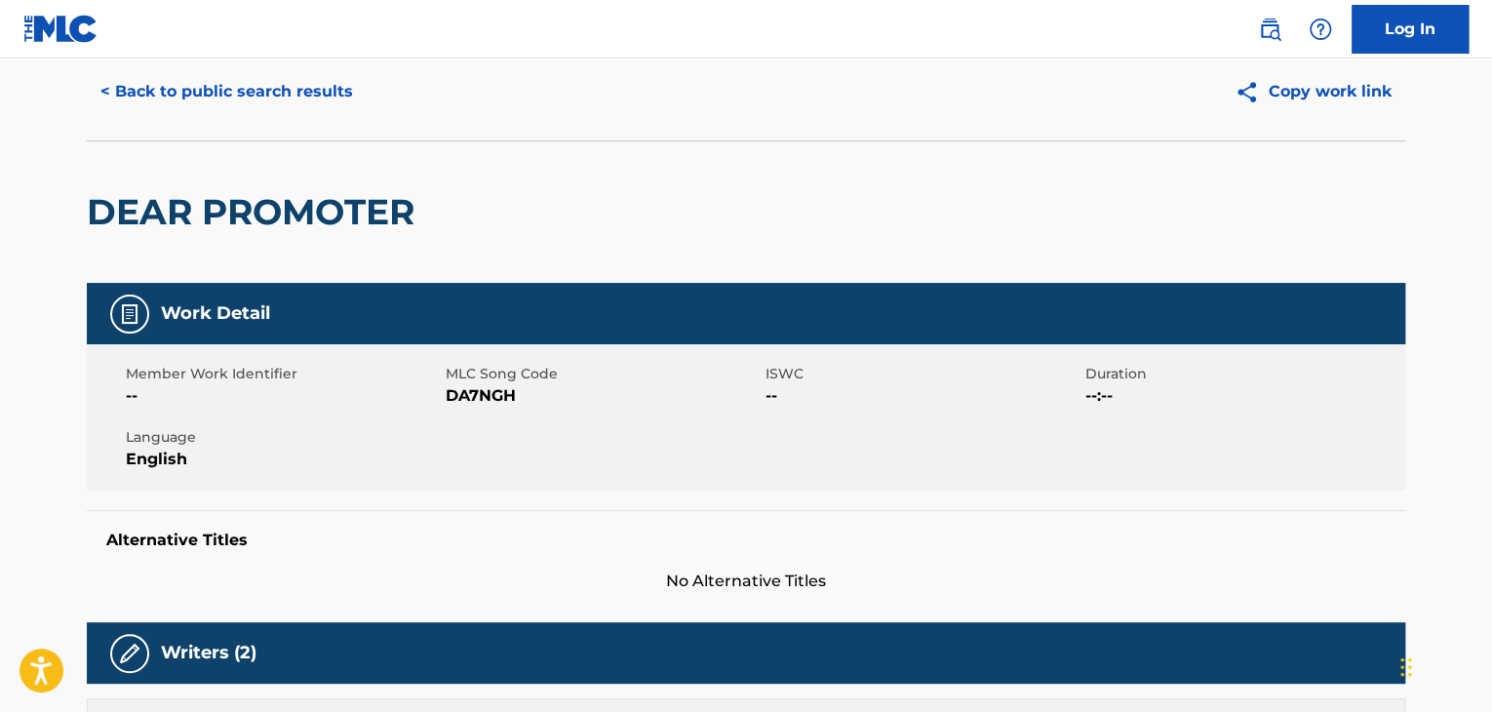
scroll to position [0, 0]
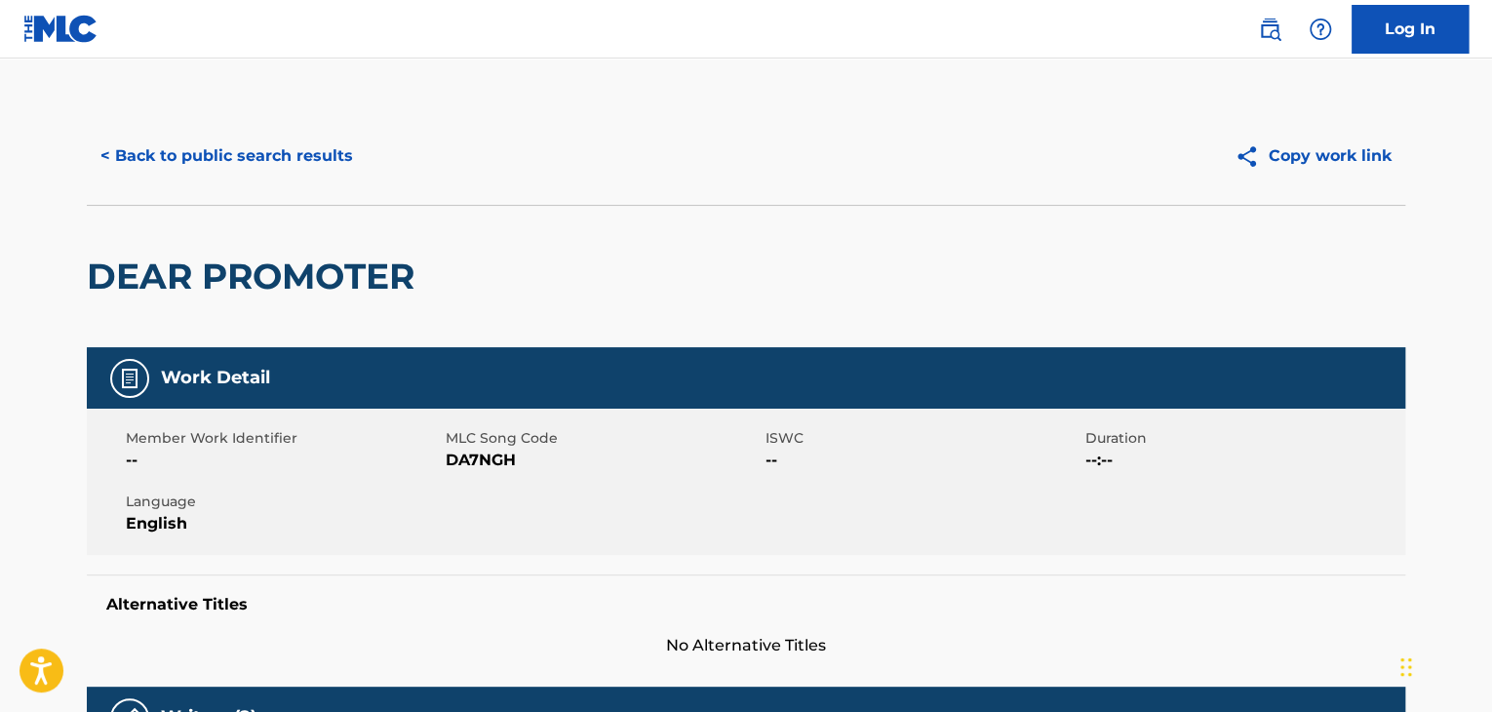
click at [323, 162] on button "< Back to public search results" at bounding box center [227, 156] width 280 height 49
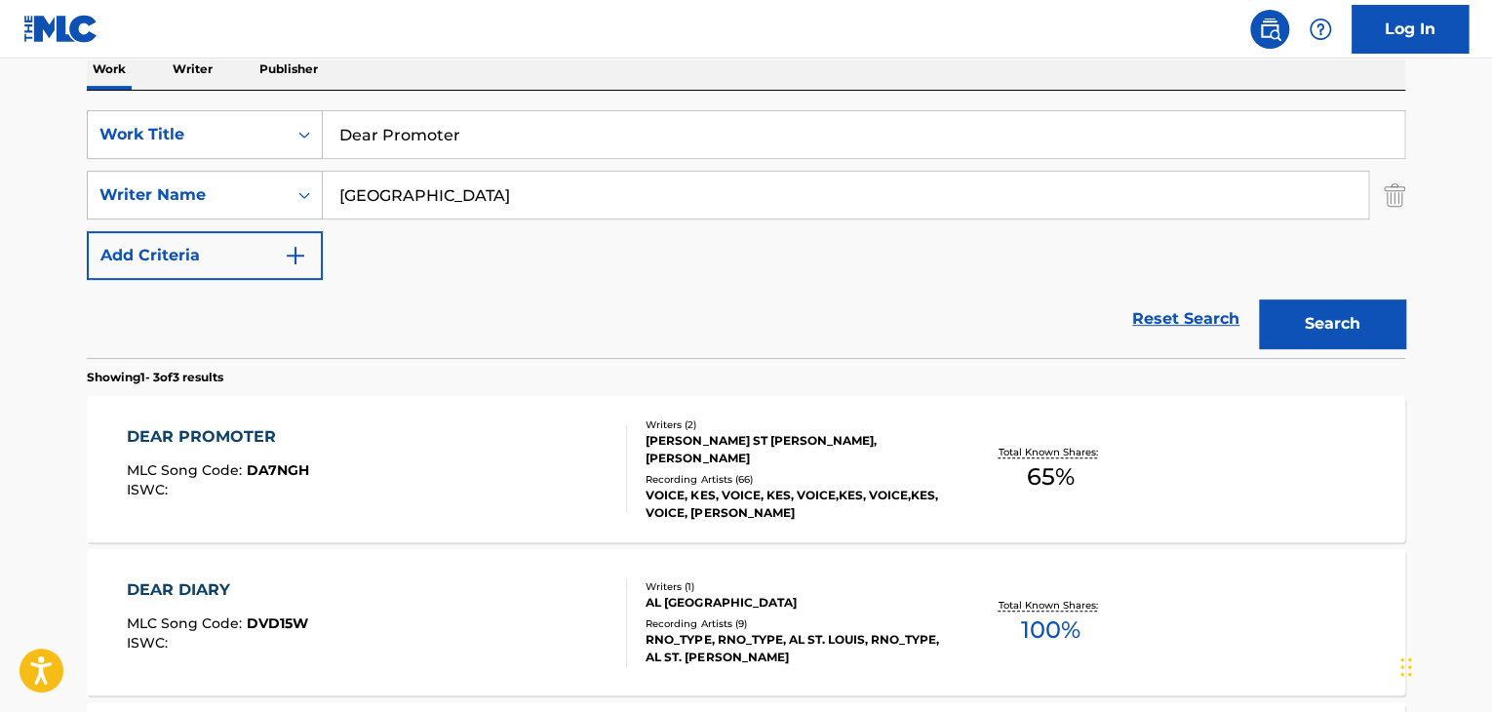
scroll to position [262, 0]
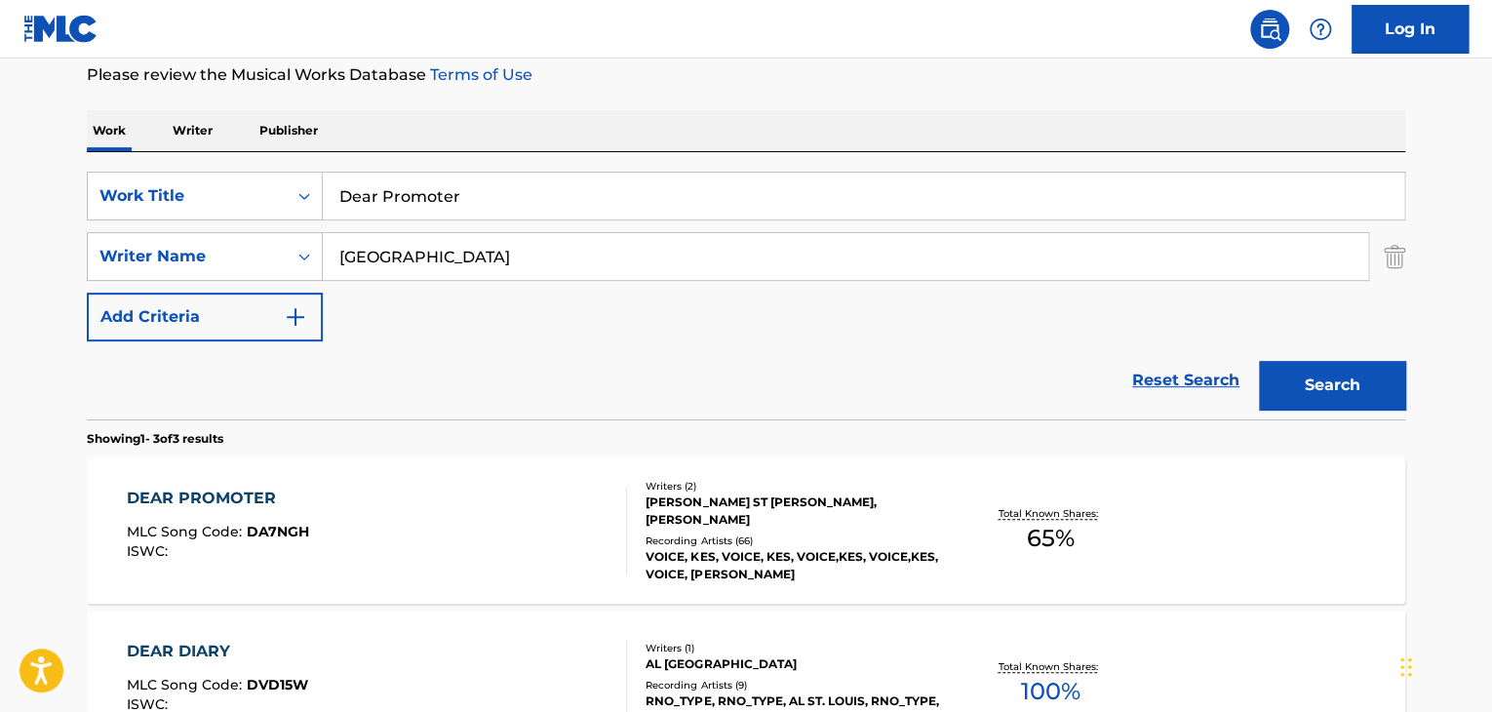
click at [555, 204] on input "Dear Promoter" at bounding box center [864, 196] width 1082 height 47
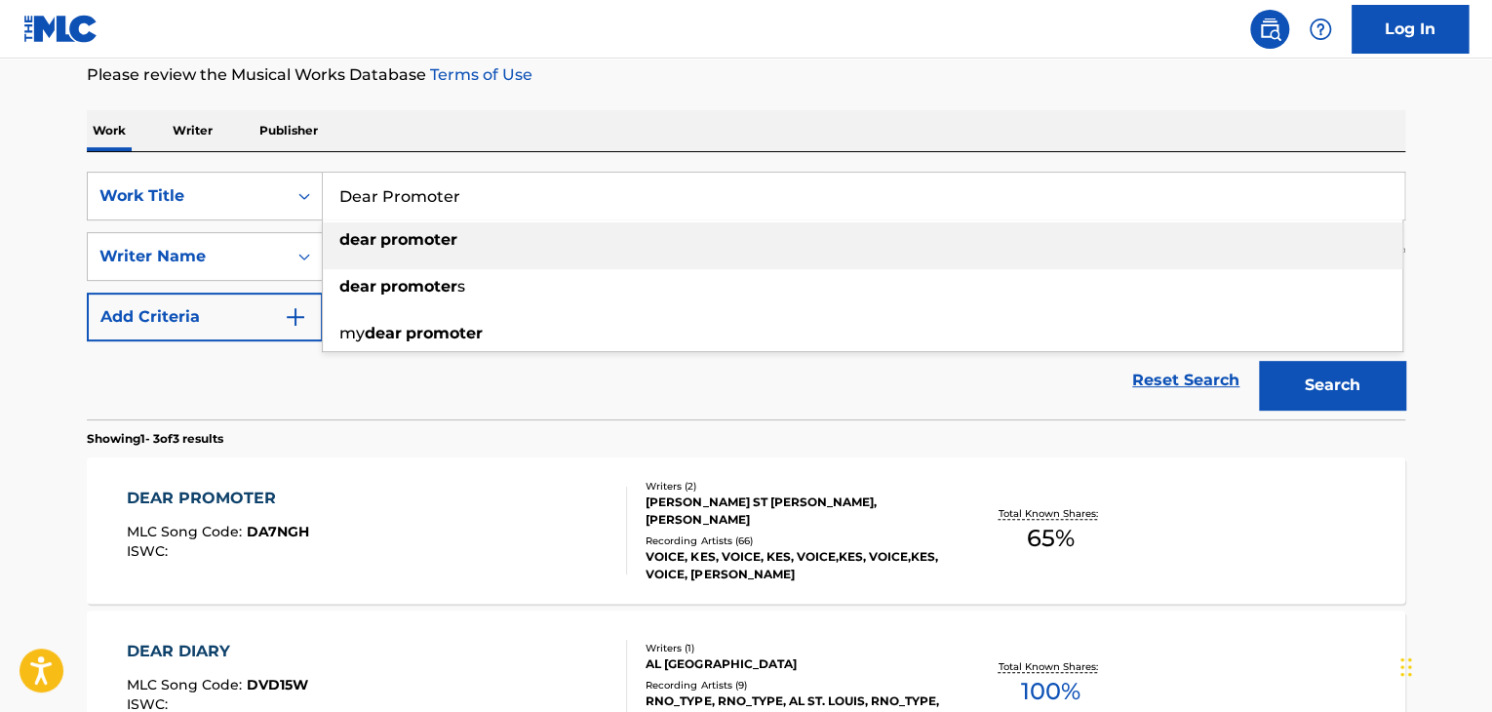
click at [555, 204] on input "Dear Promoter" at bounding box center [864, 196] width 1082 height 47
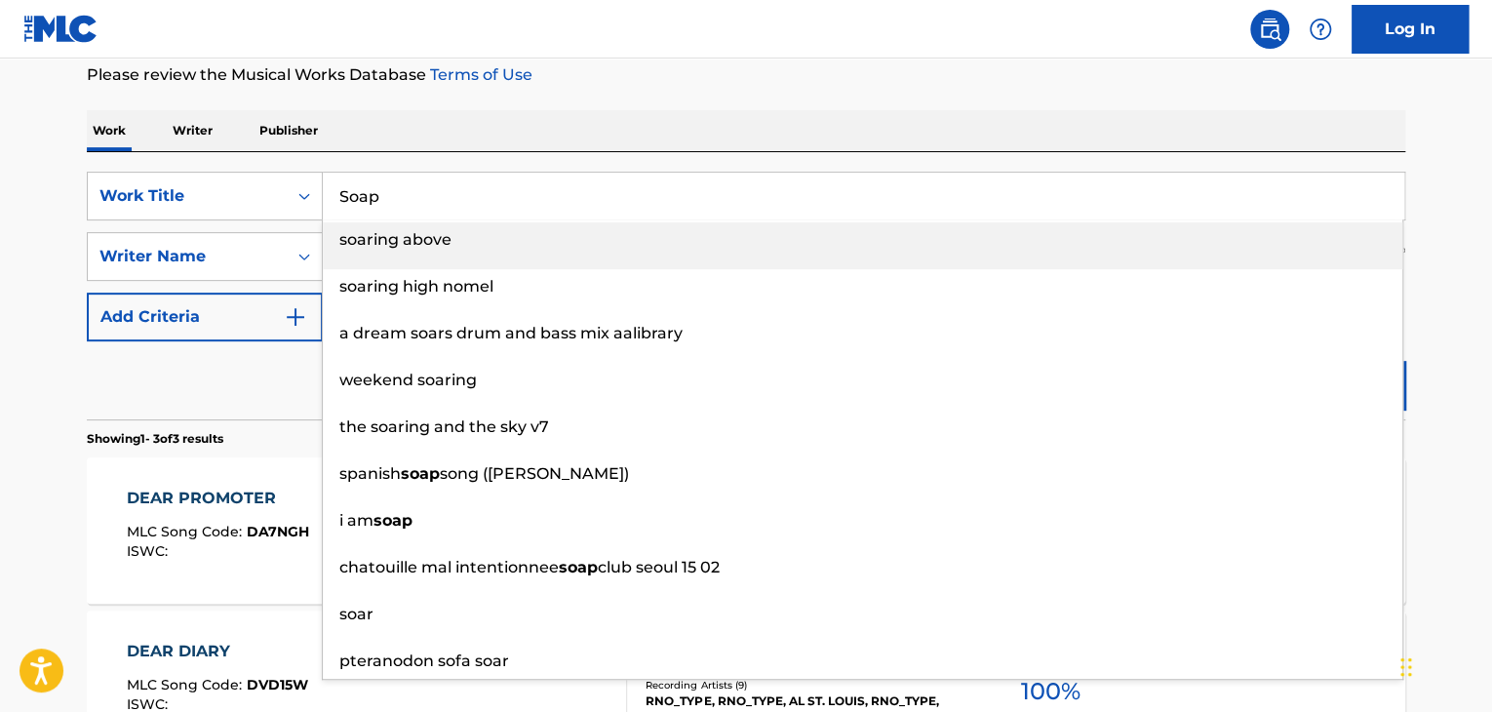
type input "Soap"
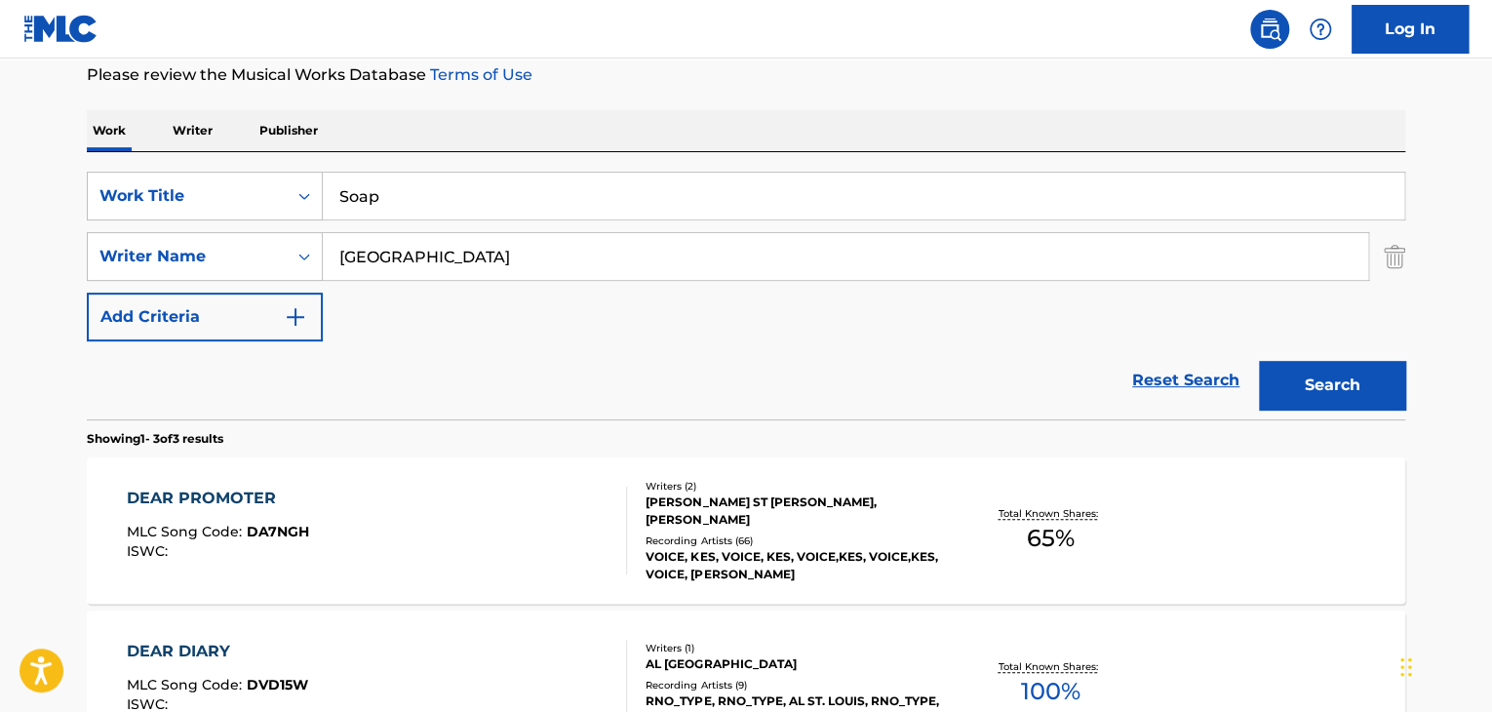
paste input "[PERSON_NAME]"
type input "[PERSON_NAME]"
click at [1259, 361] on button "Search" at bounding box center [1332, 385] width 146 height 49
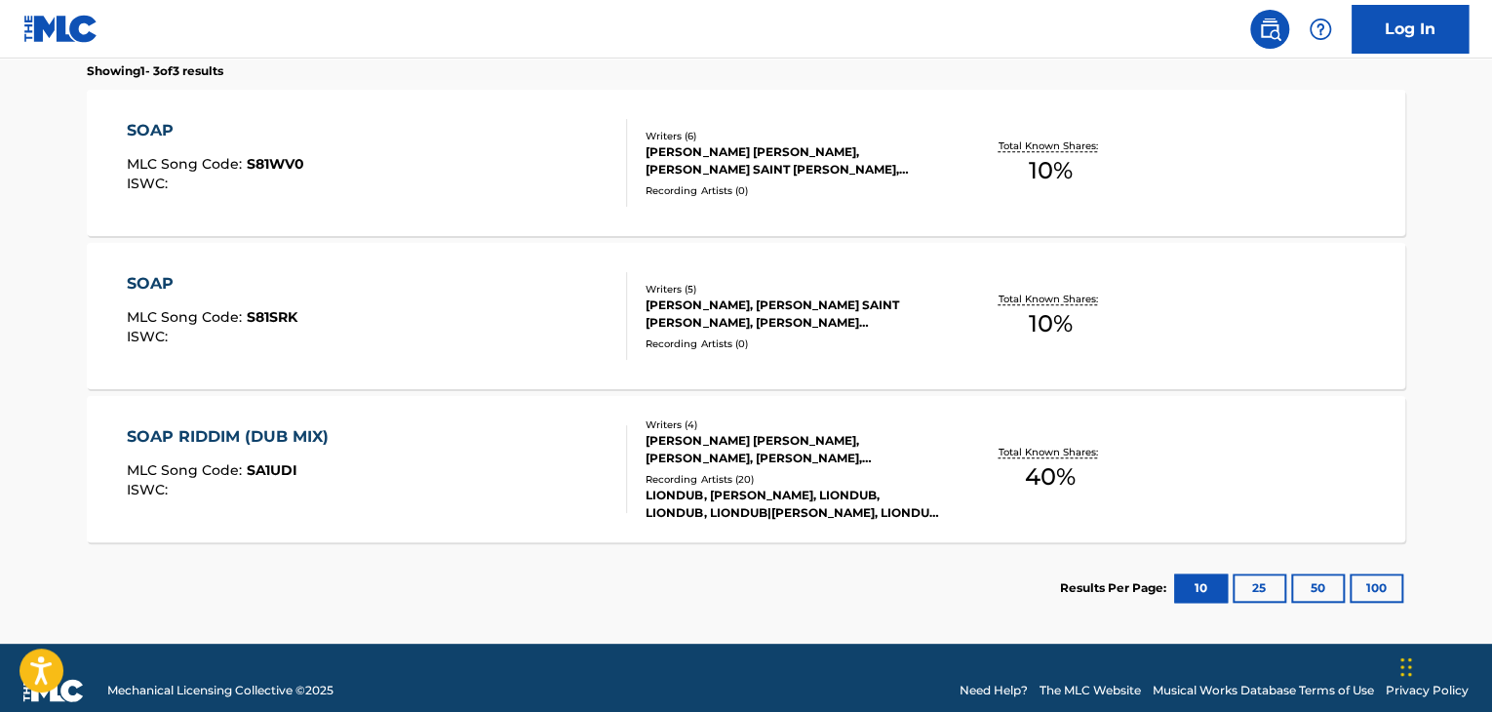
scroll to position [653, 0]
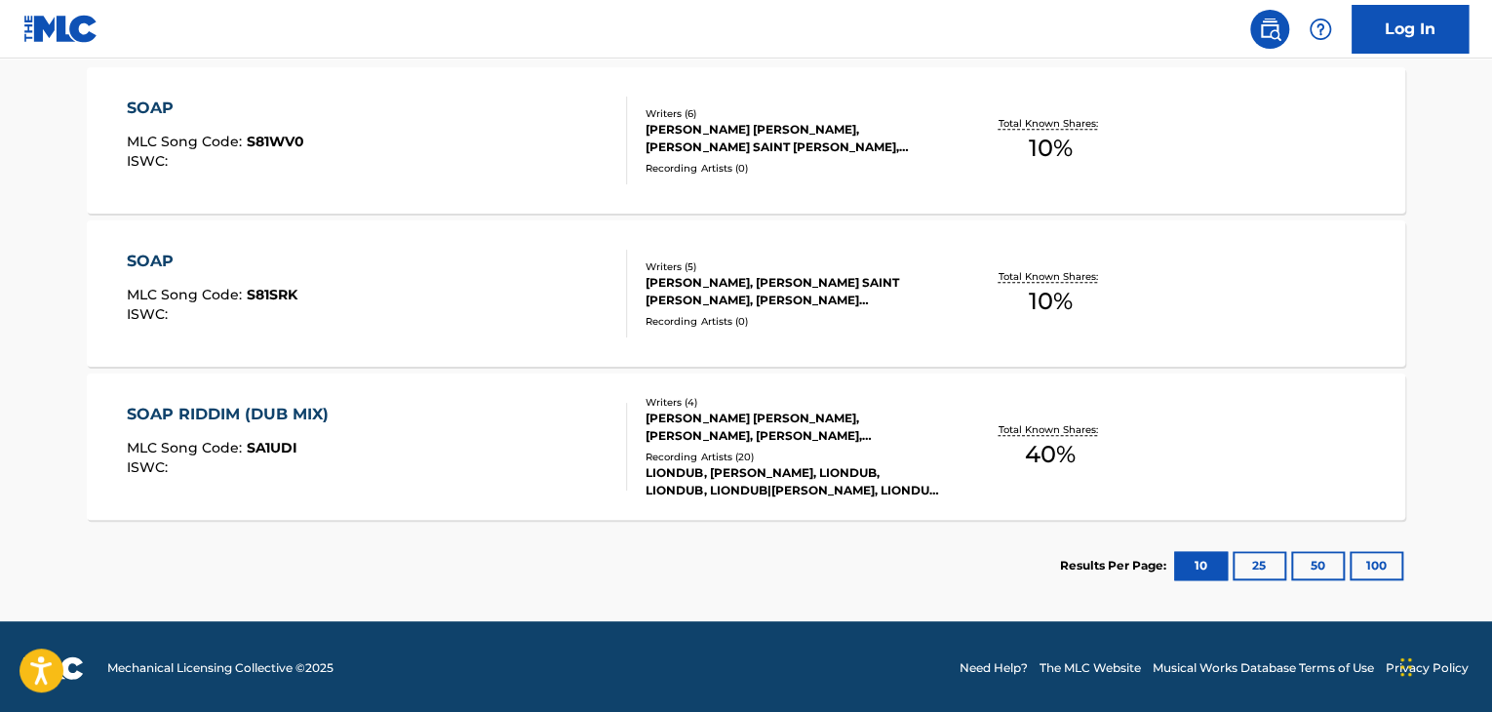
click at [134, 112] on div "SOAP" at bounding box center [216, 108] width 178 height 23
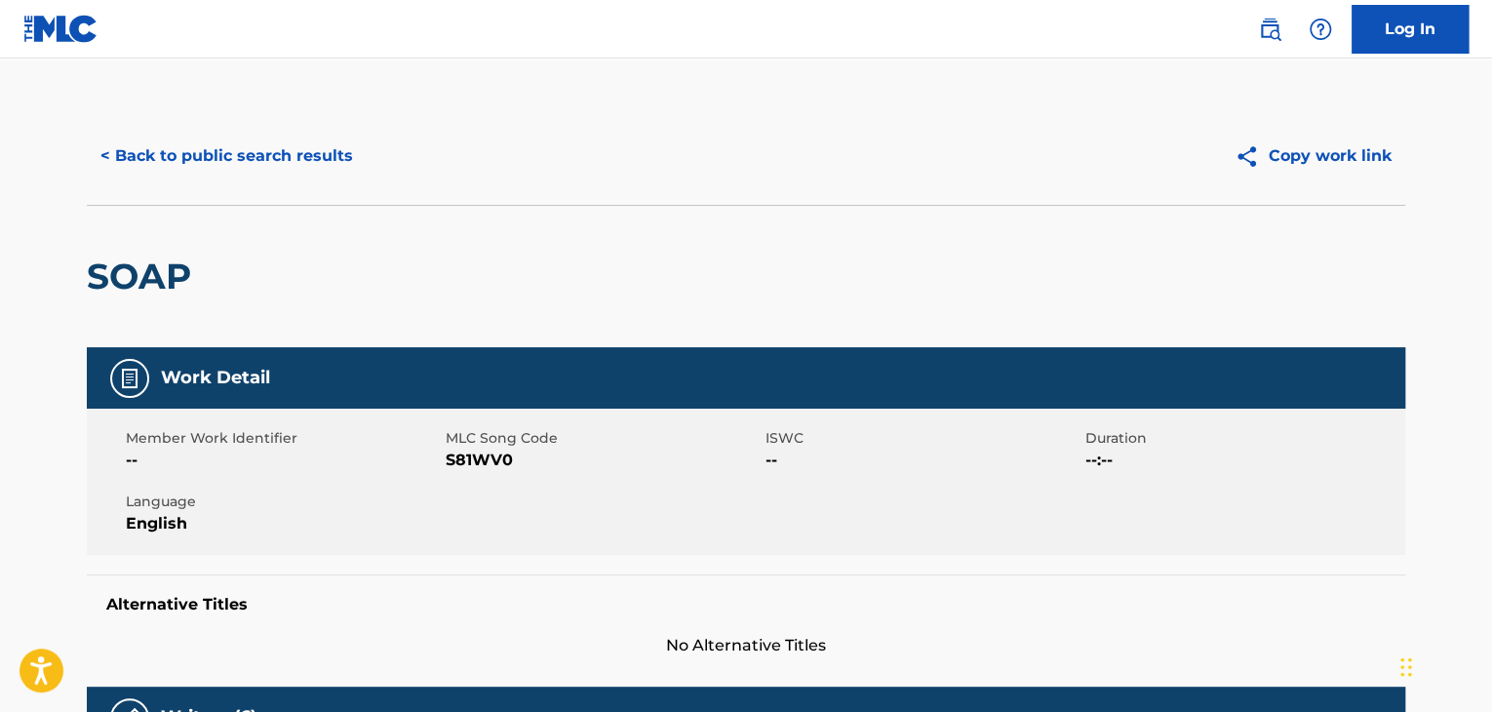
click at [490, 460] on span "S81WV0" at bounding box center [603, 460] width 315 height 23
copy span "S81WV0"
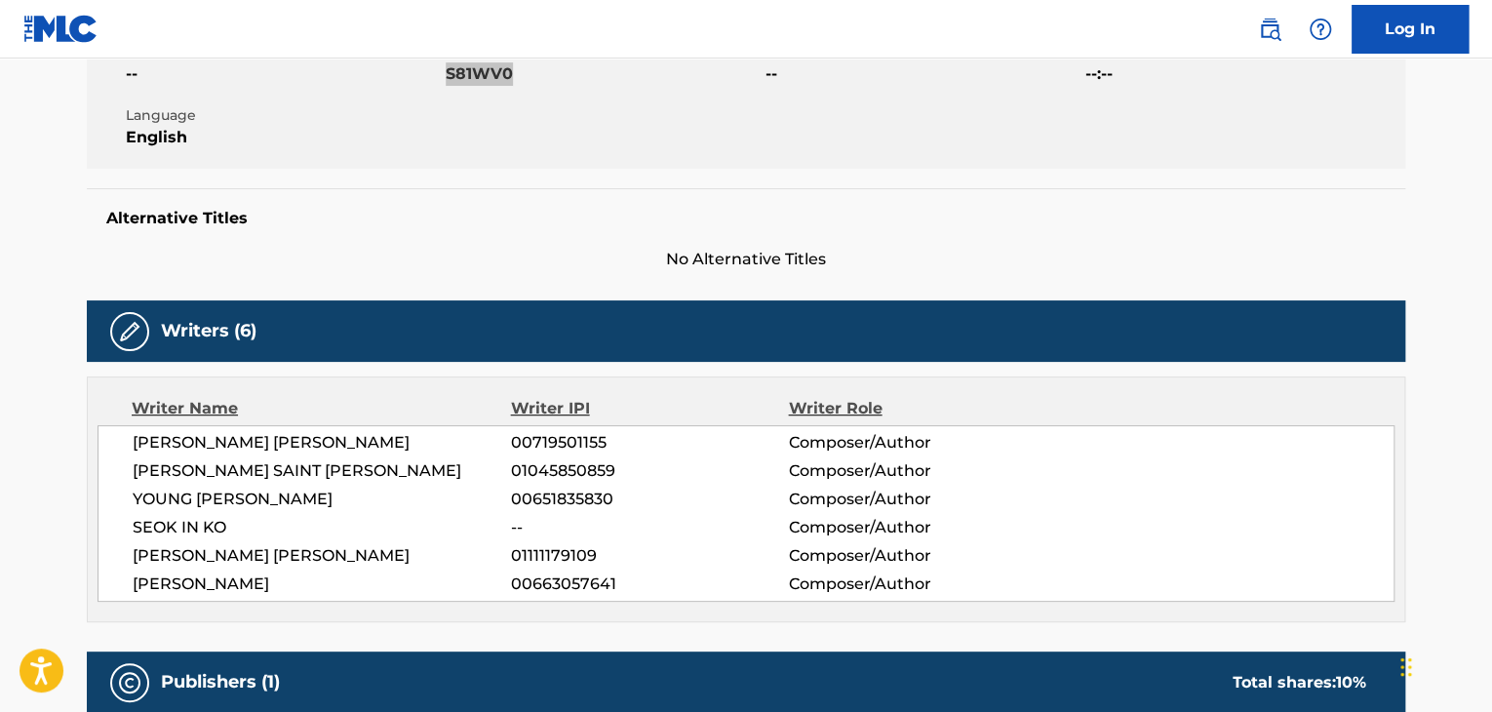
scroll to position [390, 0]
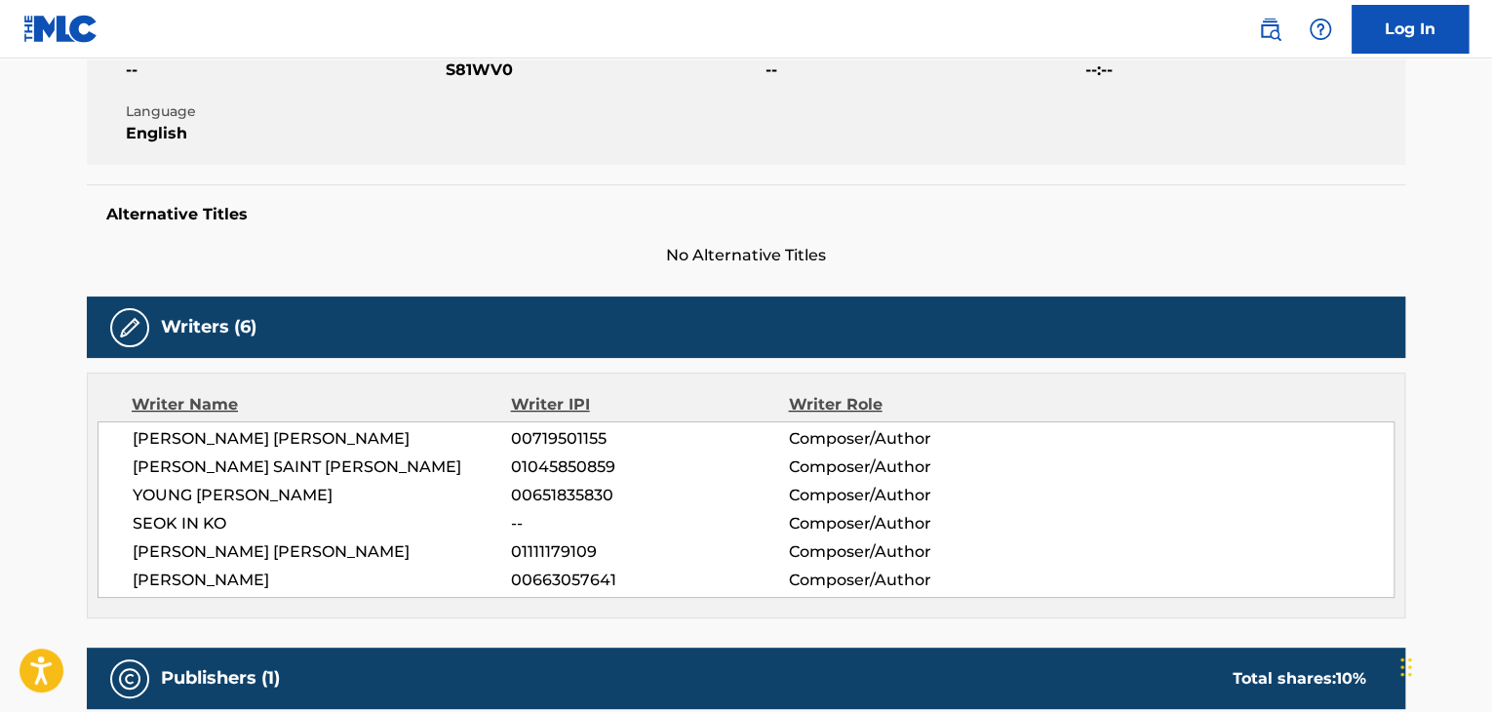
click at [182, 450] on div "[PERSON_NAME] [PERSON_NAME] 00719501155 Composer/Author [PERSON_NAME] SAINT [PE…" at bounding box center [746, 509] width 1297 height 177
copy div "[PERSON_NAME] [PERSON_NAME]"
click at [160, 496] on span "YOUNG [PERSON_NAME]" at bounding box center [322, 495] width 378 height 23
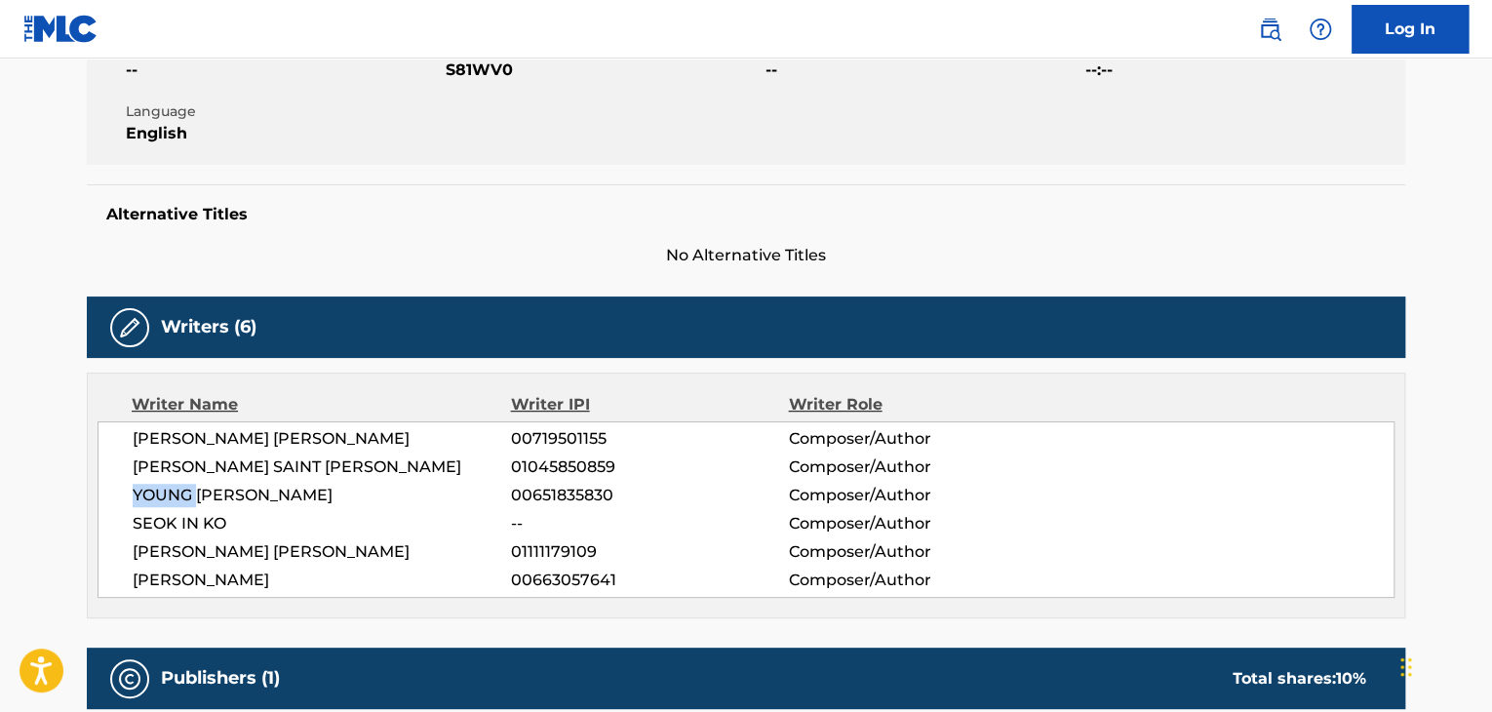
click at [160, 496] on span "YOUNG [PERSON_NAME]" at bounding box center [322, 495] width 378 height 23
click at [330, 550] on span "[PERSON_NAME] [PERSON_NAME]" at bounding box center [322, 551] width 378 height 23
click at [330, 549] on span "[PERSON_NAME] [PERSON_NAME]" at bounding box center [322, 551] width 378 height 23
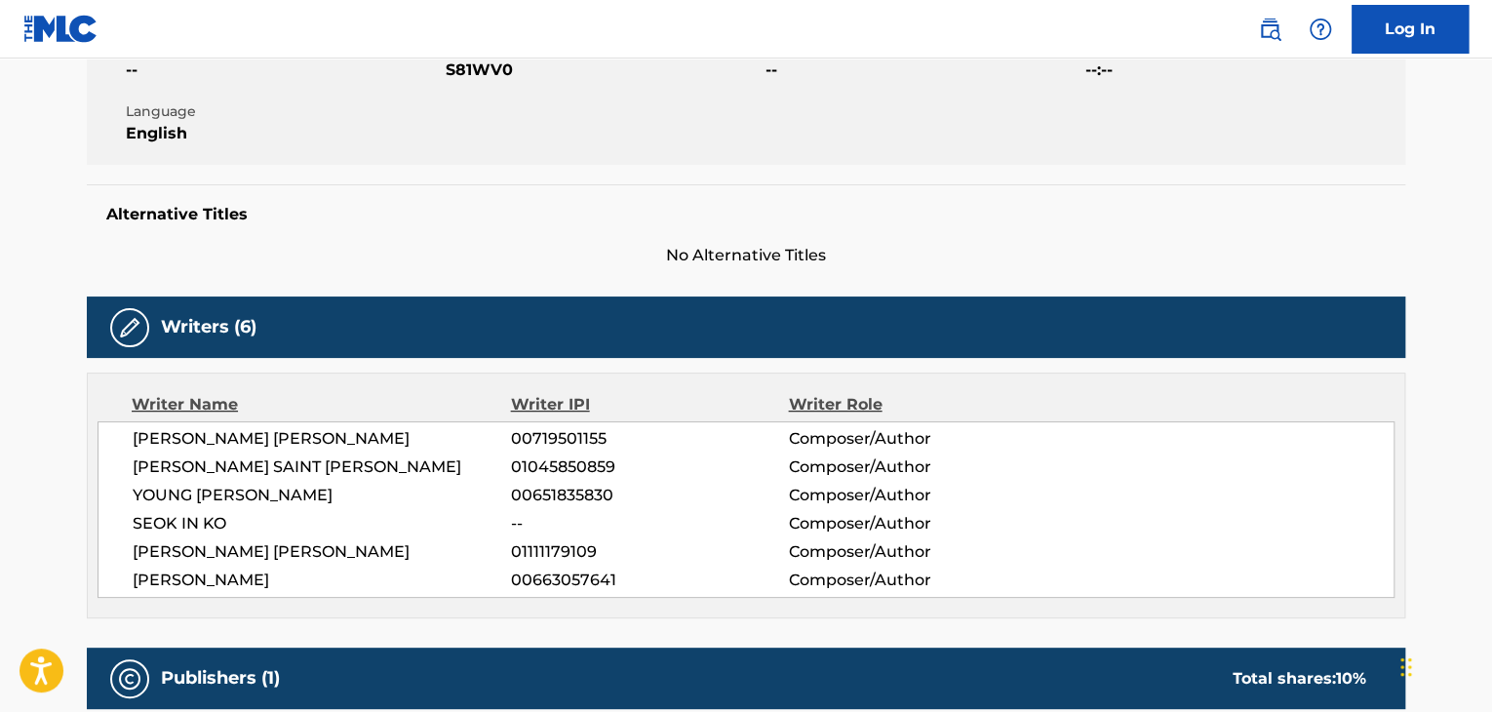
click at [182, 521] on span "SEOK IN KO" at bounding box center [322, 523] width 378 height 23
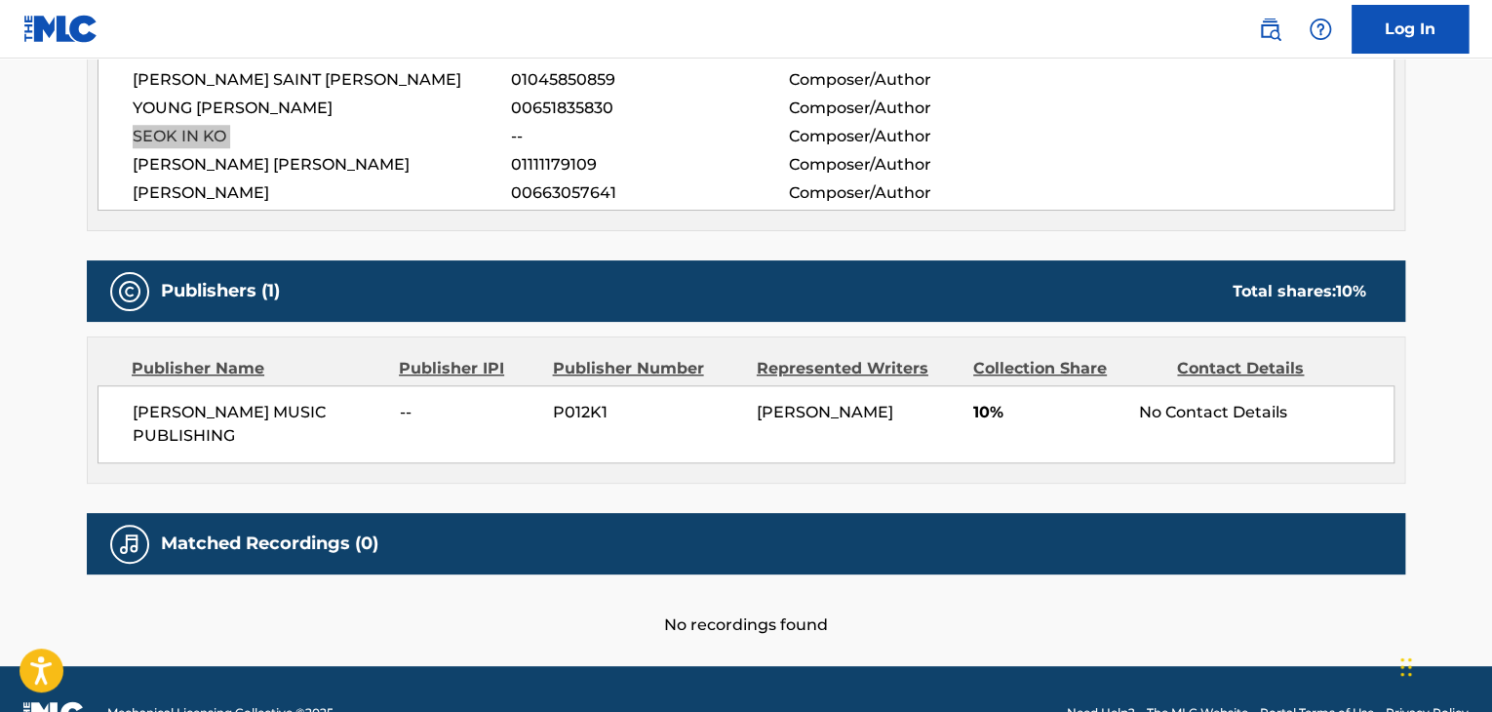
scroll to position [780, 0]
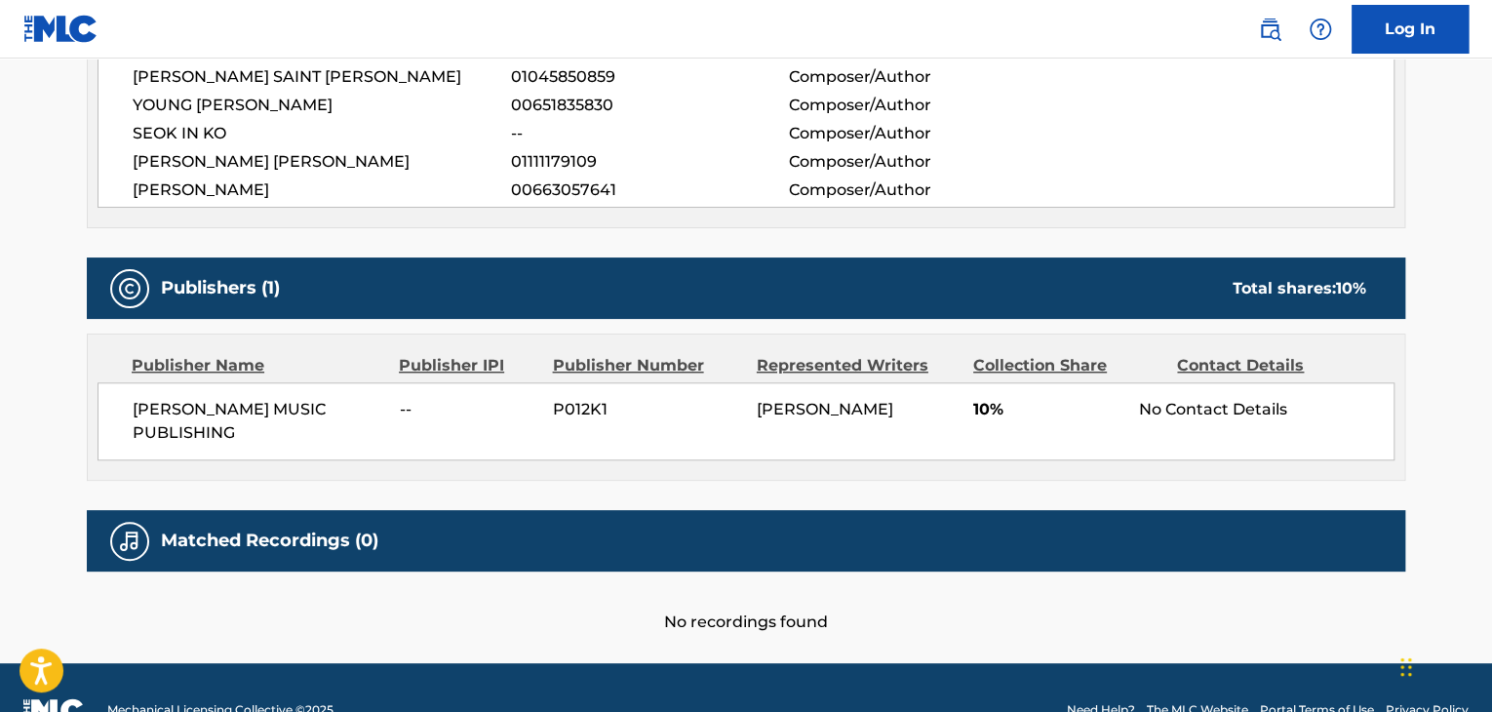
click at [246, 410] on span "[PERSON_NAME] MUSIC PUBLISHING" at bounding box center [259, 421] width 253 height 47
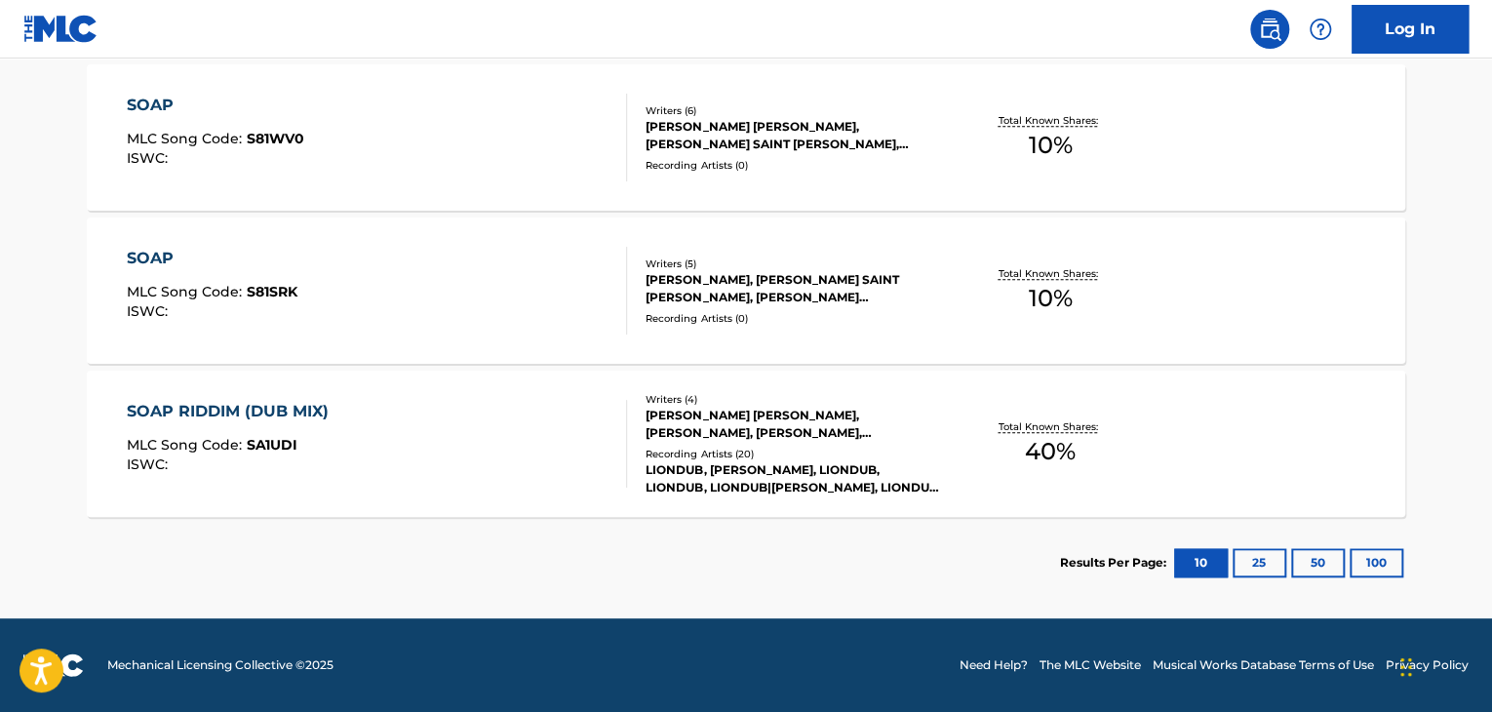
scroll to position [655, 0]
click at [148, 260] on div "SOAP" at bounding box center [212, 258] width 171 height 23
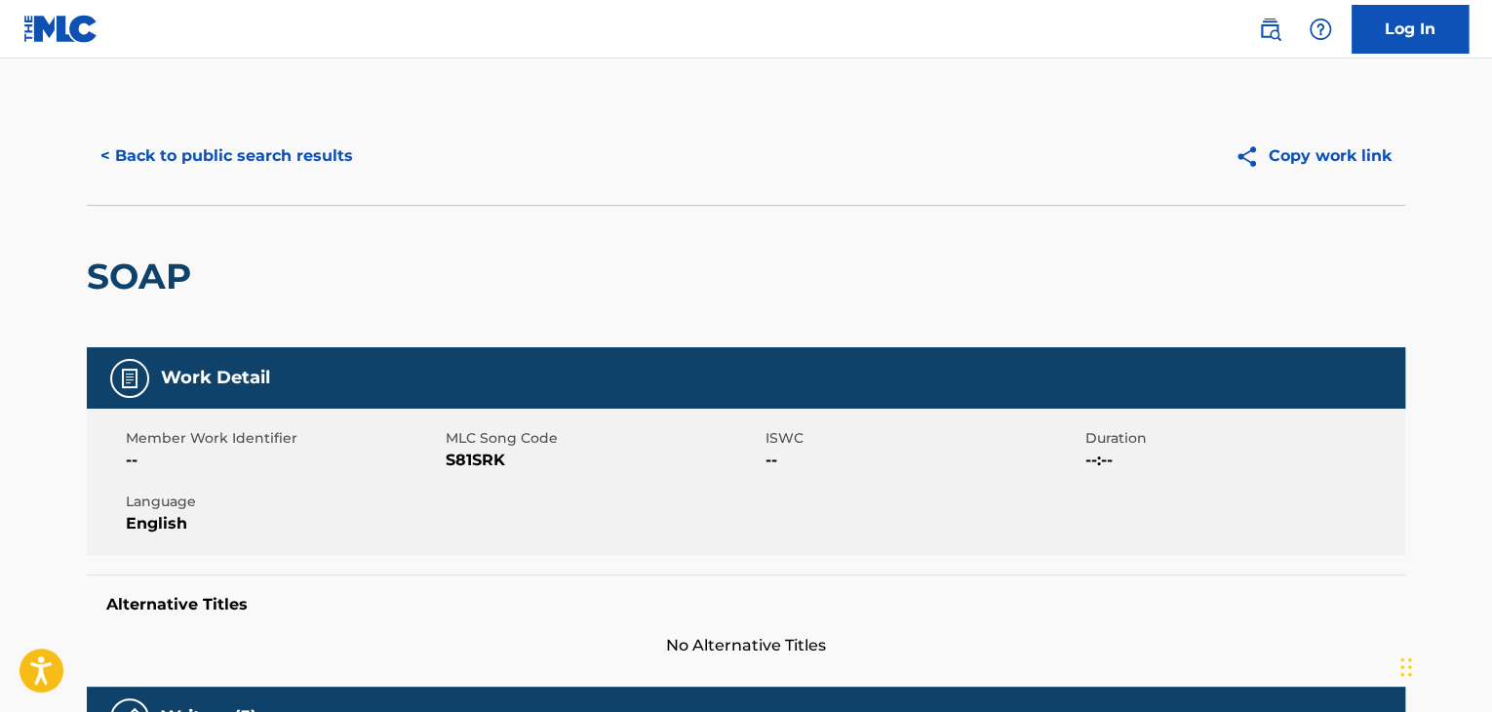
click at [504, 467] on span "S81SRK" at bounding box center [603, 460] width 315 height 23
drag, startPoint x: 505, startPoint y: 463, endPoint x: 486, endPoint y: 458, distance: 20.1
click at [486, 458] on span "S81SRK" at bounding box center [603, 460] width 315 height 23
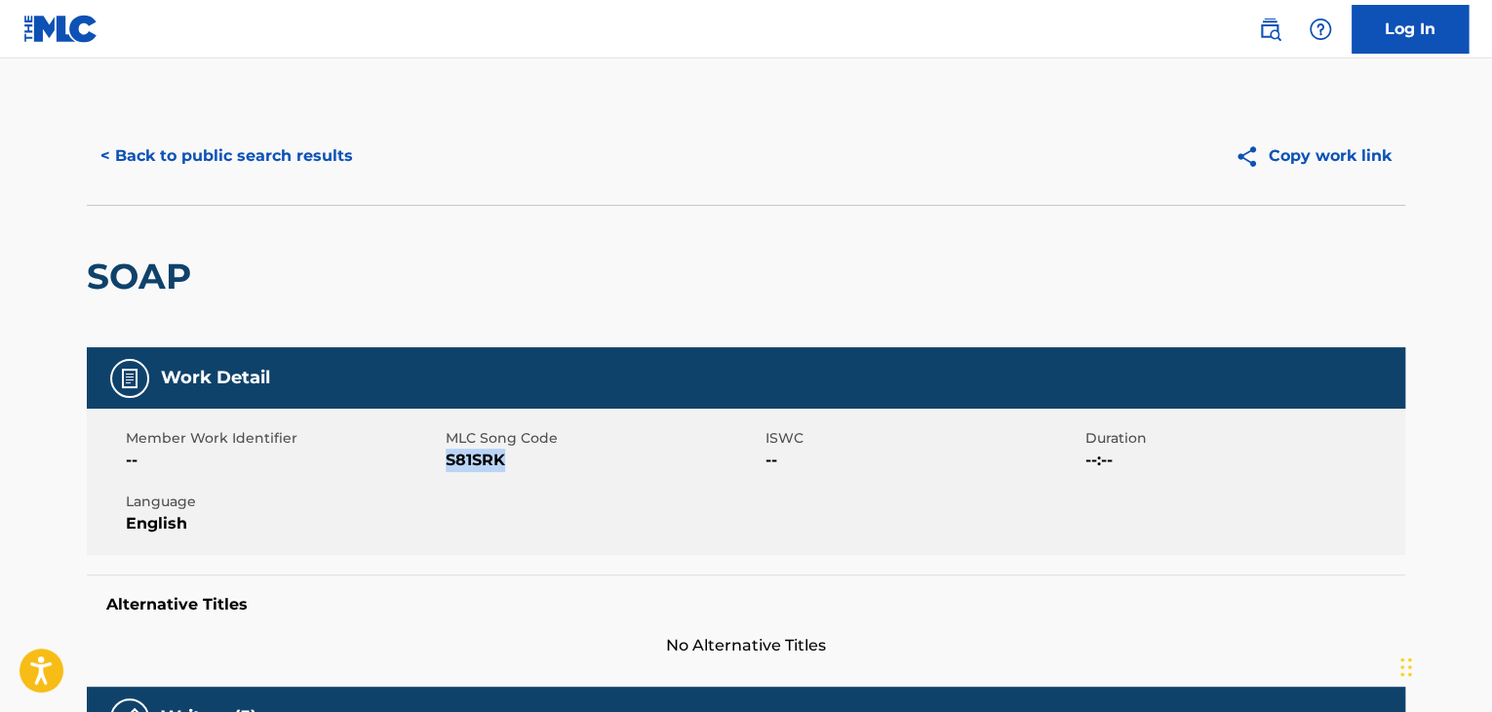
click at [258, 163] on button "< Back to public search results" at bounding box center [227, 156] width 280 height 49
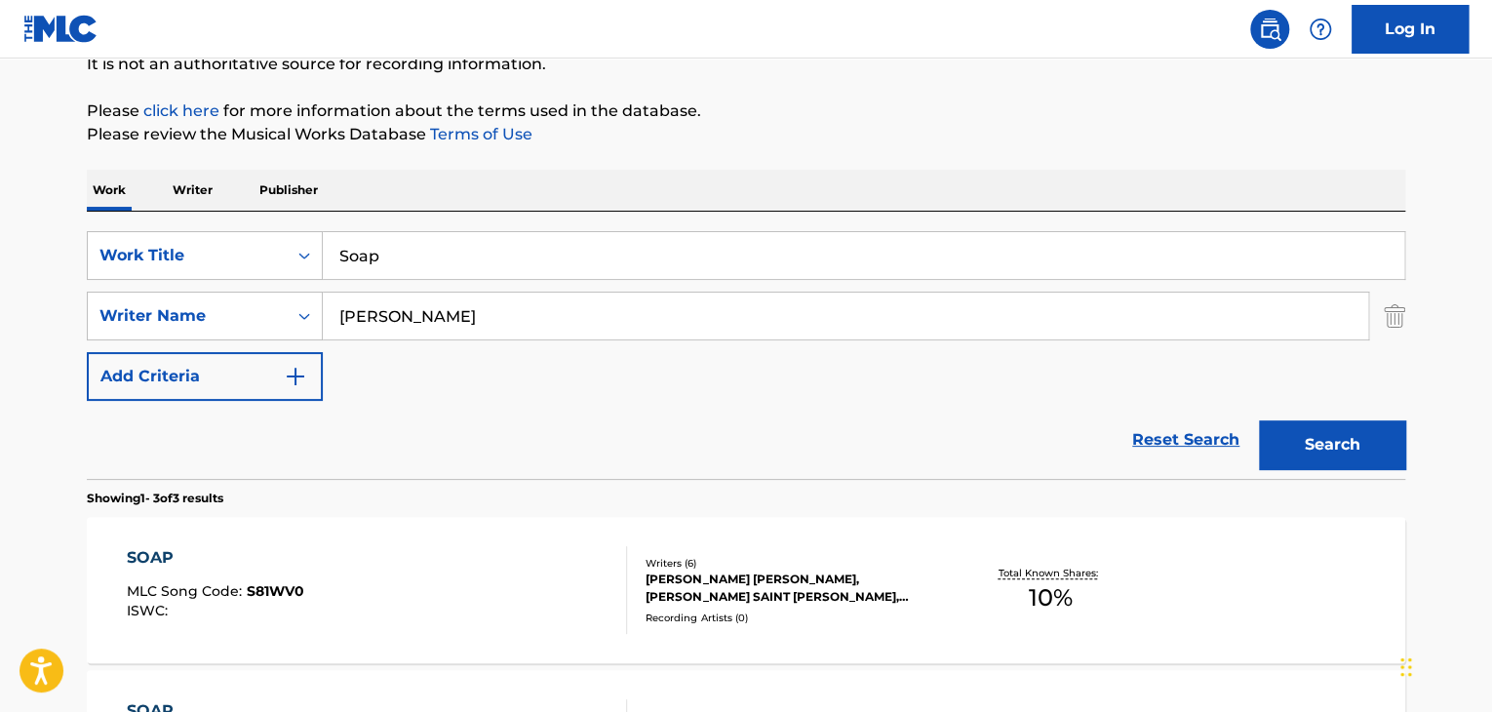
scroll to position [200, 0]
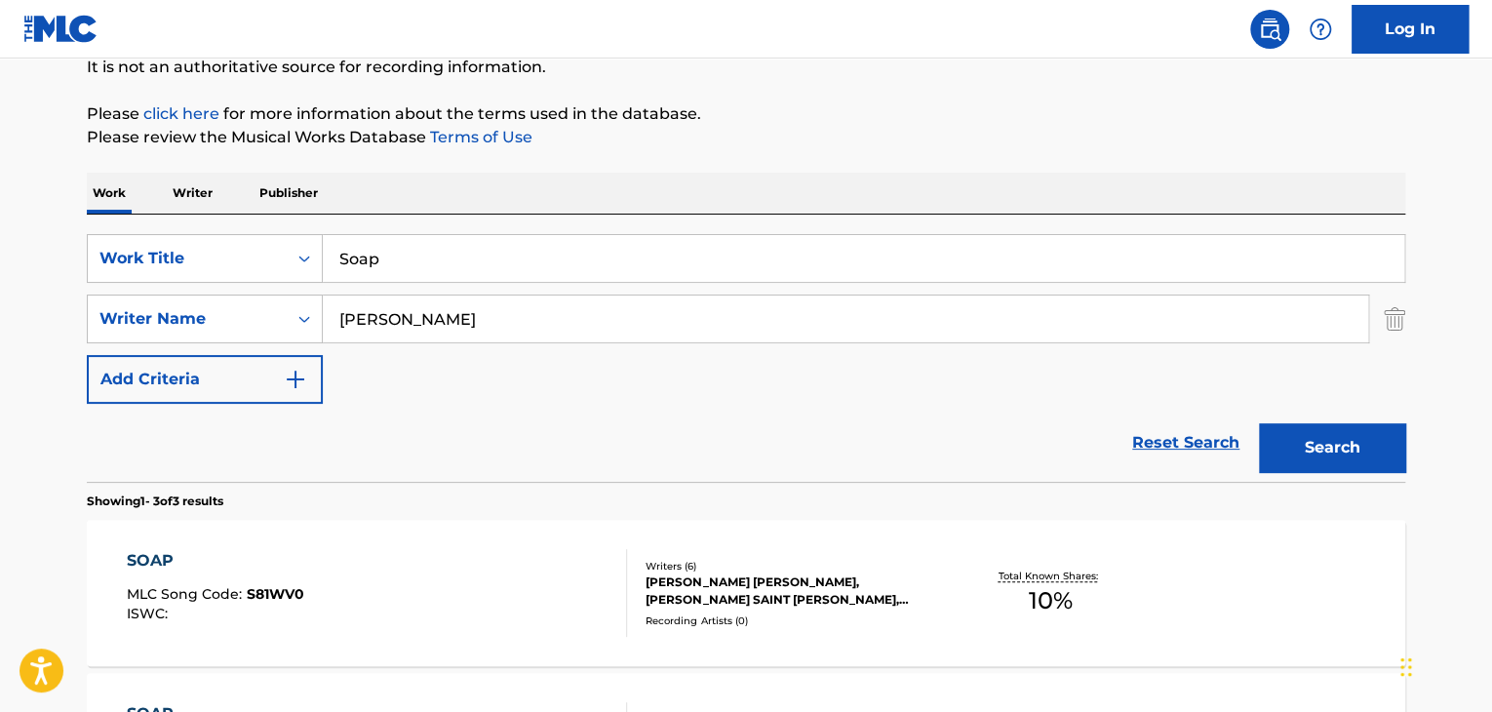
click at [585, 241] on input "Soap" at bounding box center [864, 258] width 1082 height 47
paste input "Ranjheya Ve"
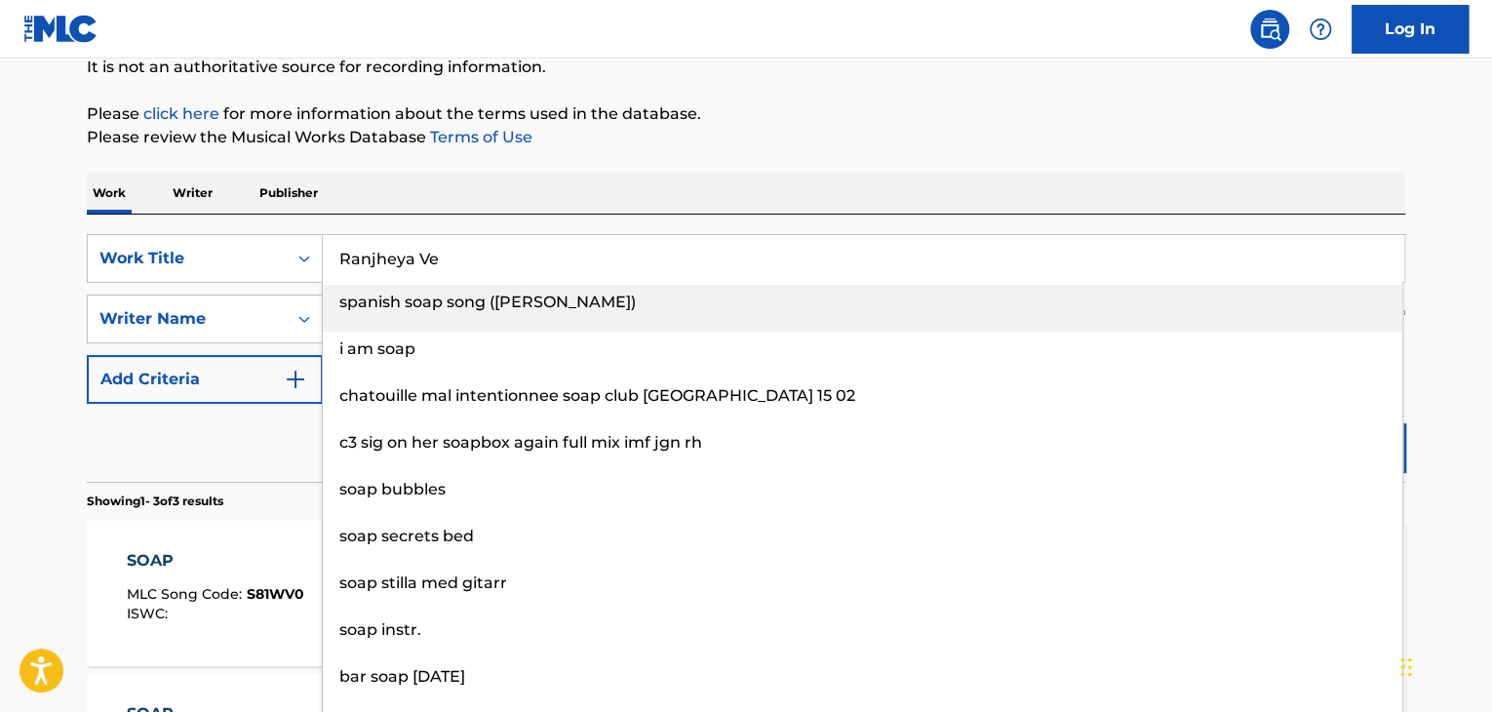
type input "Ranjheya Ve"
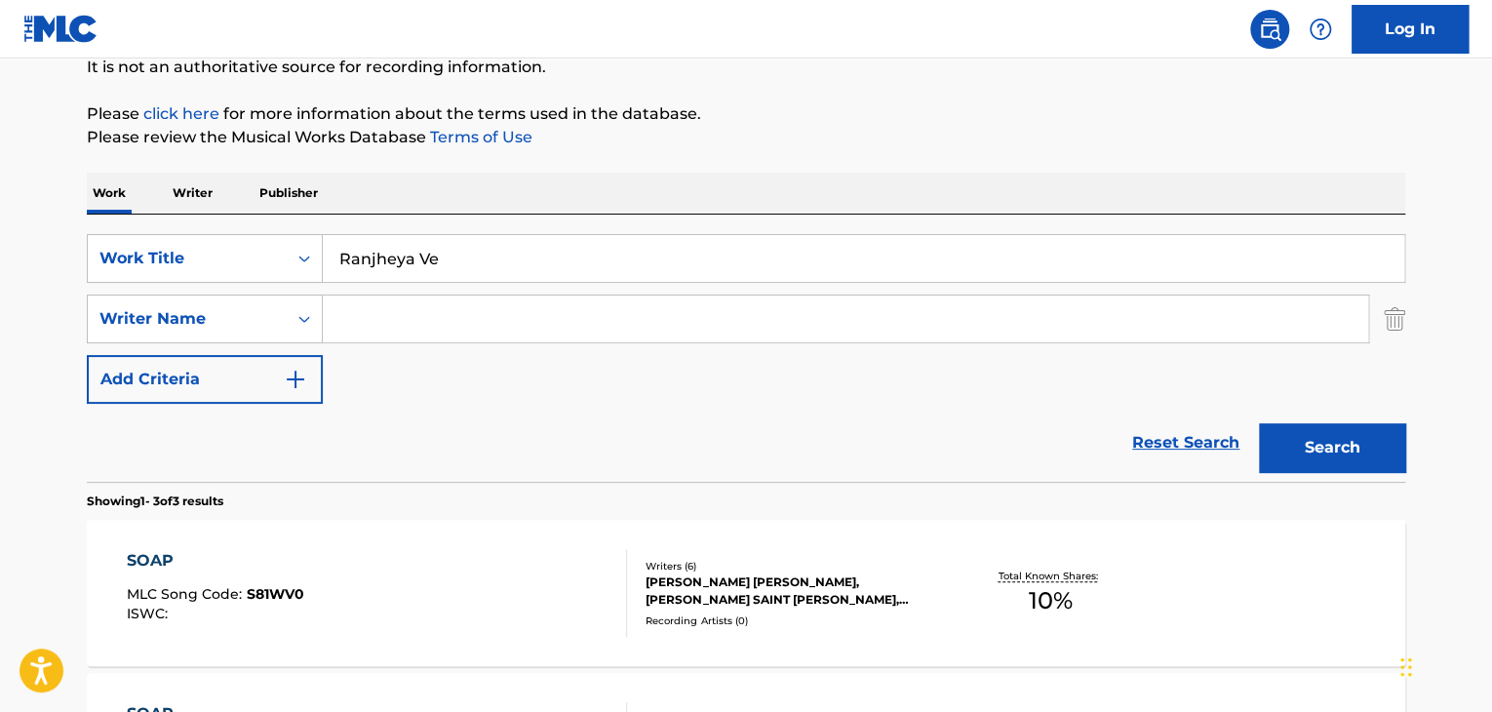
click at [1259, 423] on button "Search" at bounding box center [1332, 447] width 146 height 49
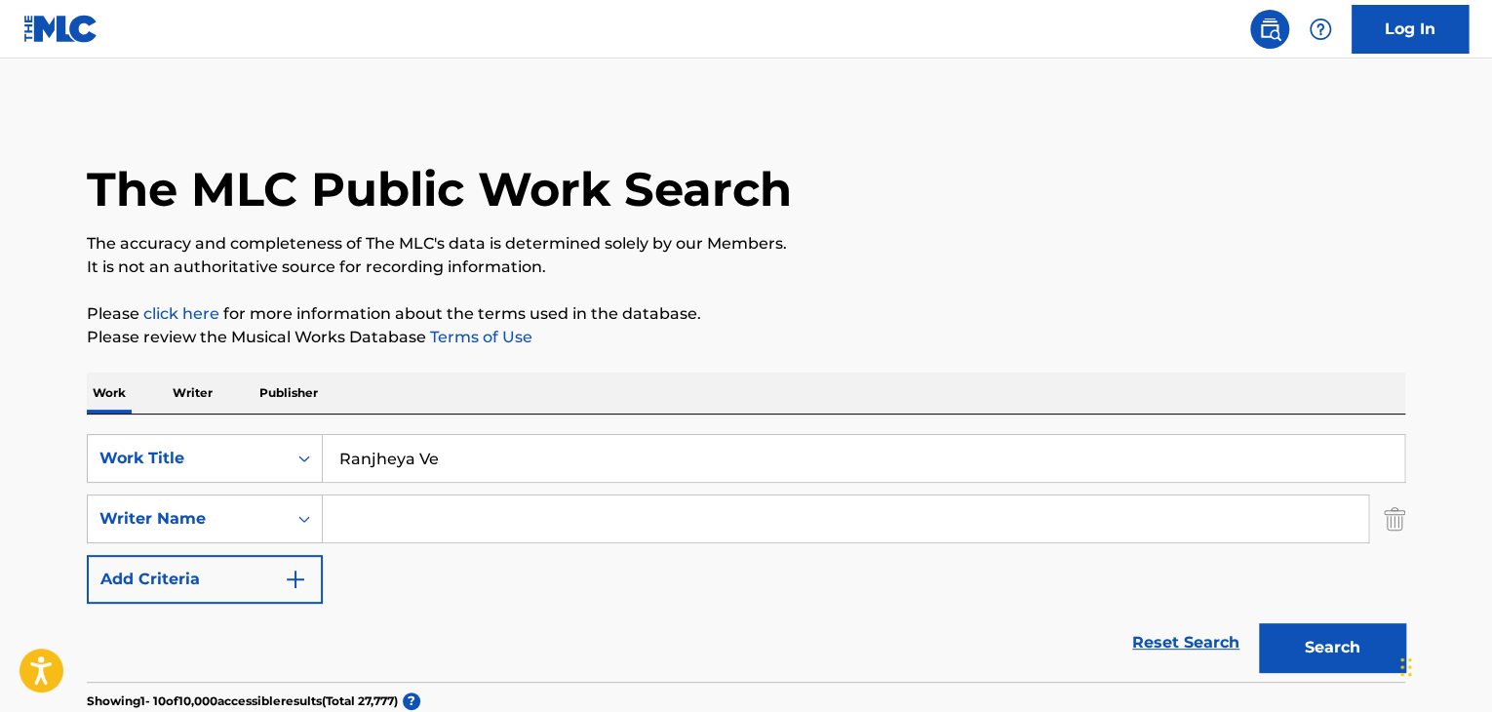
scroll to position [0, 0]
click at [559, 442] on input "Ranjheya Ve" at bounding box center [864, 458] width 1082 height 47
click at [561, 442] on input "Ranjheya Ve" at bounding box center [864, 458] width 1082 height 47
paste input "Long Way Down"
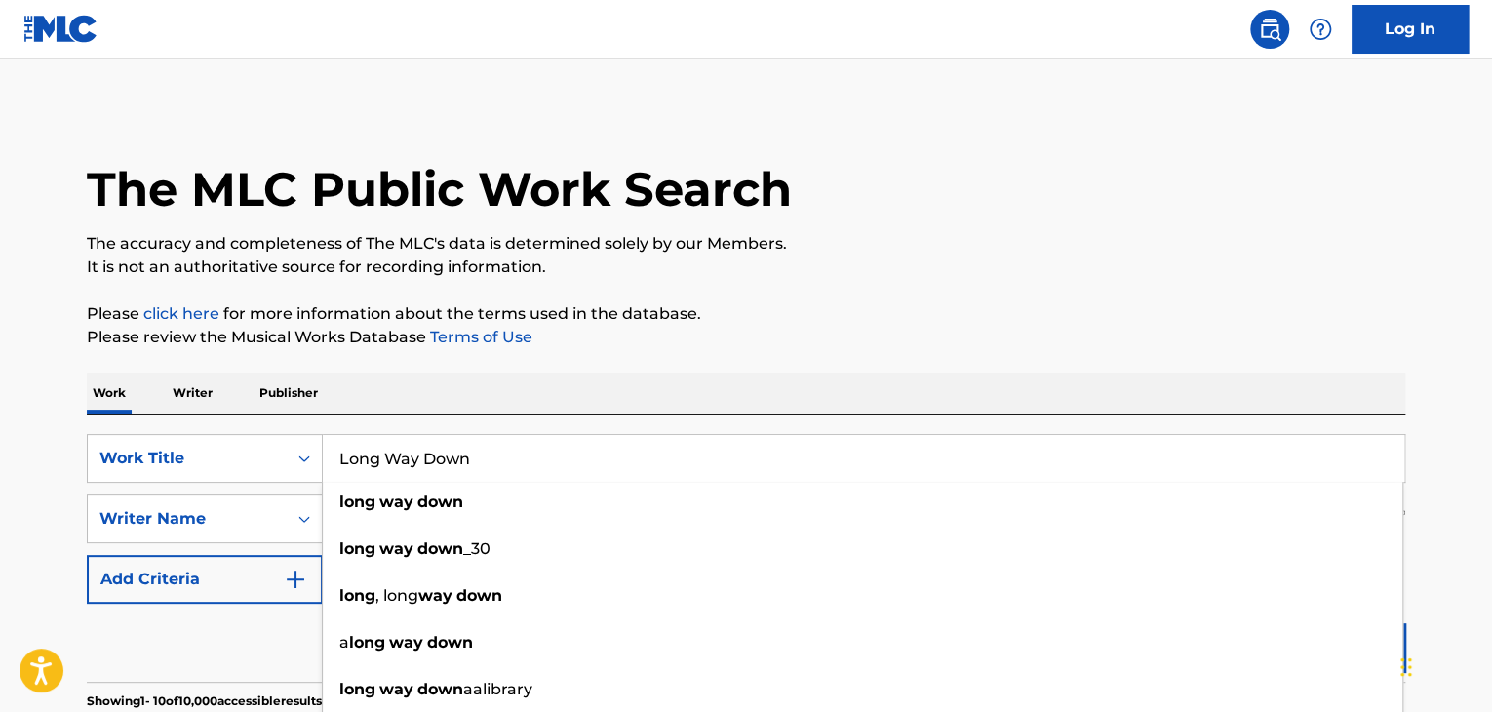
type input "Long Way Down"
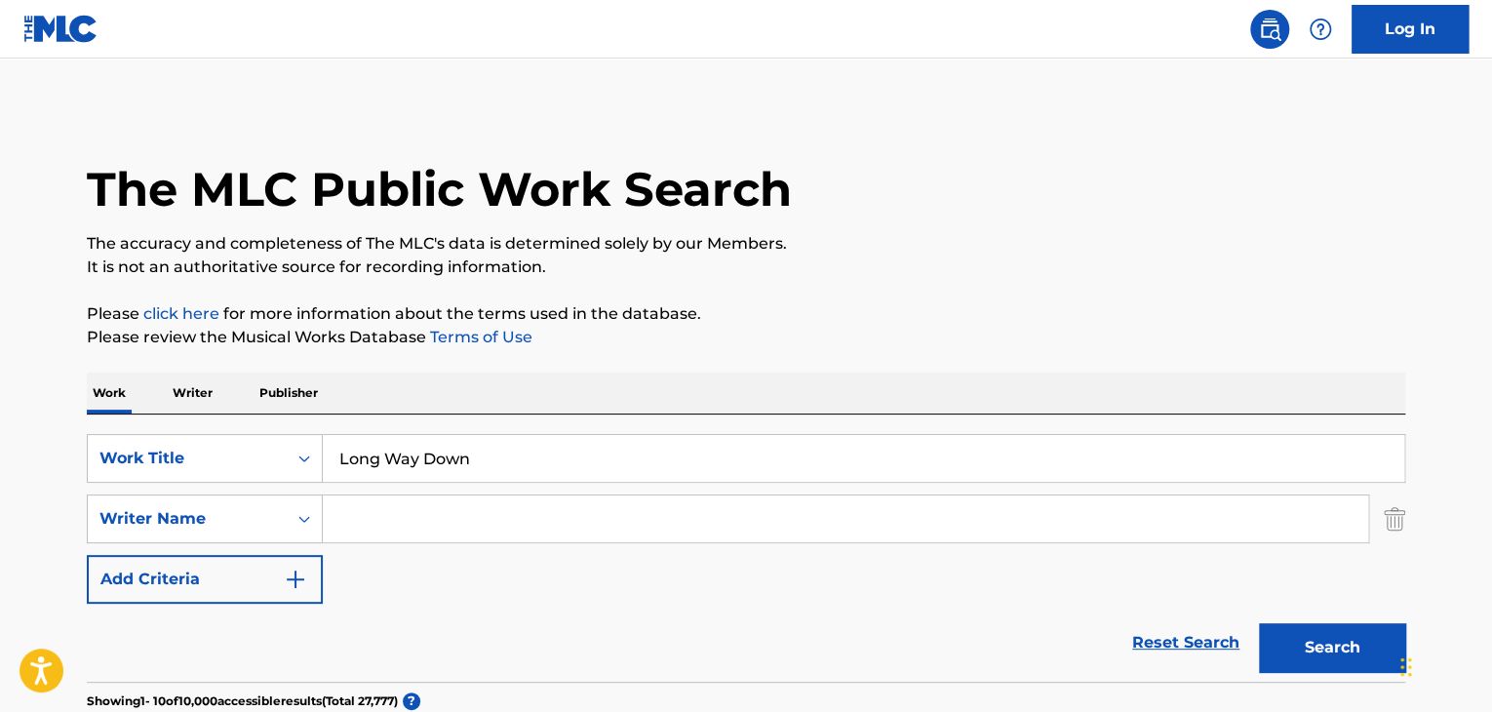
click at [546, 509] on input "Search Form" at bounding box center [846, 519] width 1046 height 47
paste input "Western"
type input "Western"
click at [1336, 648] on button "Search" at bounding box center [1332, 647] width 146 height 49
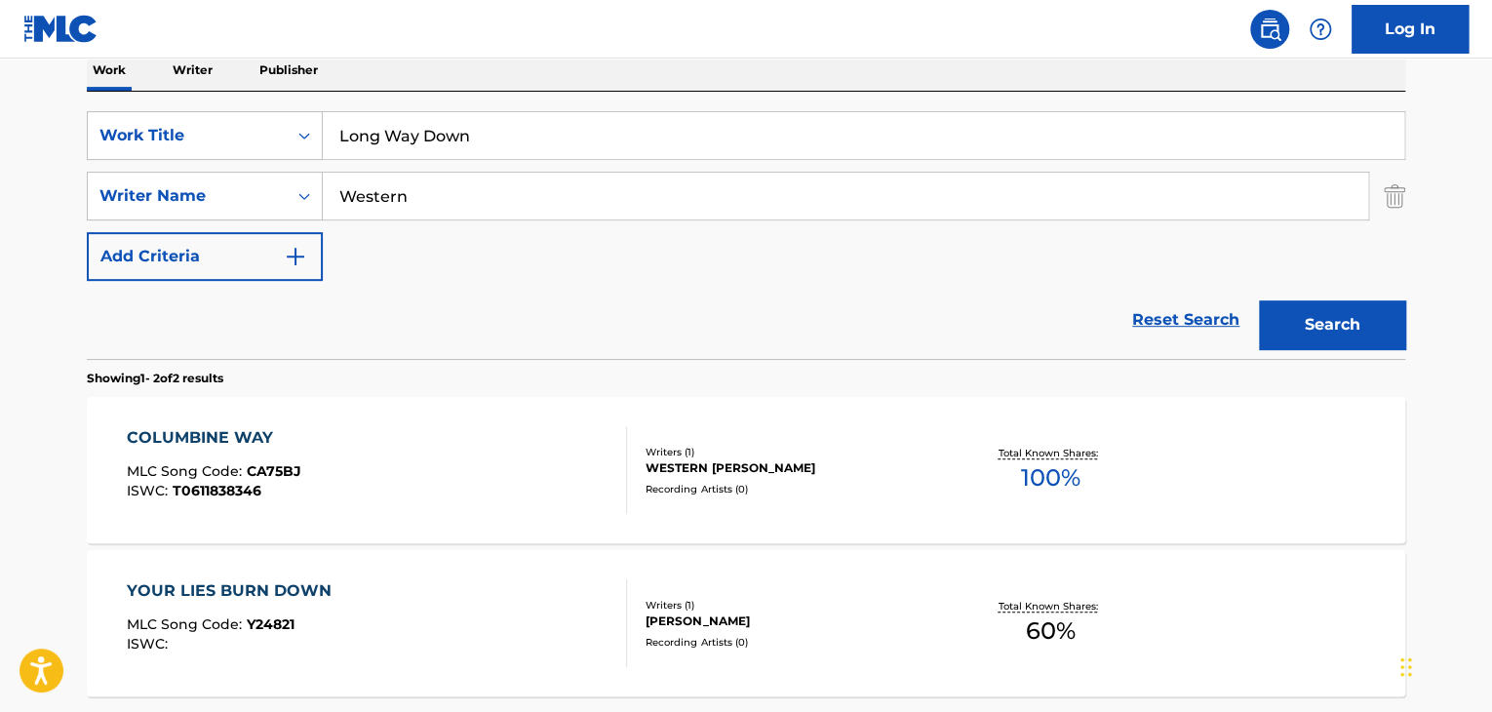
scroll to position [325, 0]
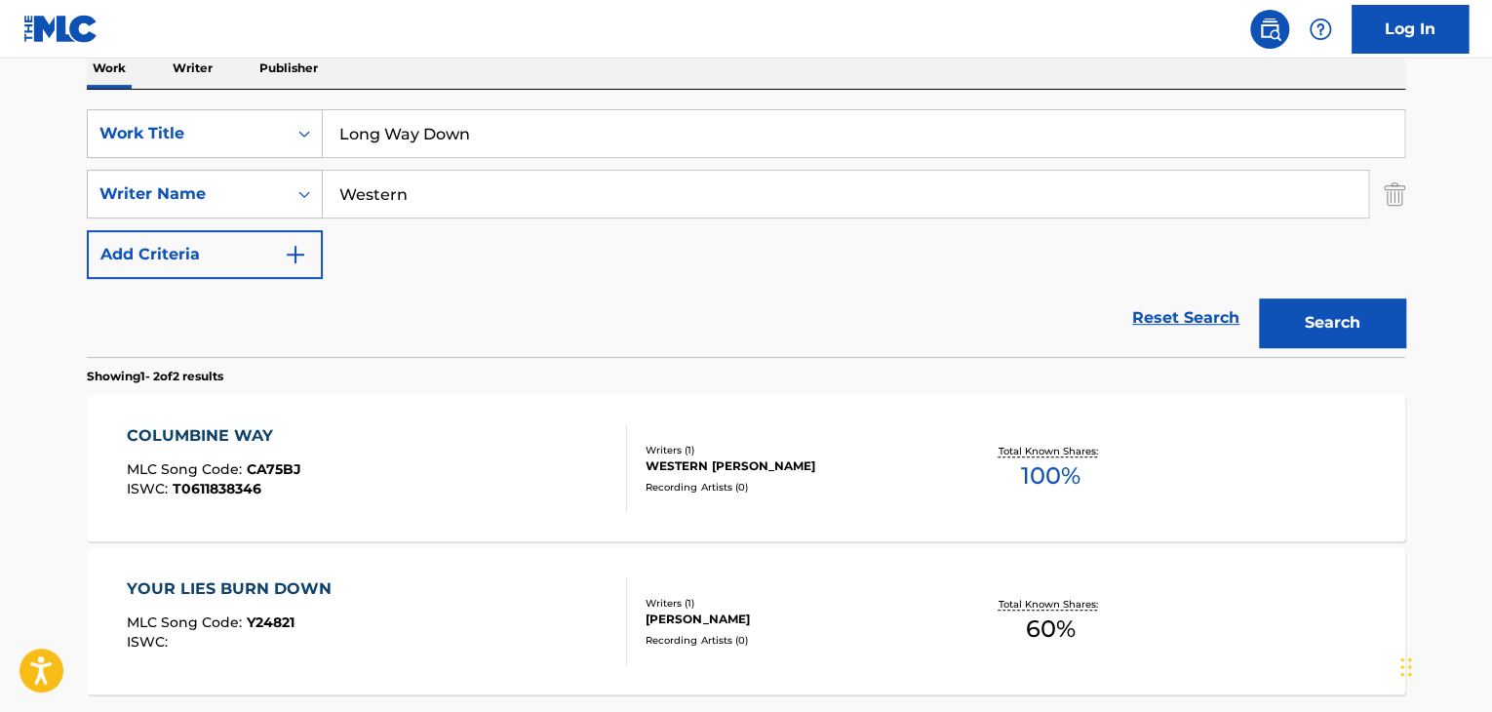
click at [745, 126] on input "Long Way Down" at bounding box center [864, 133] width 1082 height 47
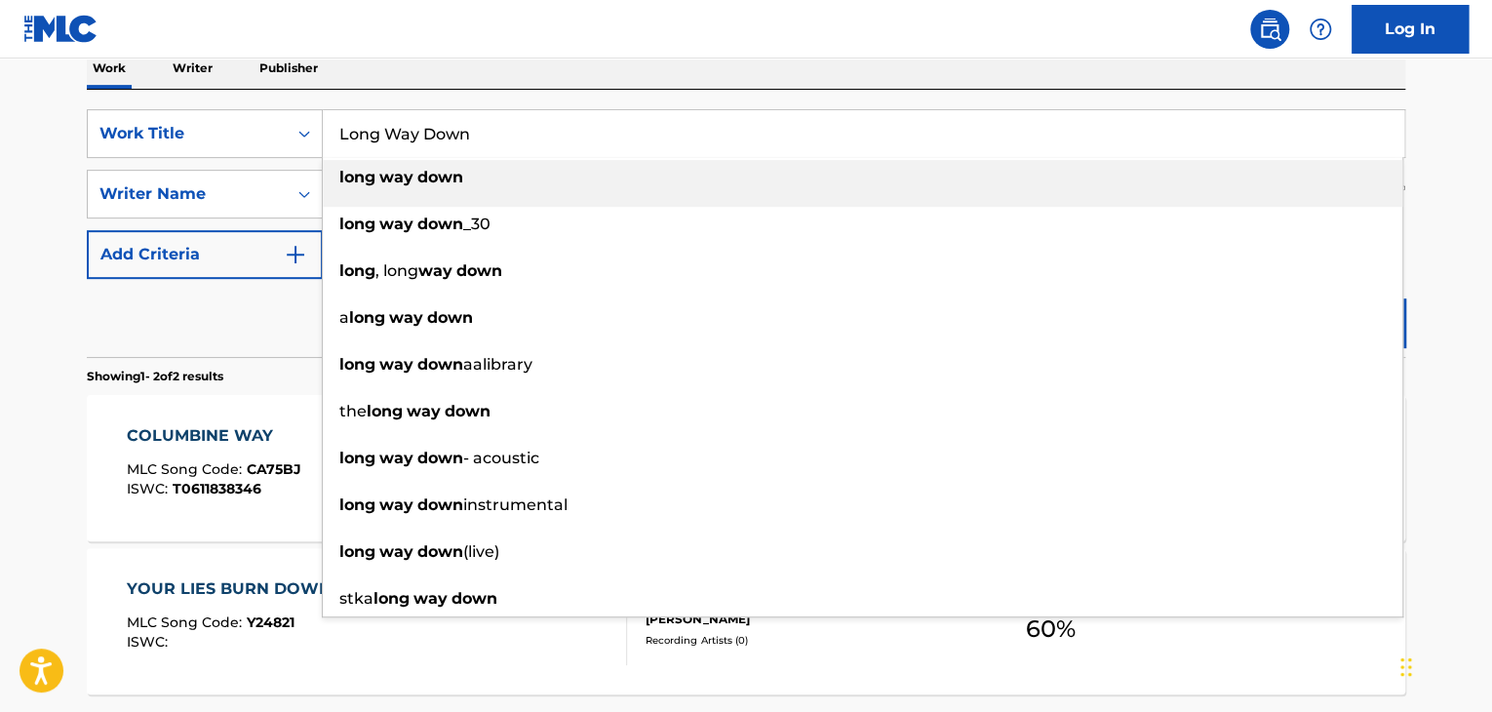
click at [745, 126] on input "Long Way Down" at bounding box center [864, 133] width 1082 height 47
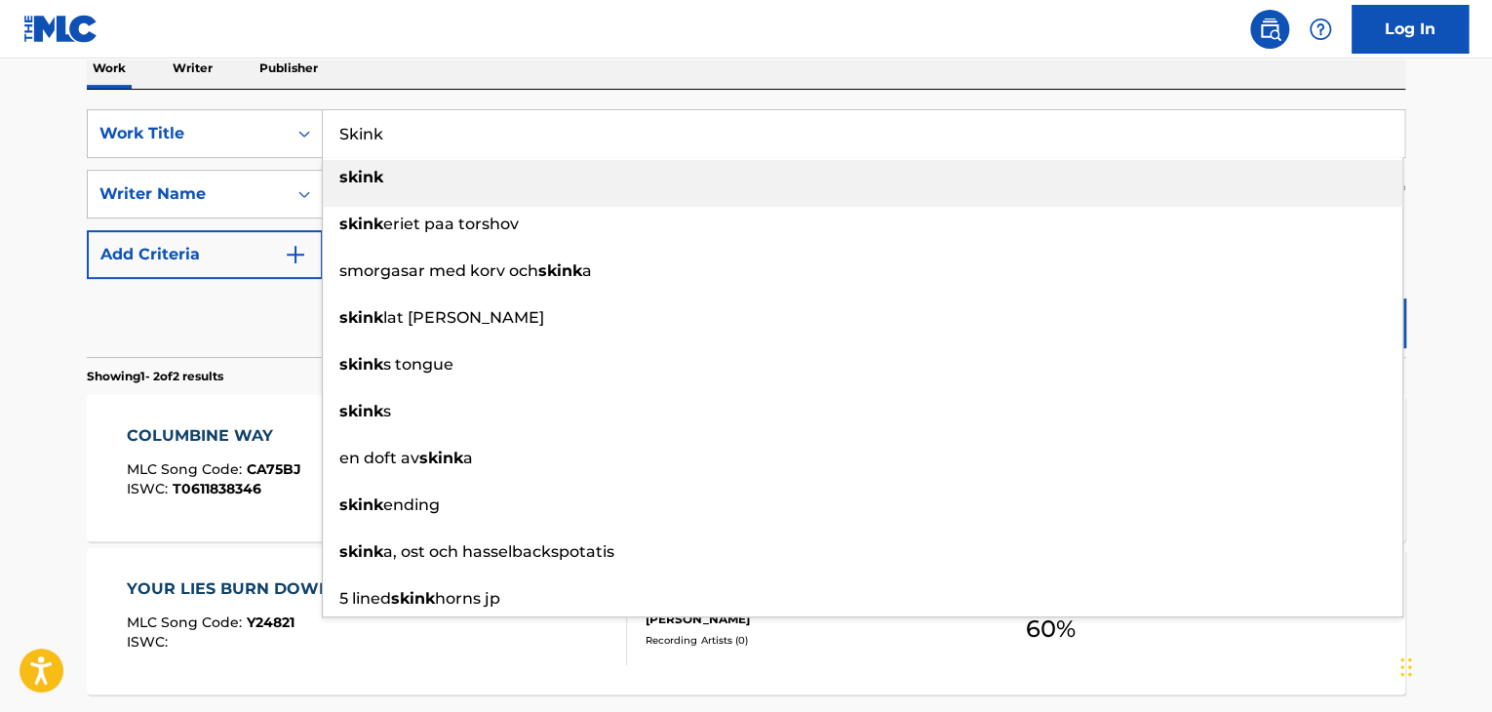
type input "Skink"
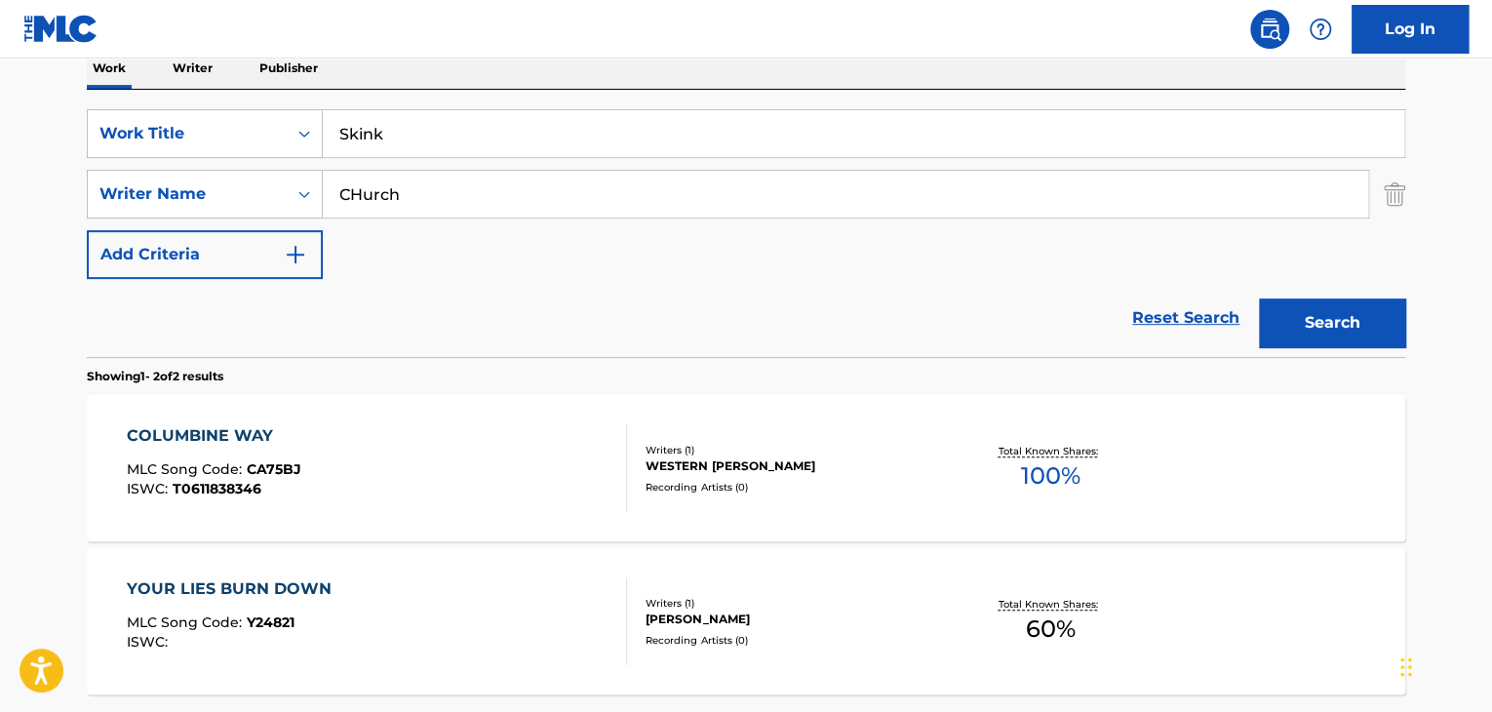
type input "CHurch"
click at [1259, 298] on button "Search" at bounding box center [1332, 322] width 146 height 49
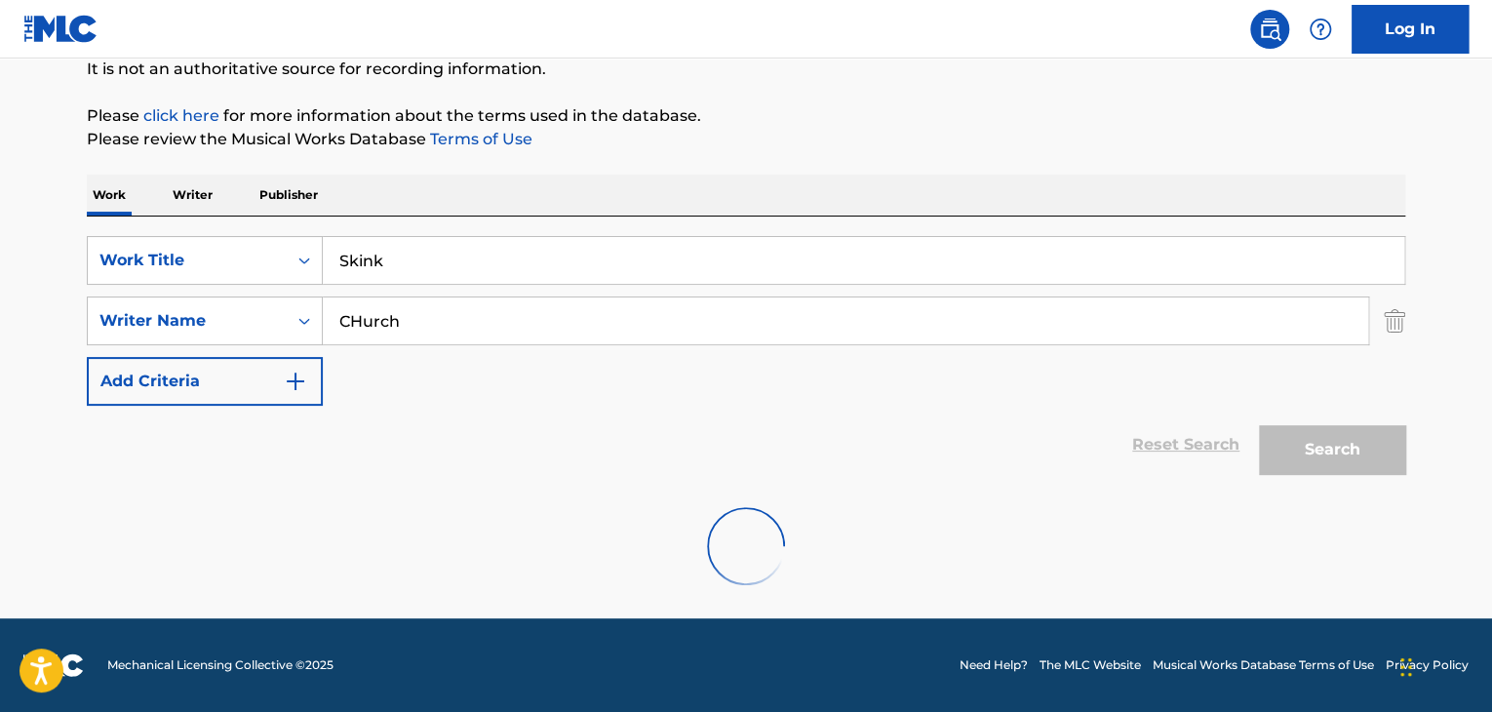
scroll to position [135, 0]
